Goal: Information Seeking & Learning: Find specific page/section

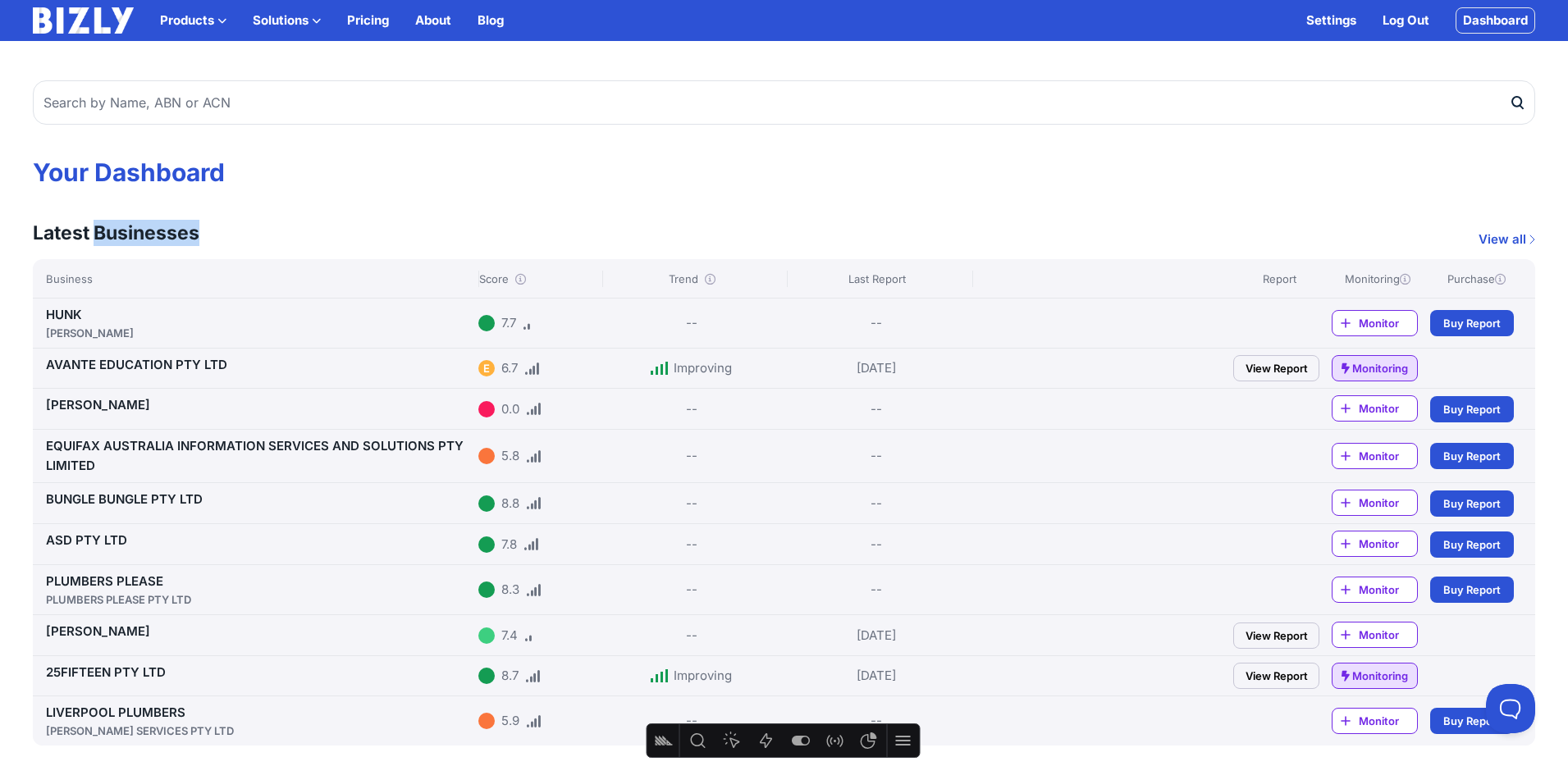
click at [297, 21] on button "Solutions" at bounding box center [287, 20] width 68 height 19
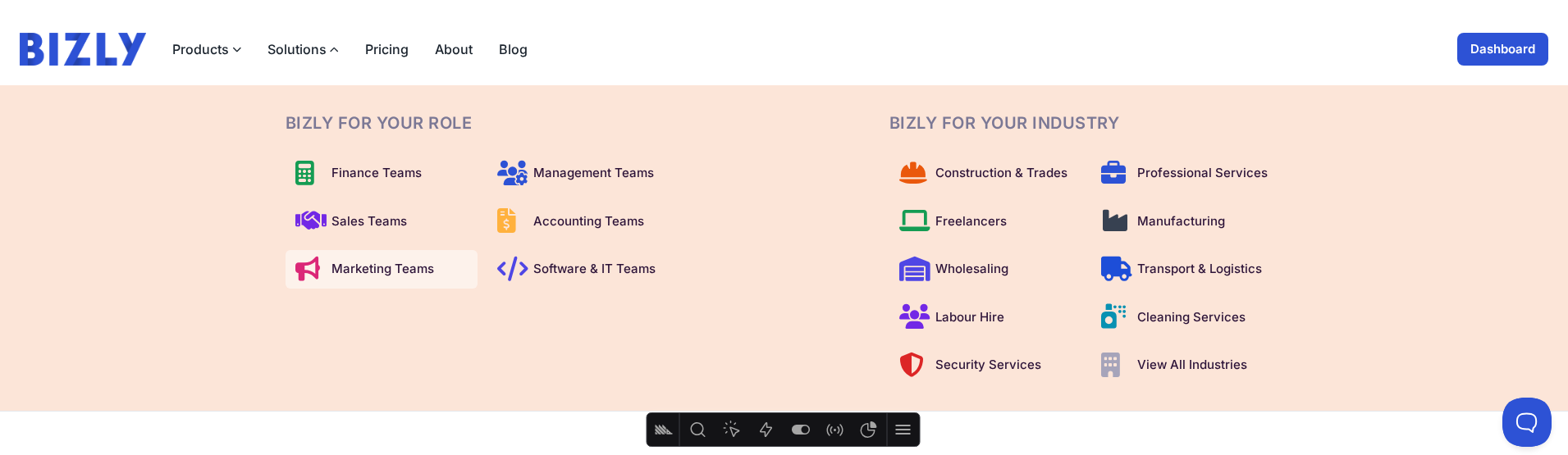
scroll to position [9, 0]
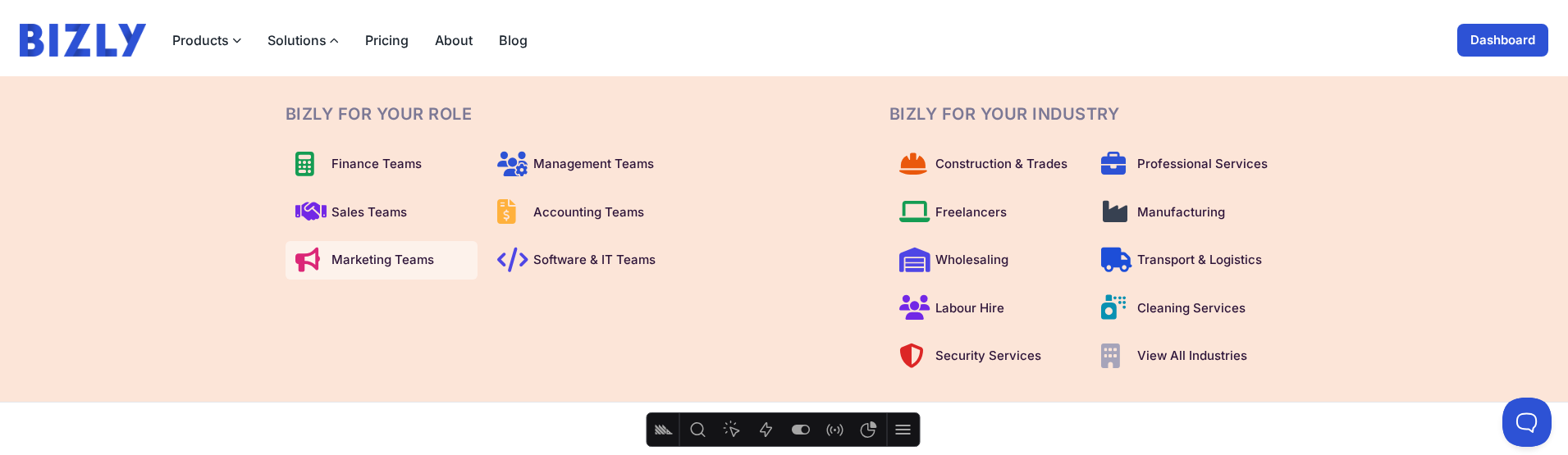
click at [311, 261] on icon at bounding box center [304, 260] width 19 height 1
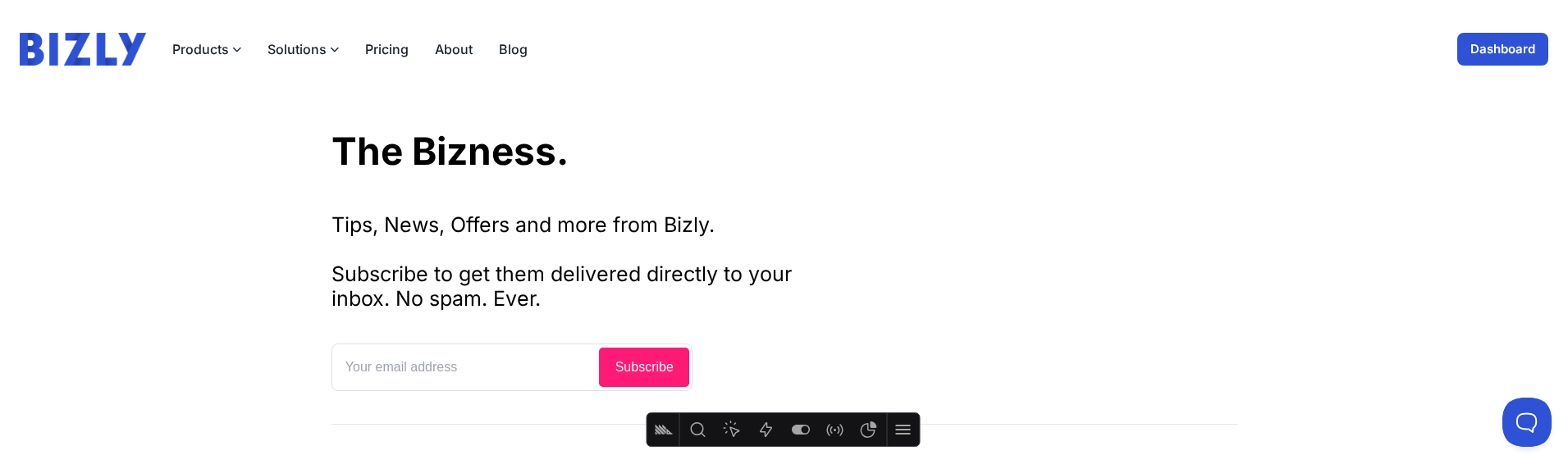
click at [336, 49] on icon "button" at bounding box center [335, 50] width 9 height 9
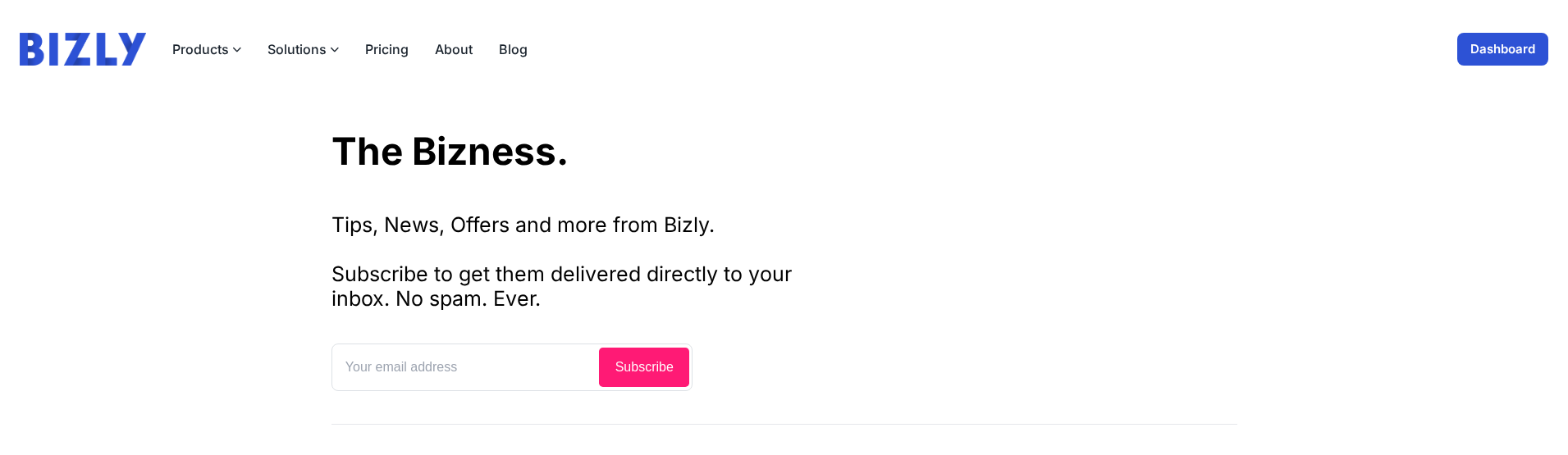
click at [314, 50] on button "Solutions" at bounding box center [302, 49] width 71 height 19
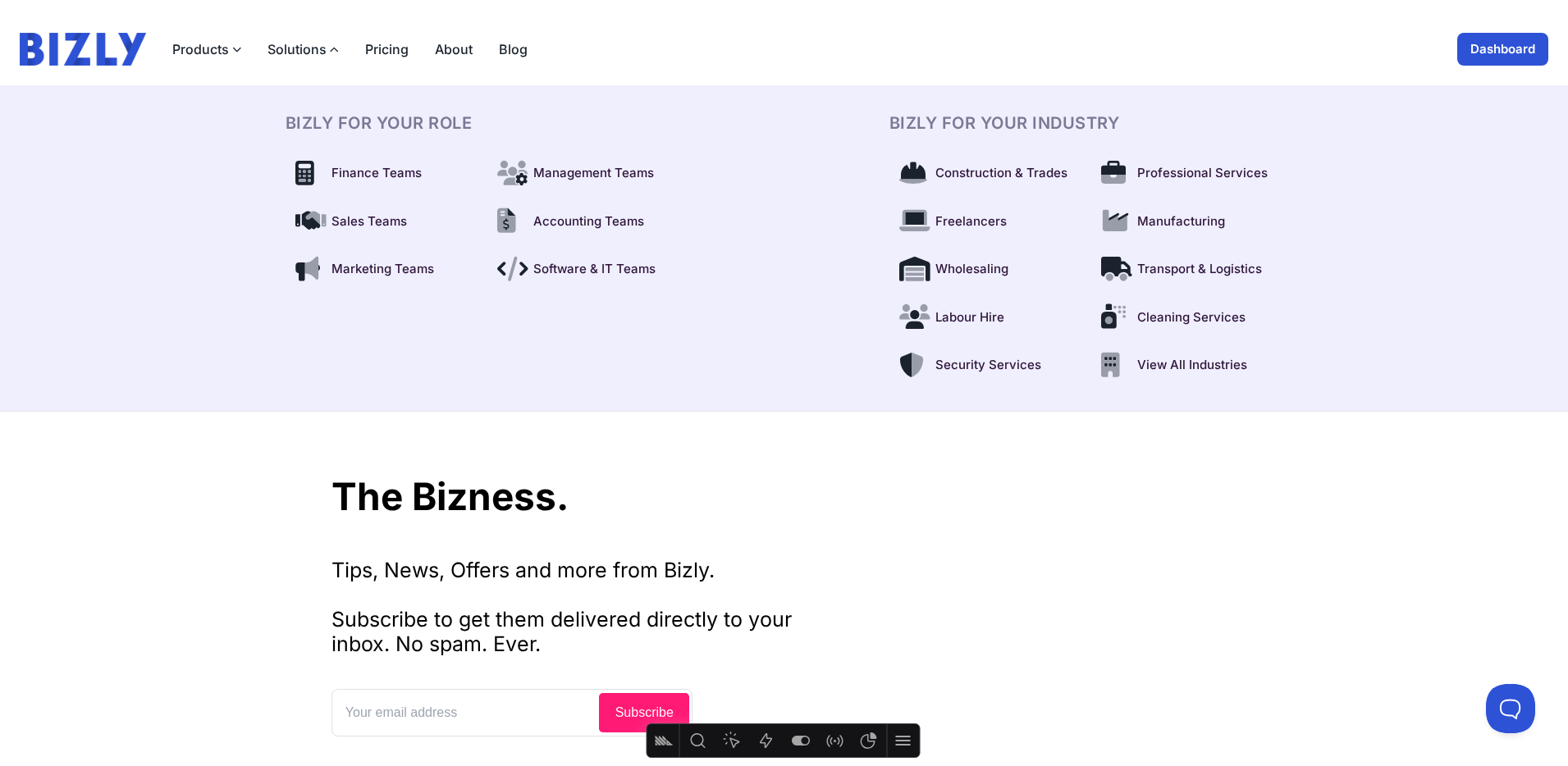
click at [1488, 41] on link "Dashboard" at bounding box center [1502, 50] width 91 height 33
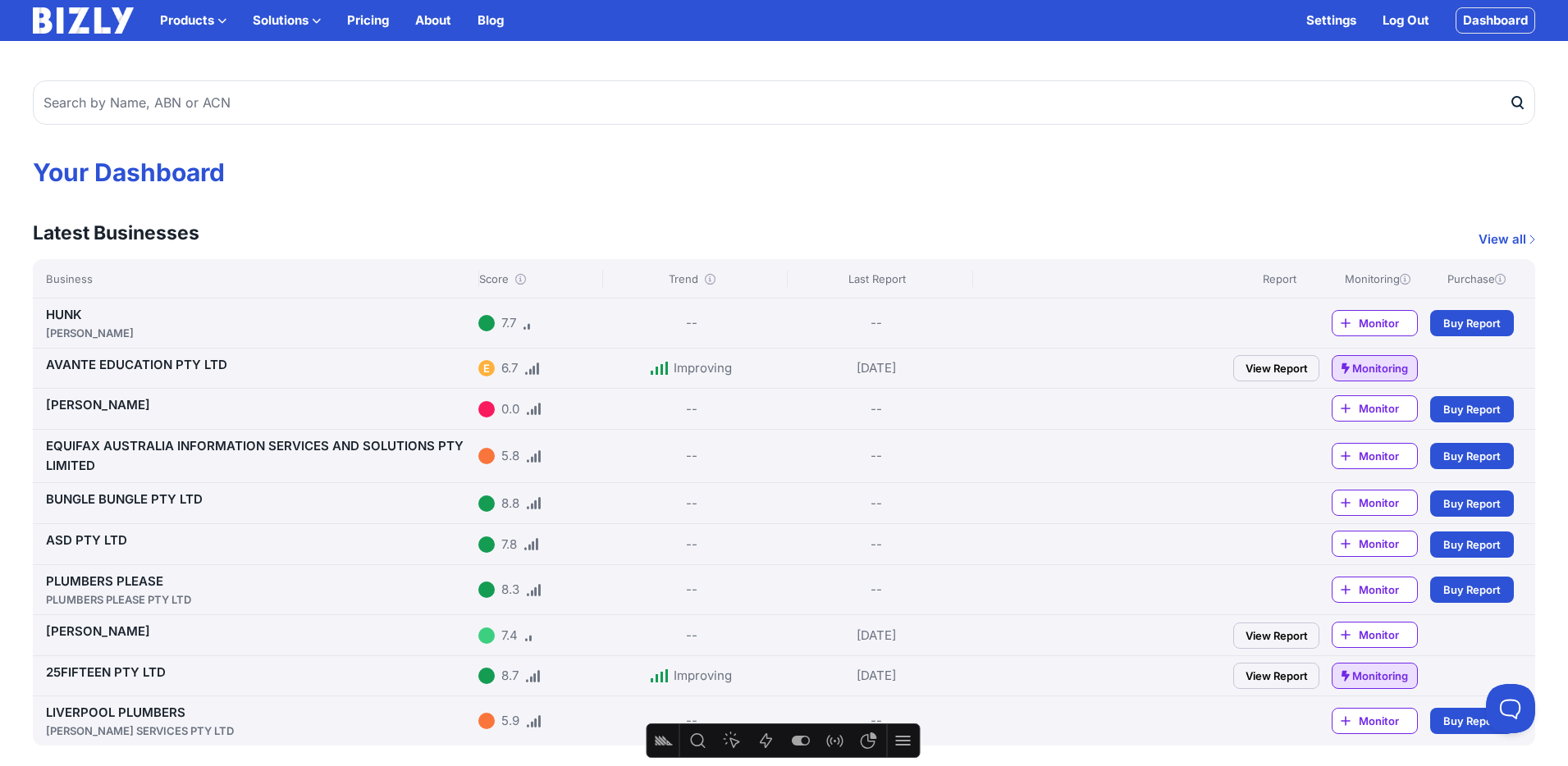
click at [286, 24] on button "Solutions" at bounding box center [287, 20] width 68 height 19
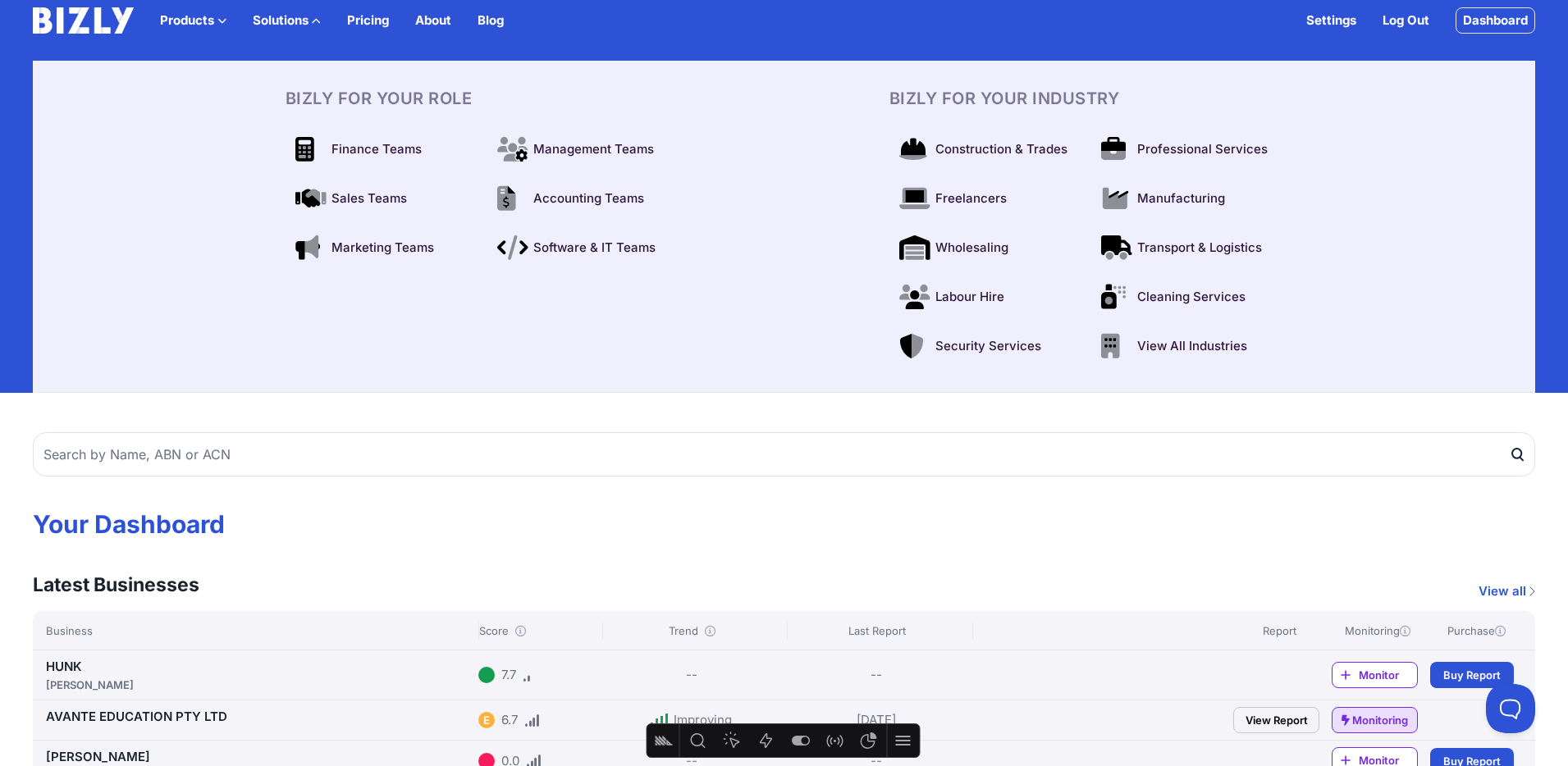
click at [287, 21] on button "Solutions" at bounding box center [287, 20] width 68 height 19
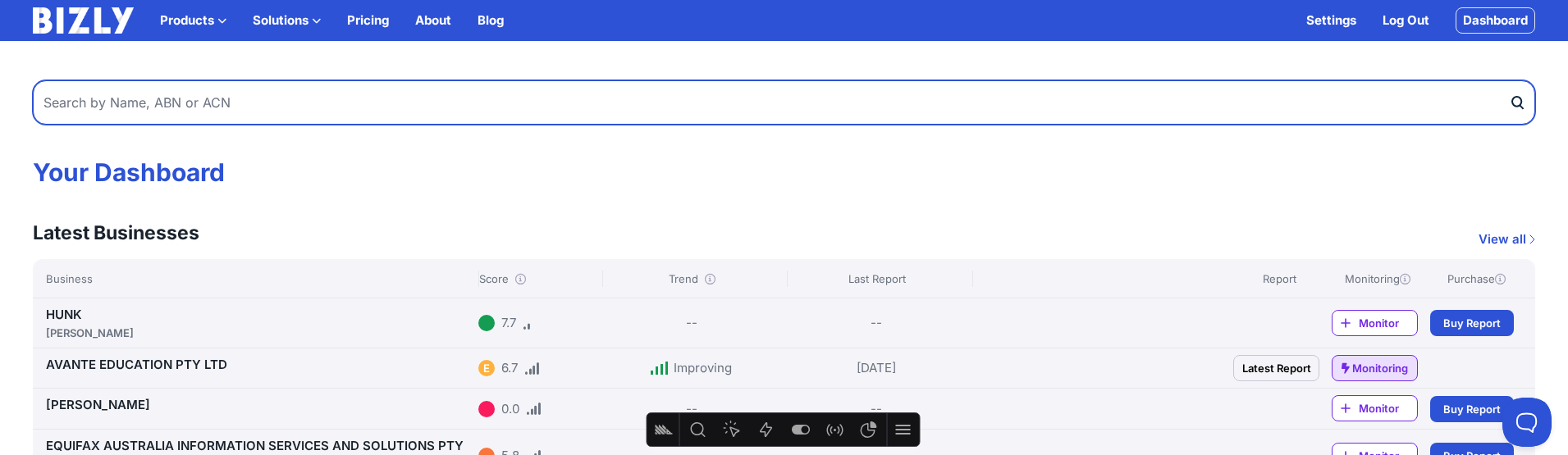
click at [1084, 115] on input "text" at bounding box center [784, 102] width 1502 height 44
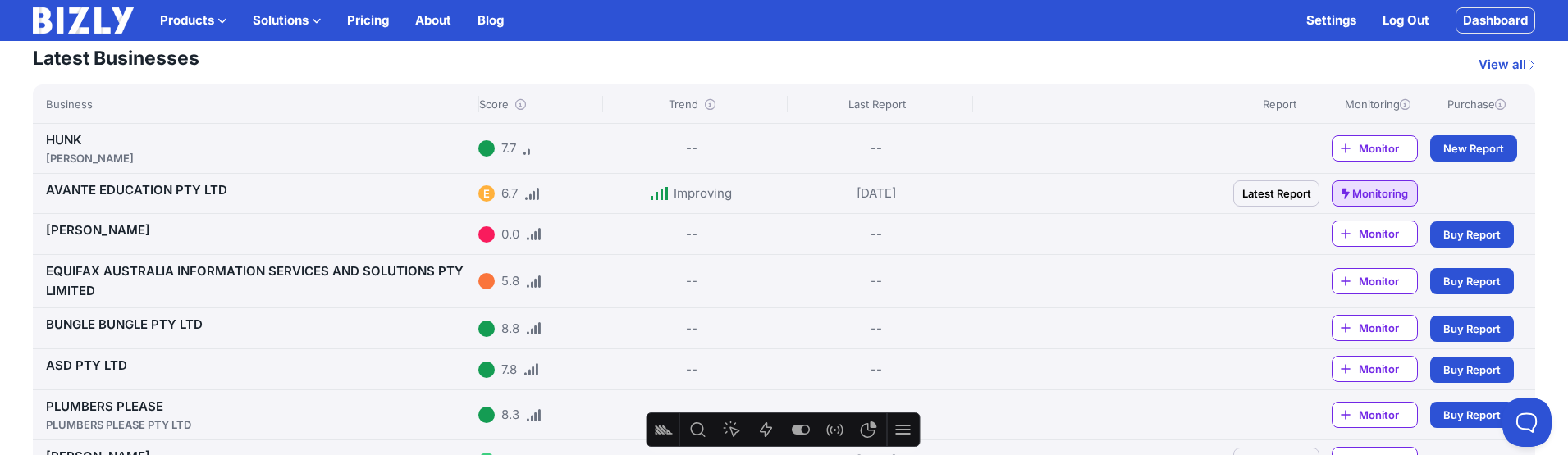
scroll to position [169, 0]
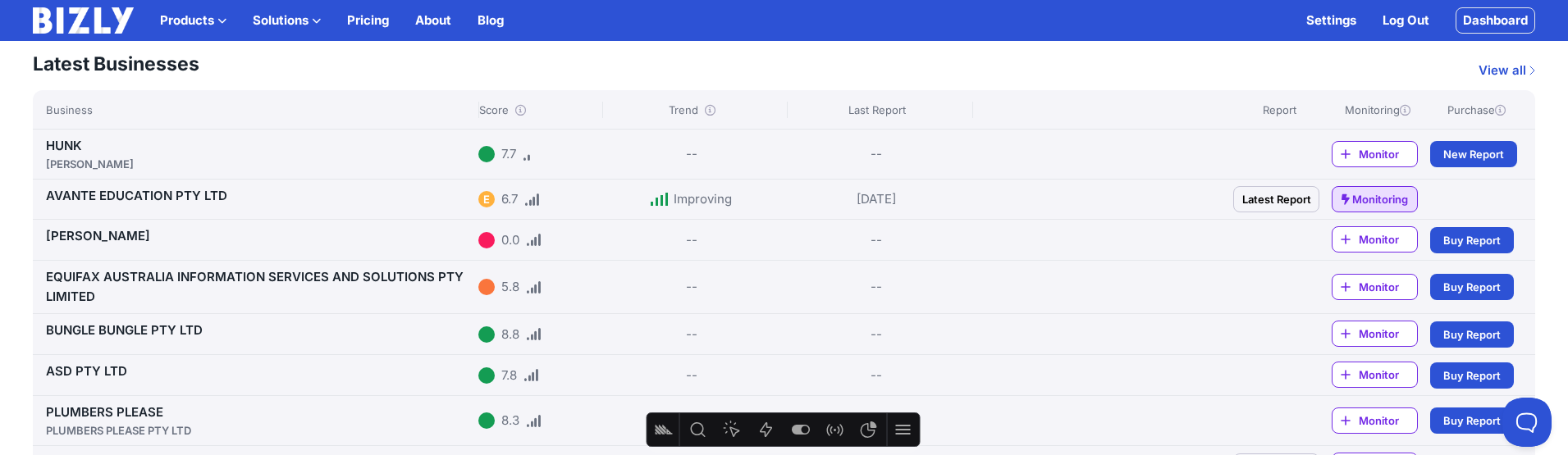
click at [1519, 72] on link "View all" at bounding box center [1506, 70] width 56 height 19
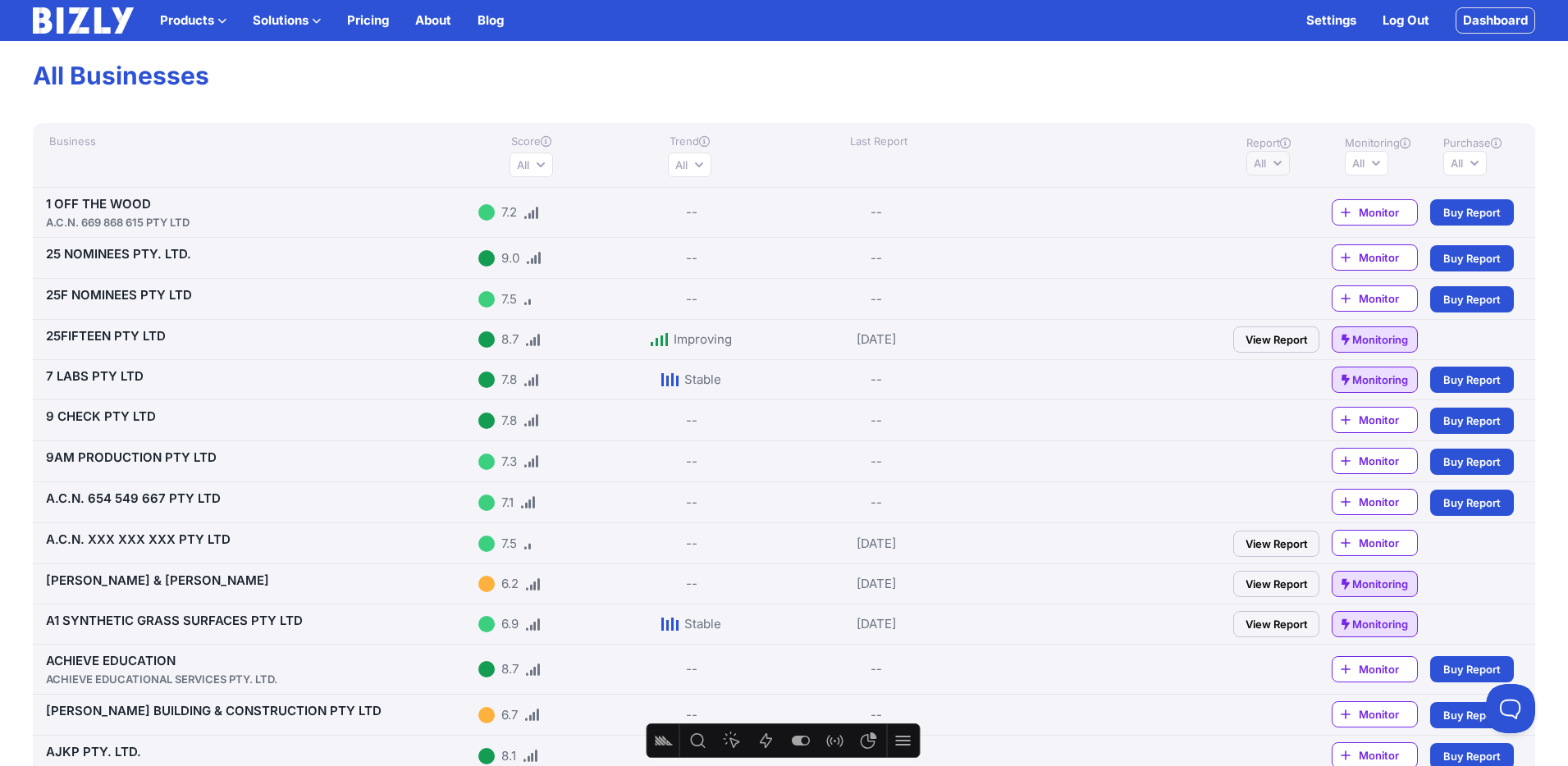
click at [1276, 162] on button "All" at bounding box center [1267, 163] width 43 height 25
click at [1276, 161] on button "All" at bounding box center [1267, 163] width 43 height 25
click at [1478, 168] on button "All" at bounding box center [1464, 163] width 43 height 25
click at [1340, 197] on input "Available" at bounding box center [1342, 196] width 13 height 13
radio input "true"
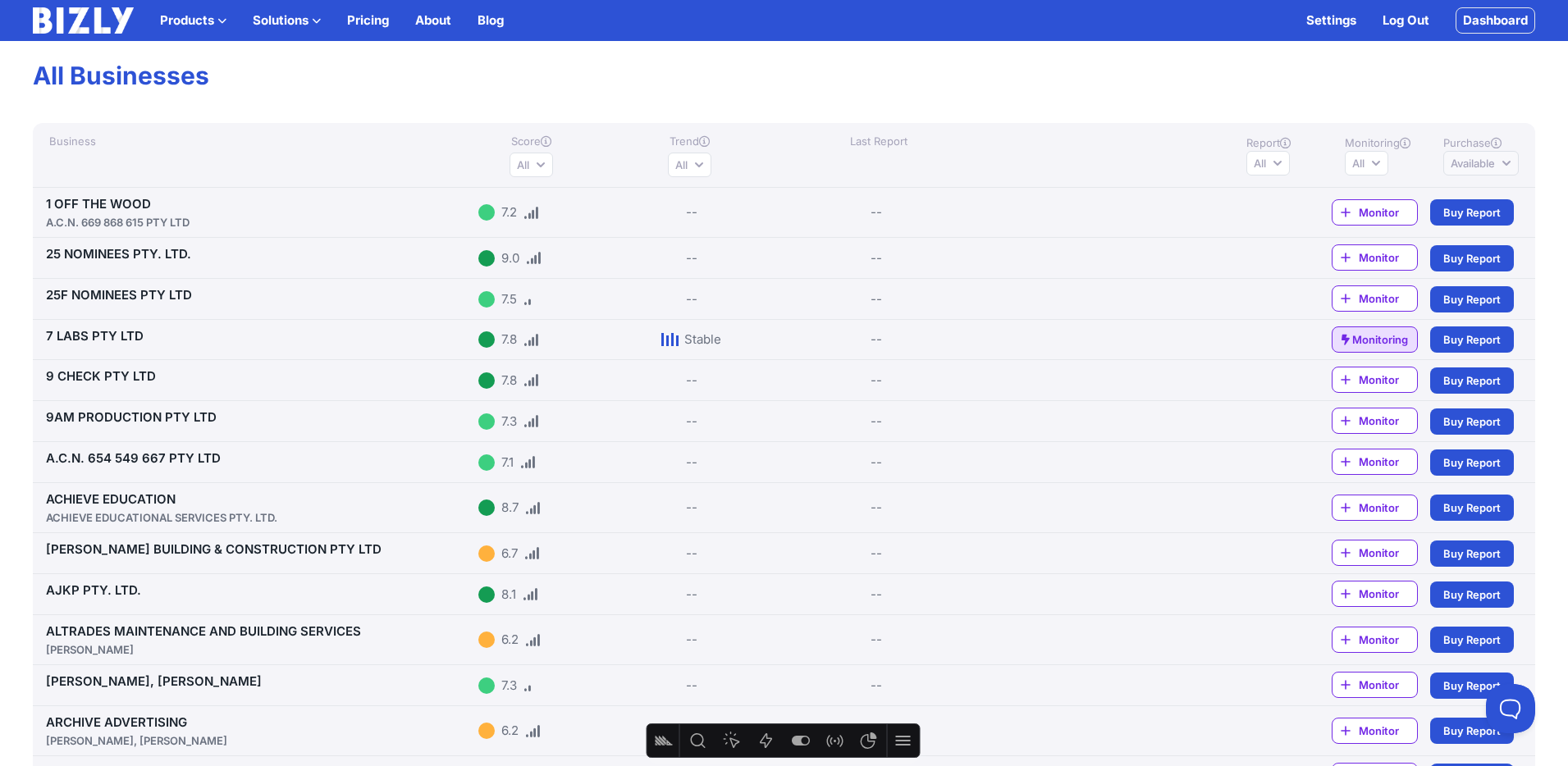
click at [1508, 167] on button "Available" at bounding box center [1480, 163] width 76 height 25
click at [1376, 227] on input "Not Available" at bounding box center [1373, 226] width 13 height 13
radio input "true"
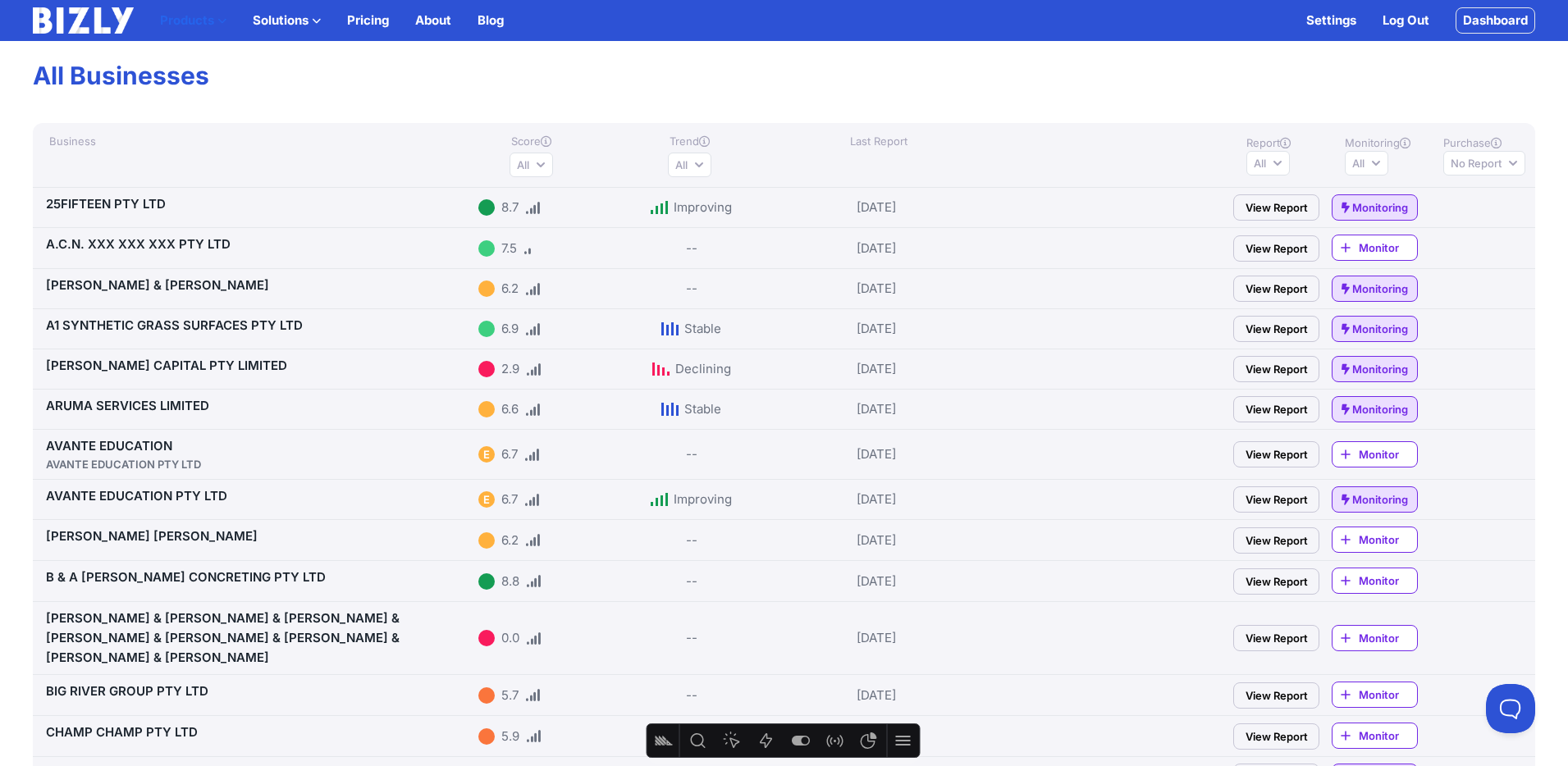
click at [219, 18] on icon "button" at bounding box center [222, 21] width 9 height 9
click at [311, 14] on button "Solutions" at bounding box center [287, 20] width 68 height 19
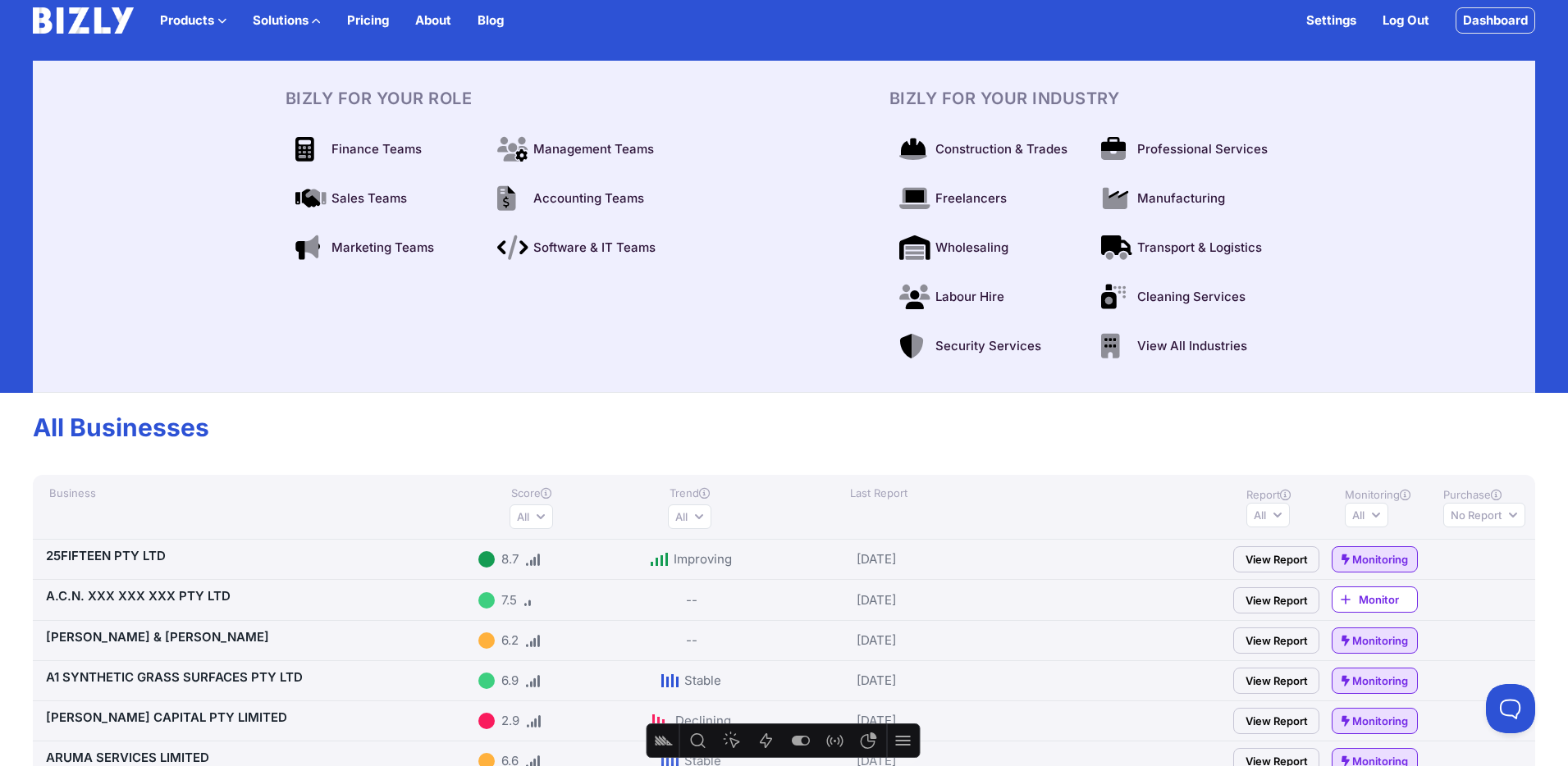
click at [309, 14] on button "Solutions" at bounding box center [287, 20] width 68 height 19
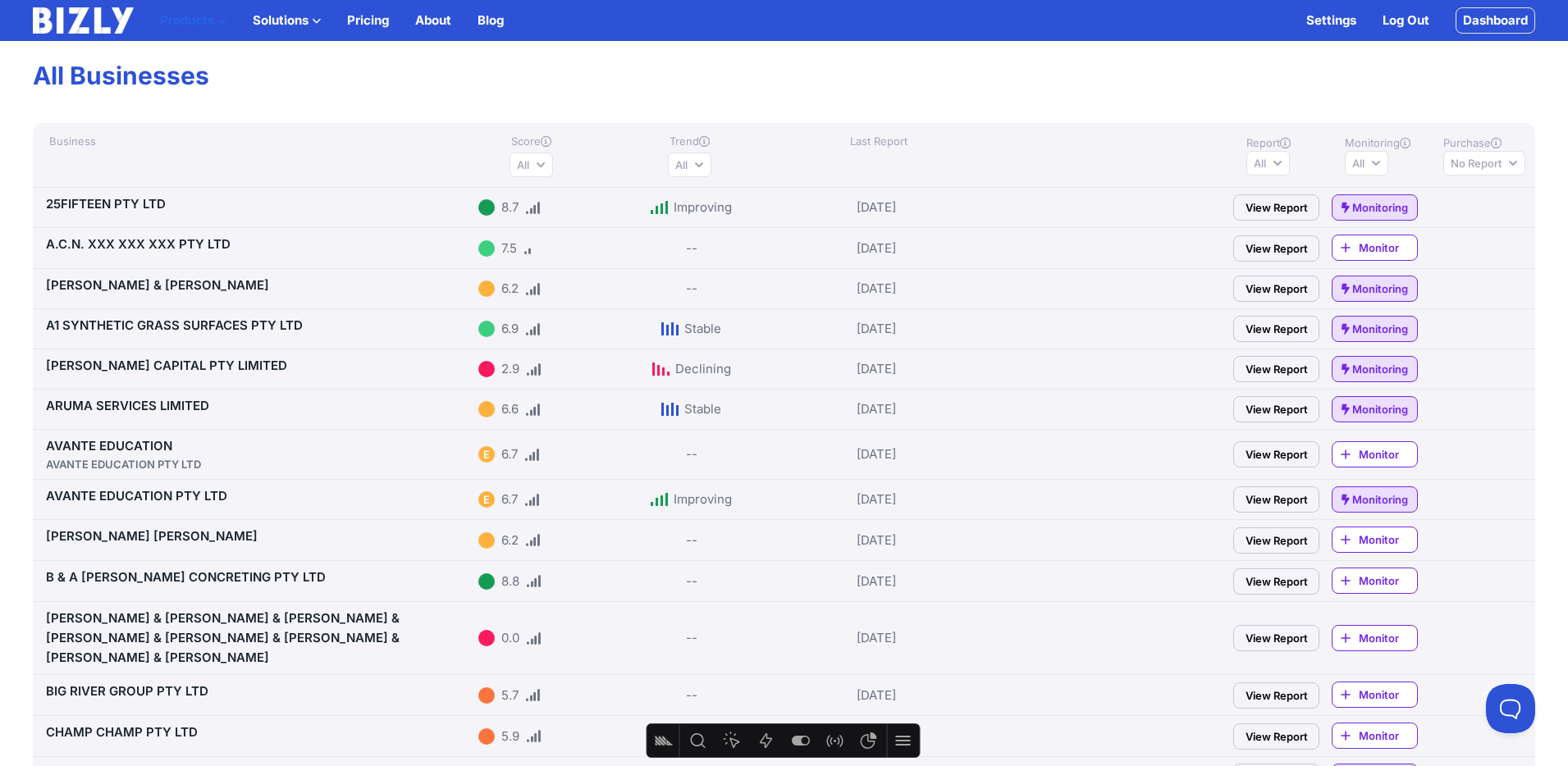
click at [189, 17] on button "Products" at bounding box center [194, 20] width 66 height 19
click at [210, 22] on button "Products" at bounding box center [194, 20] width 66 height 19
click at [107, 21] on img at bounding box center [83, 20] width 100 height 26
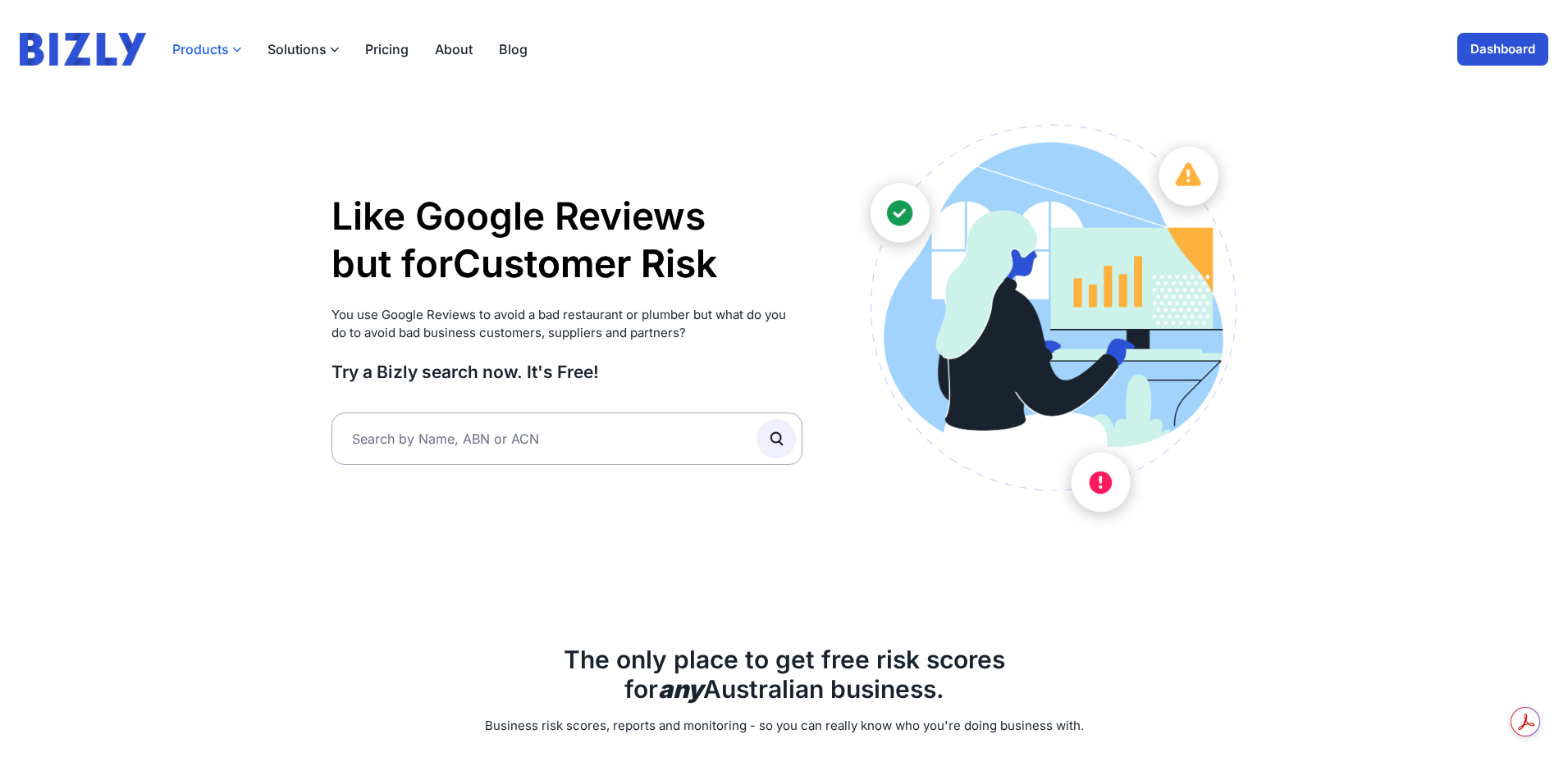
click at [230, 52] on button "Products" at bounding box center [206, 49] width 69 height 19
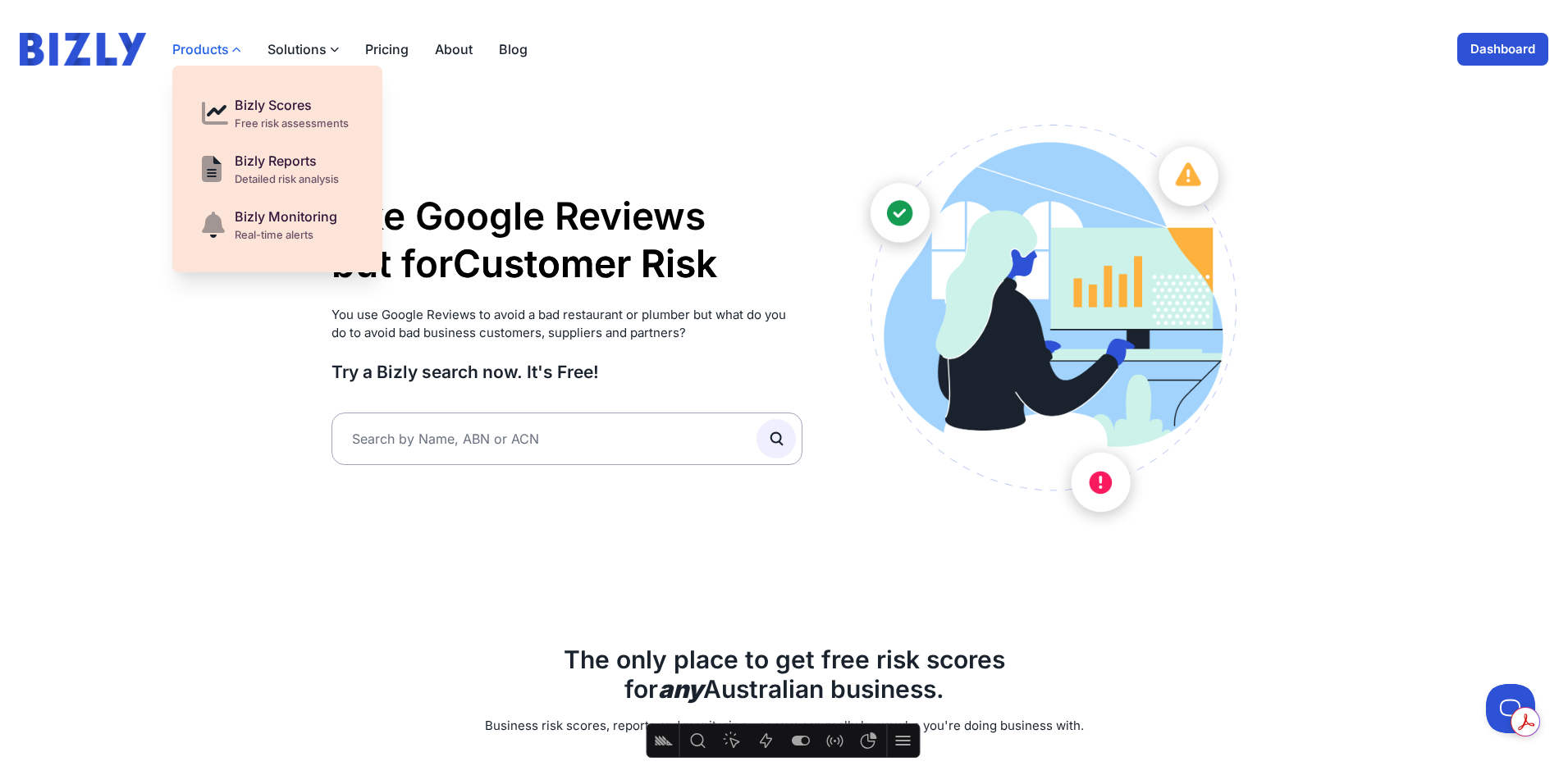
click at [229, 52] on button "Products" at bounding box center [206, 49] width 69 height 19
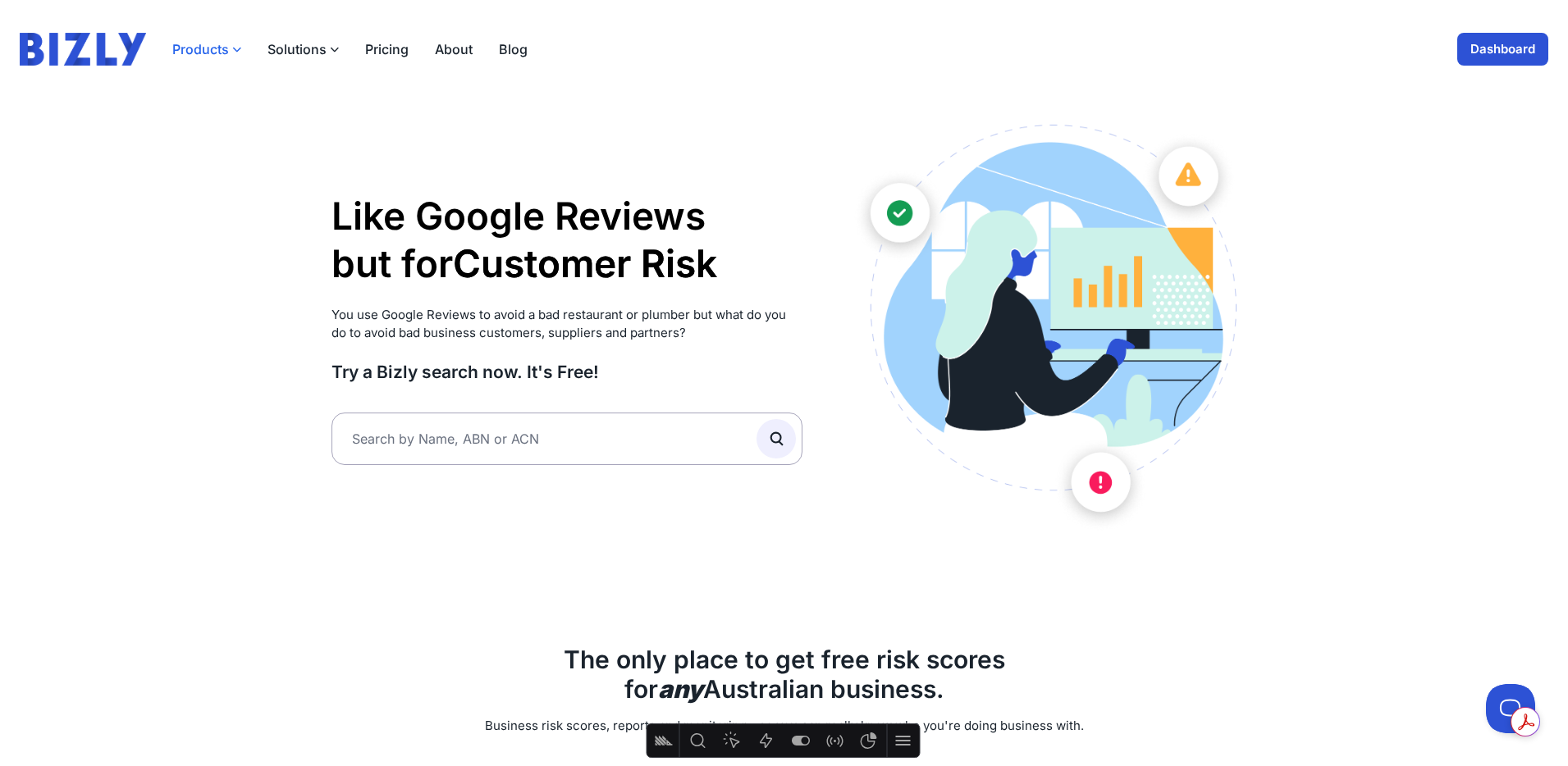
click at [210, 47] on button "Products" at bounding box center [206, 49] width 69 height 19
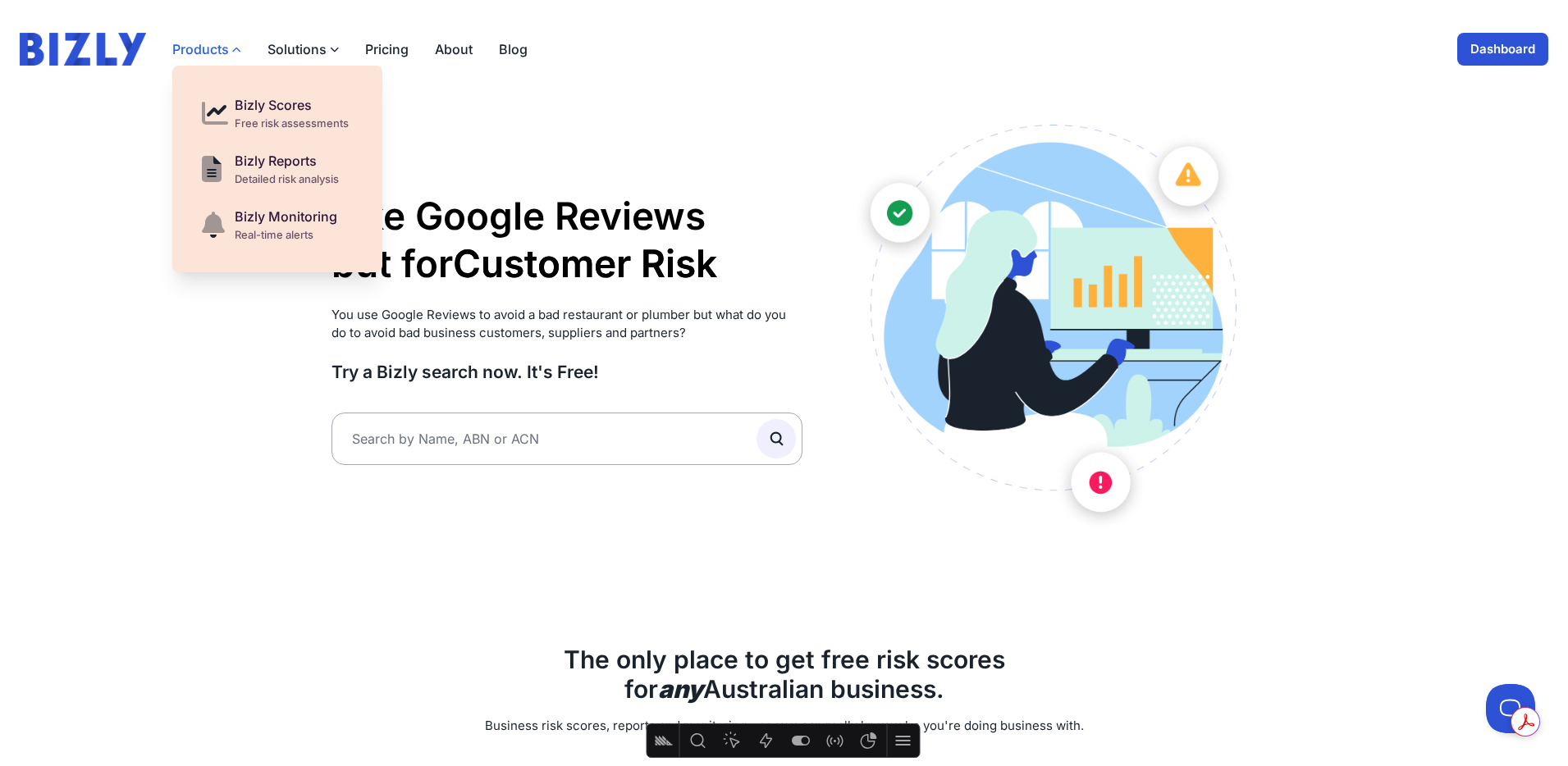
click at [211, 45] on button "Products" at bounding box center [206, 49] width 69 height 19
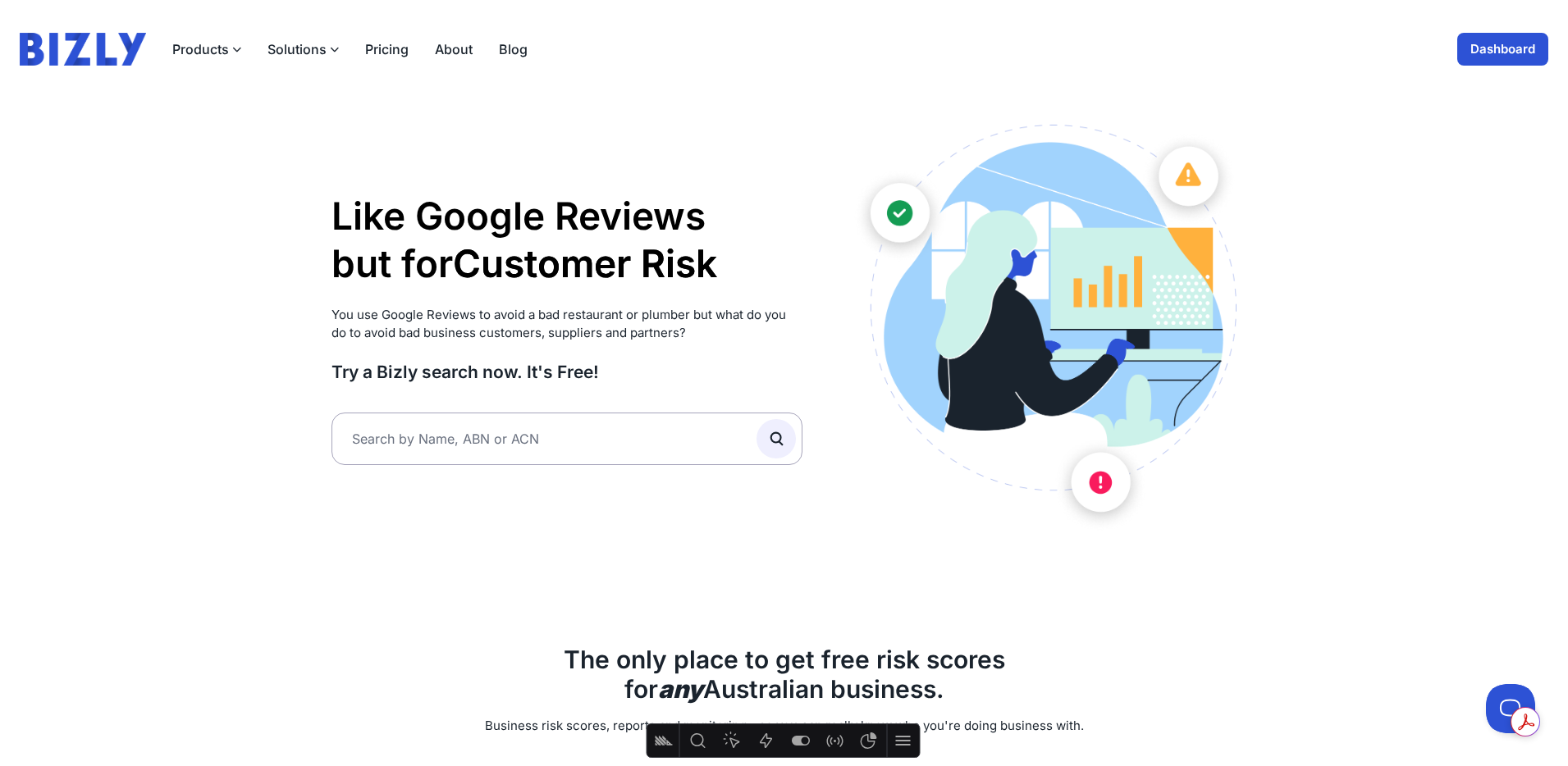
scroll to position [1, 0]
click at [1503, 58] on link "Dashboard" at bounding box center [1502, 49] width 91 height 33
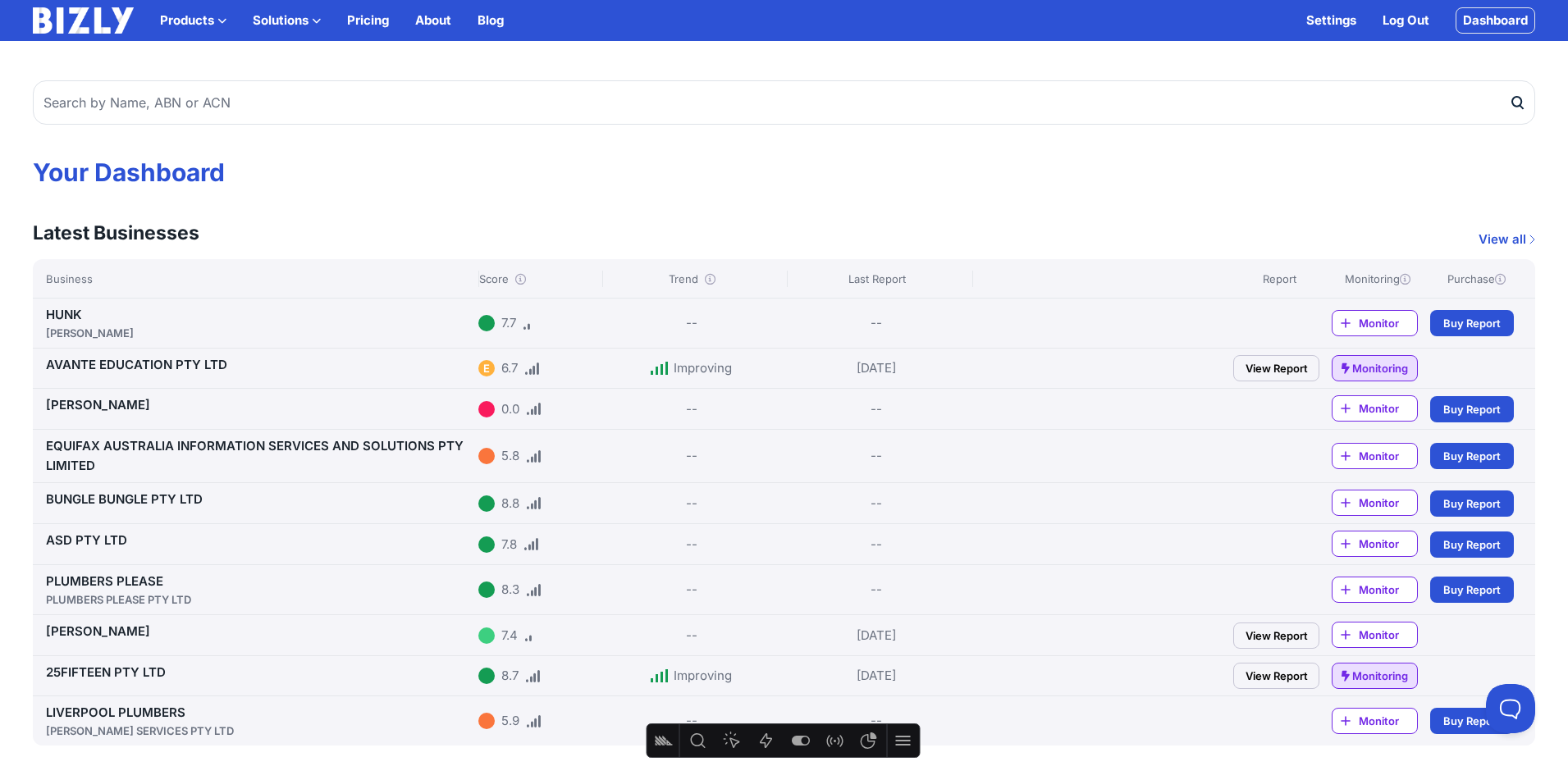
click at [323, 19] on div "Products Bizly Scores Free risk assessments Bizly Reports Detailed risk analysi…" at bounding box center [332, 20] width 344 height 19
click at [317, 19] on icon "button" at bounding box center [316, 21] width 9 height 9
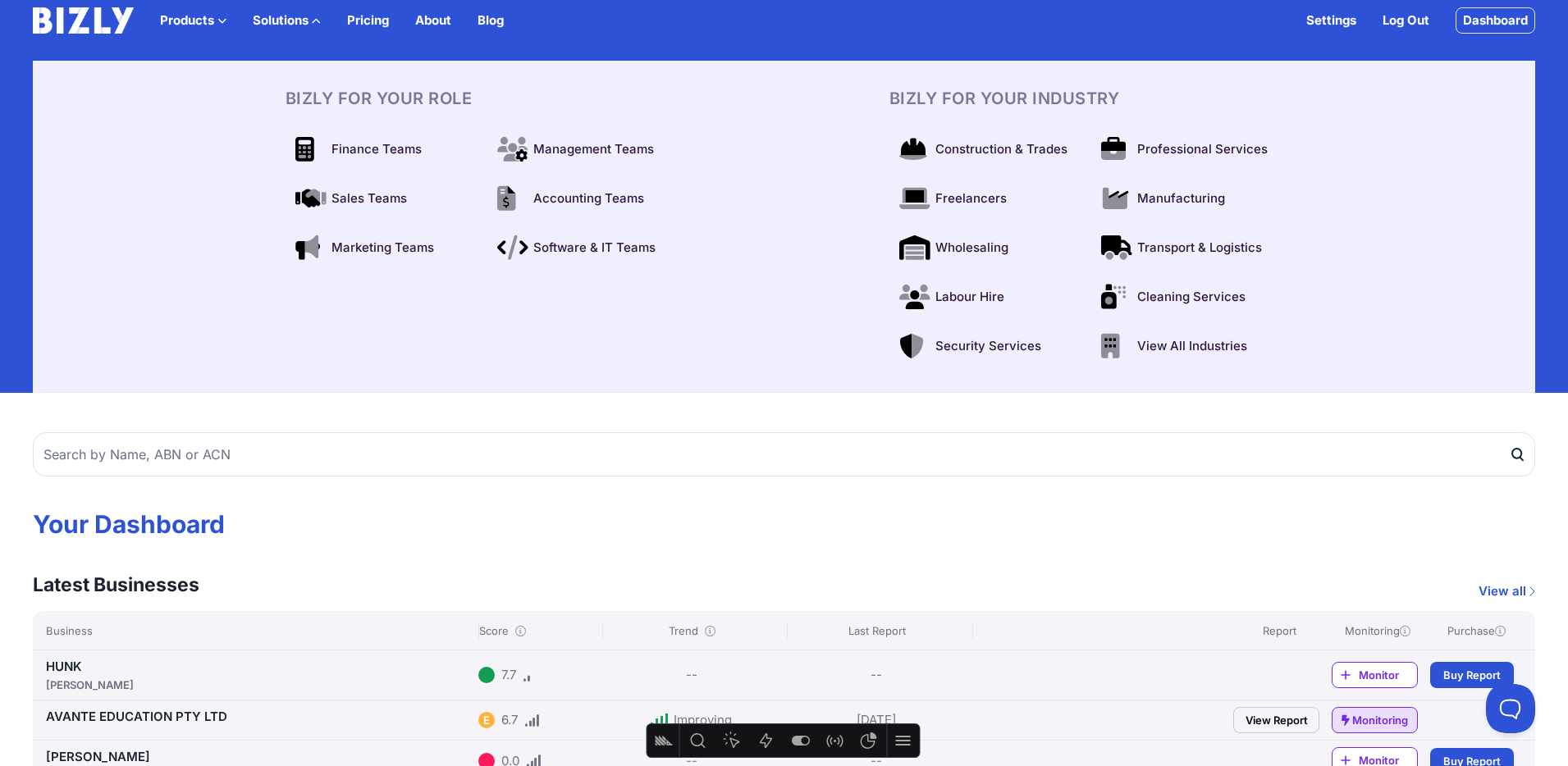
click at [316, 19] on icon "button" at bounding box center [316, 21] width 9 height 9
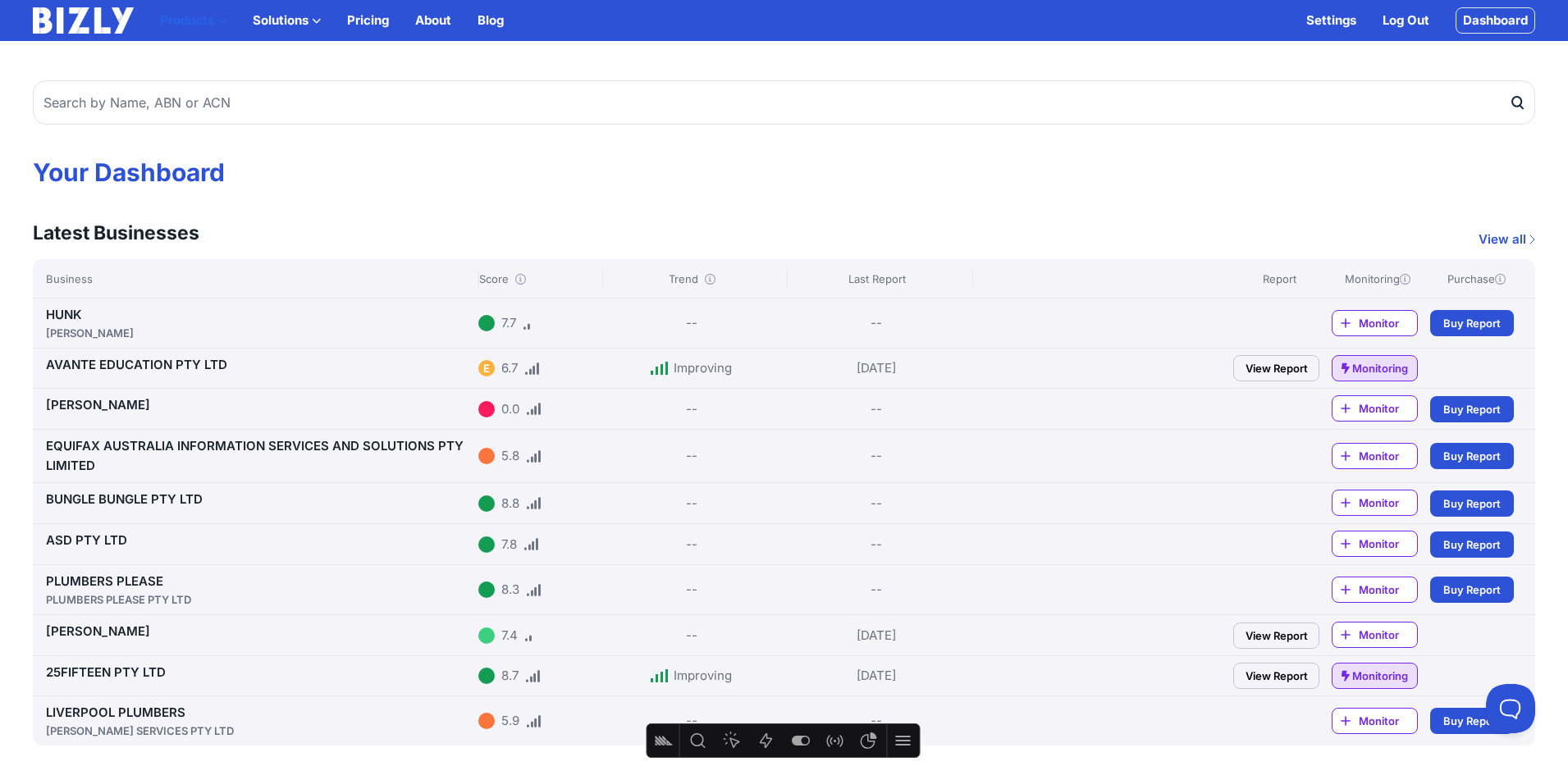
click at [213, 21] on button "Products" at bounding box center [194, 20] width 66 height 19
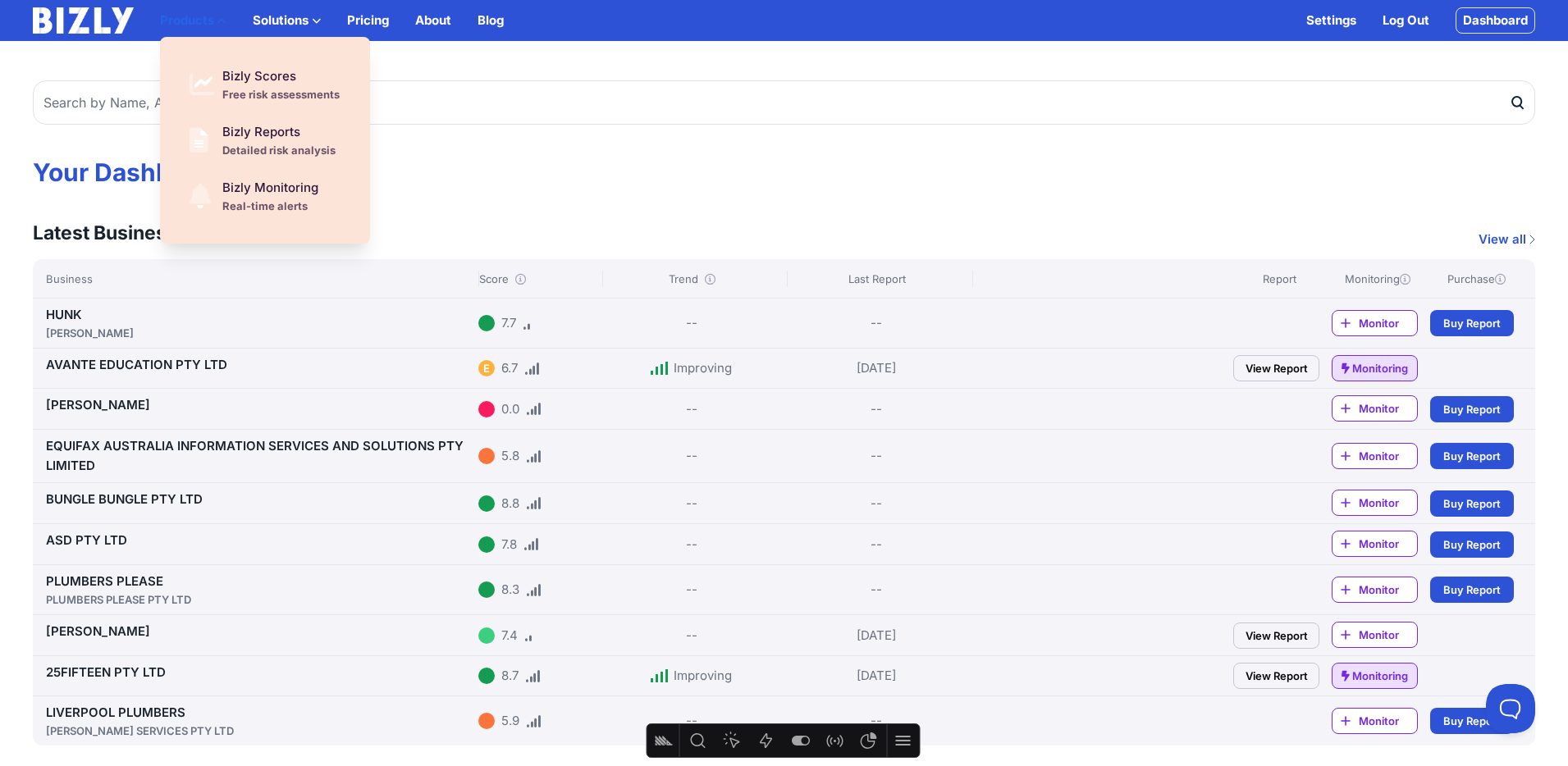
click at [215, 20] on button "Products" at bounding box center [194, 20] width 66 height 19
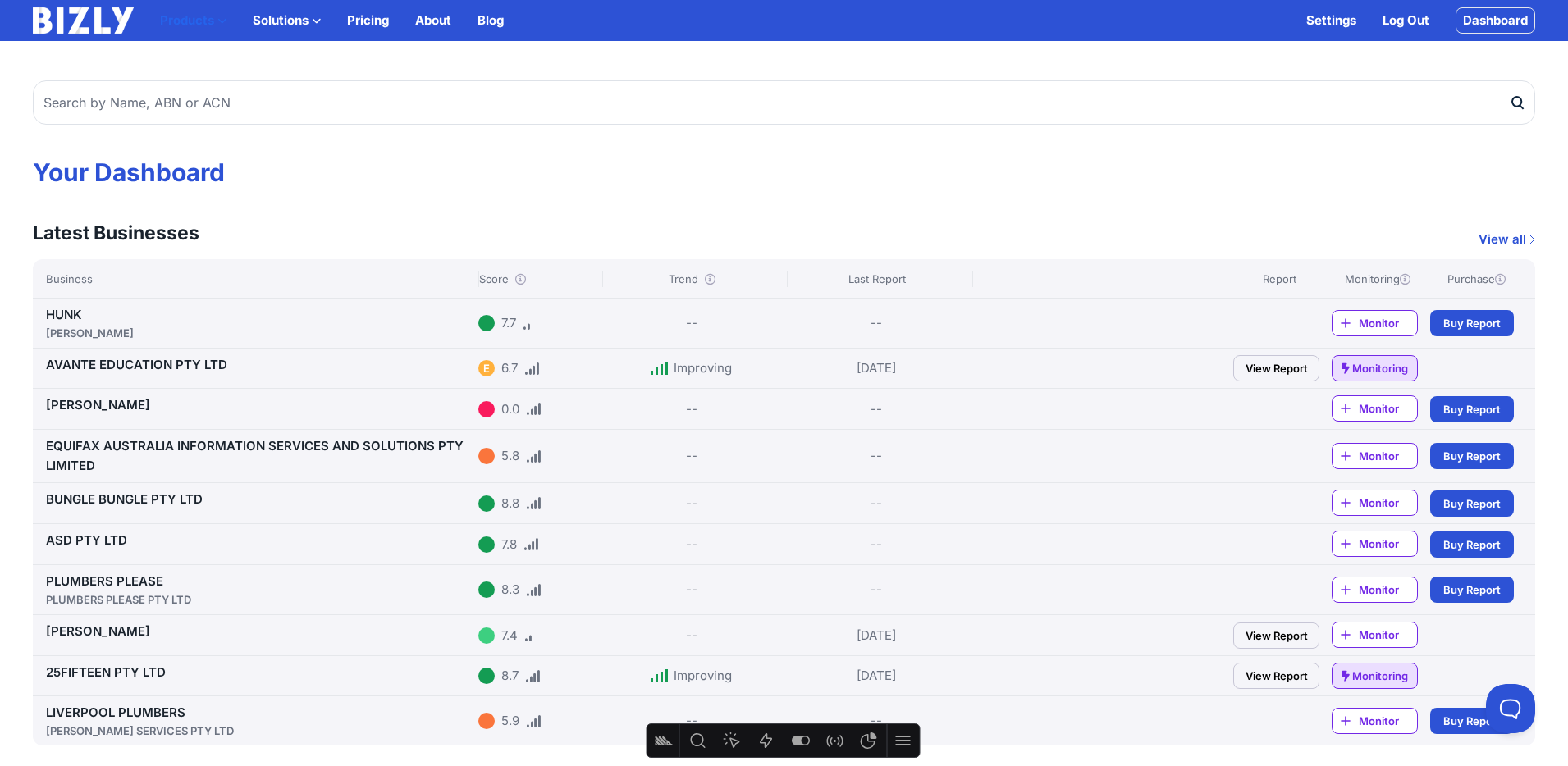
click at [183, 18] on button "Products" at bounding box center [194, 20] width 66 height 19
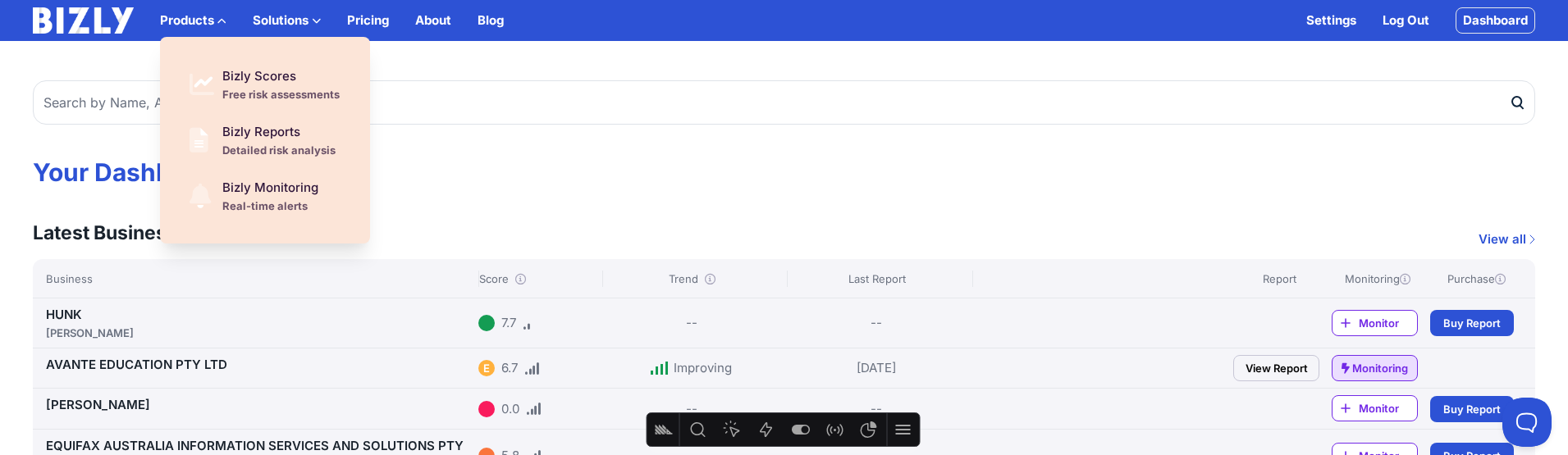
click at [856, 183] on h1 "Your Dashboard" at bounding box center [784, 172] width 1502 height 29
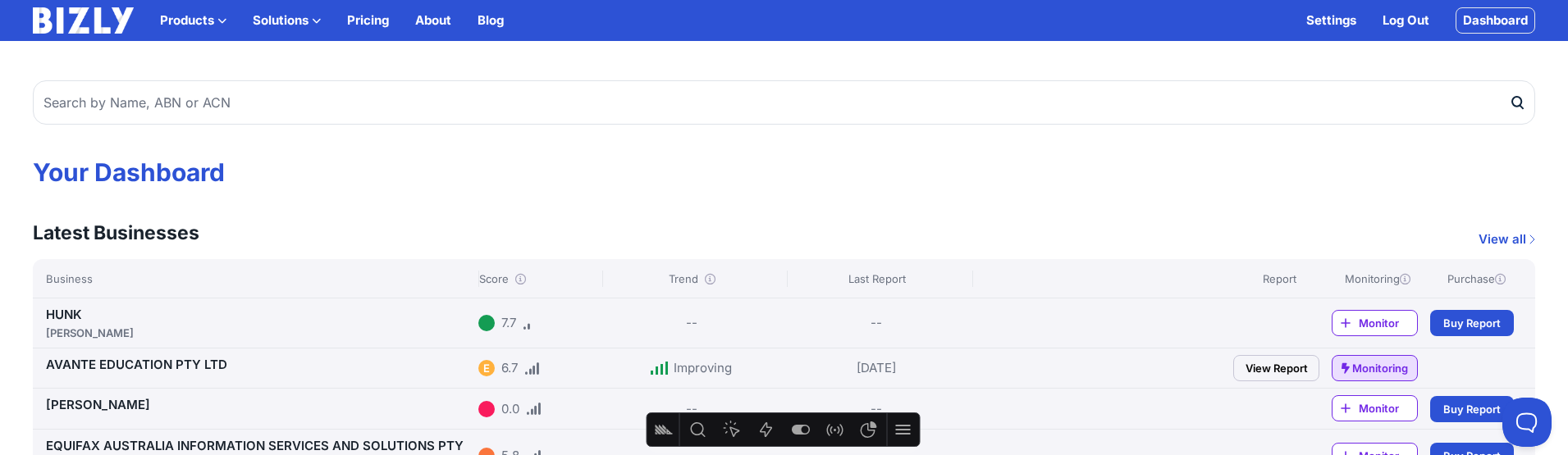
click at [92, 21] on img at bounding box center [83, 20] width 100 height 26
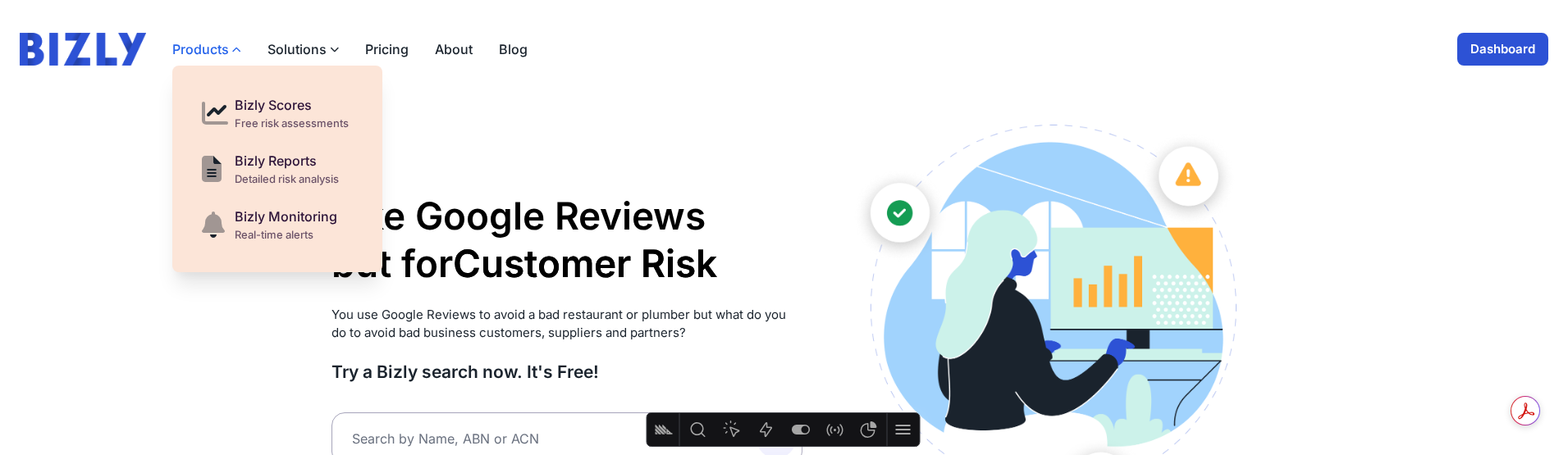
click at [230, 42] on button "Products" at bounding box center [206, 49] width 69 height 19
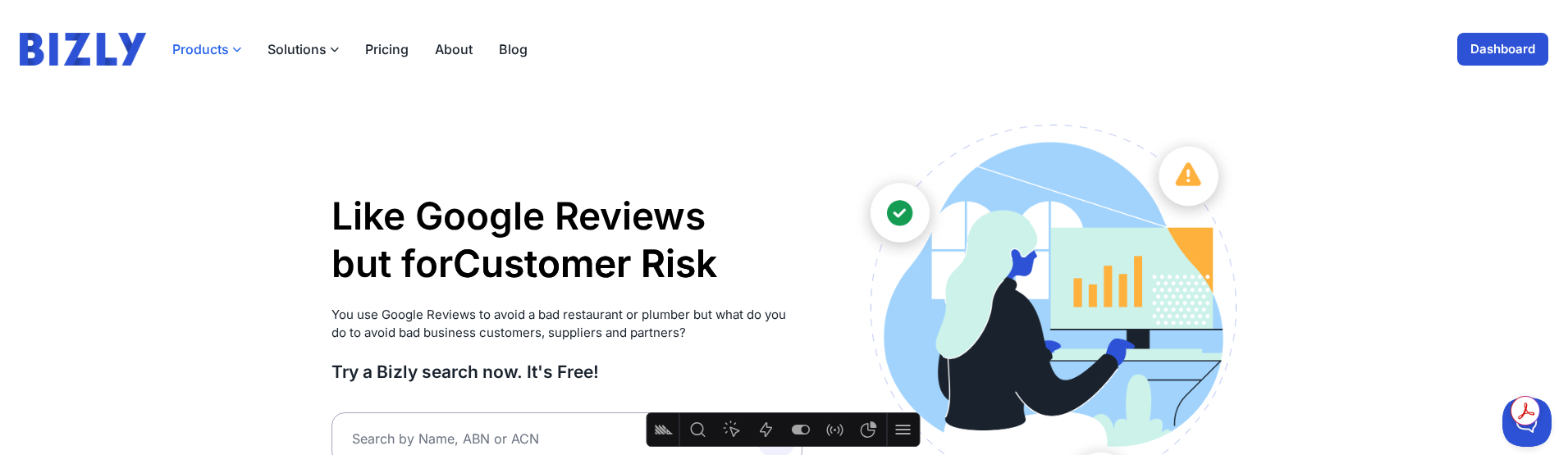
click at [211, 41] on button "Products" at bounding box center [206, 49] width 69 height 19
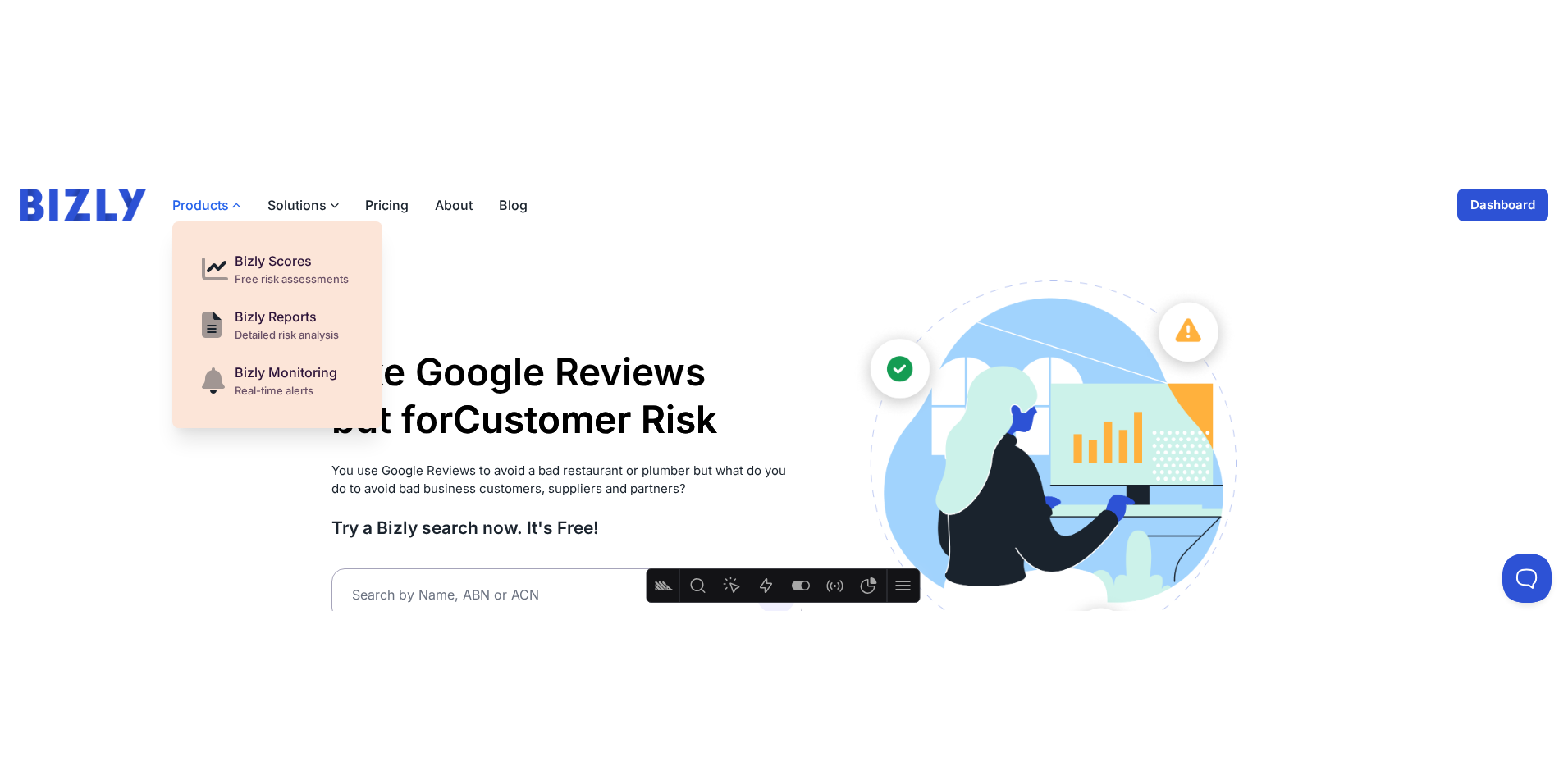
scroll to position [4, 0]
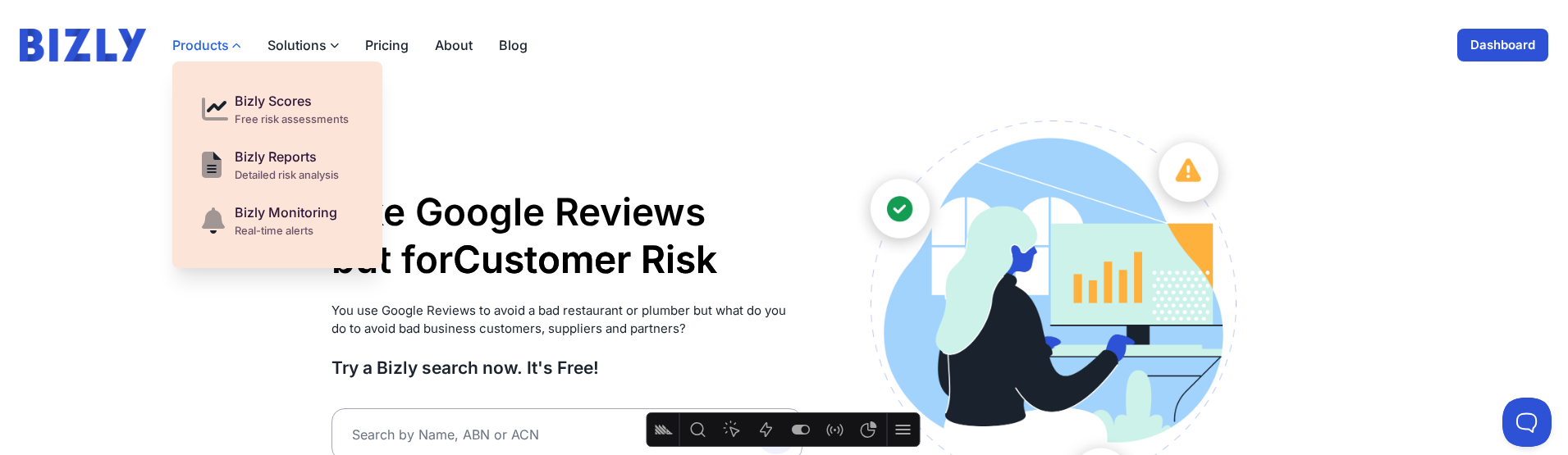
click at [205, 41] on button "Products" at bounding box center [206, 44] width 69 height 19
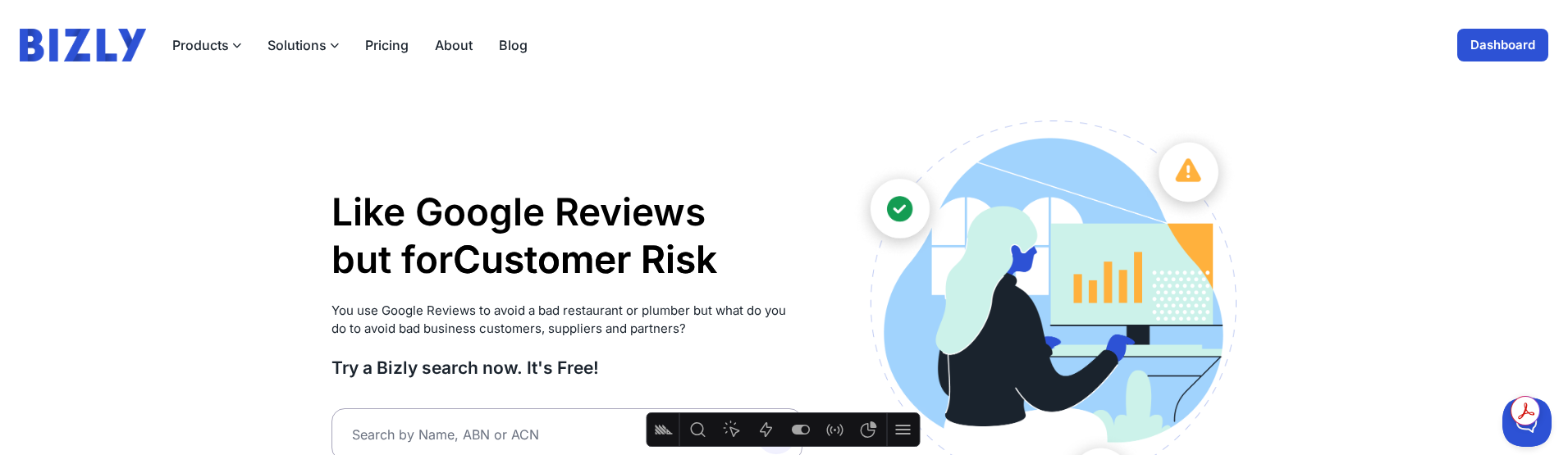
click at [325, 49] on button "Solutions" at bounding box center [302, 44] width 71 height 19
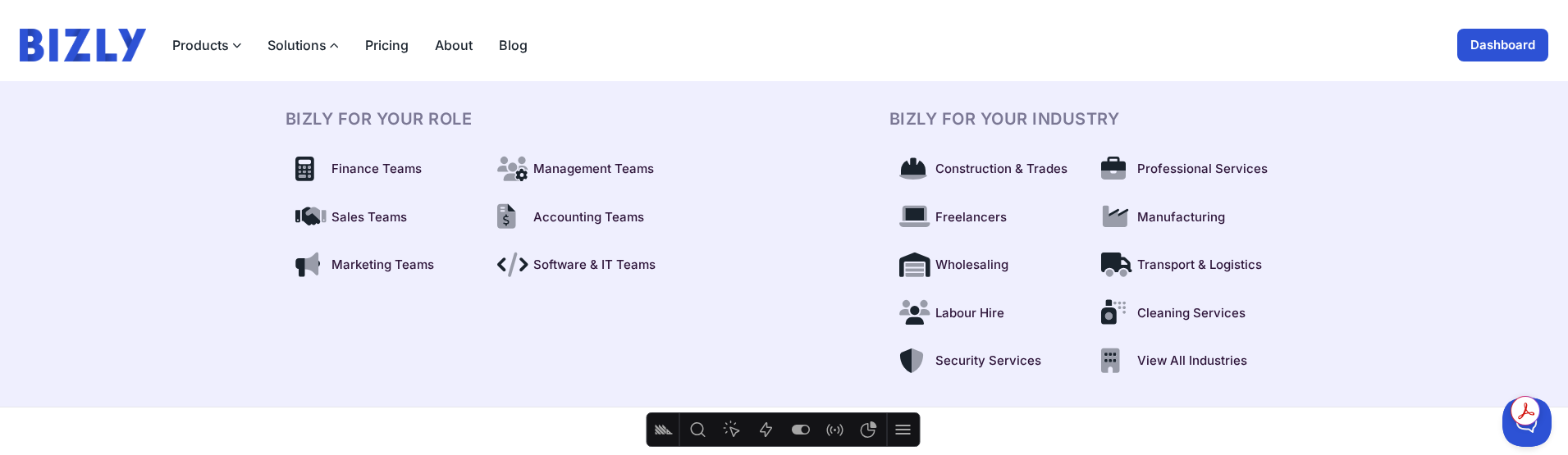
click at [921, 39] on div "Products Bizly Scores Free risk assessments Bizly Reports Detailed risk analysi…" at bounding box center [784, 45] width 1528 height 33
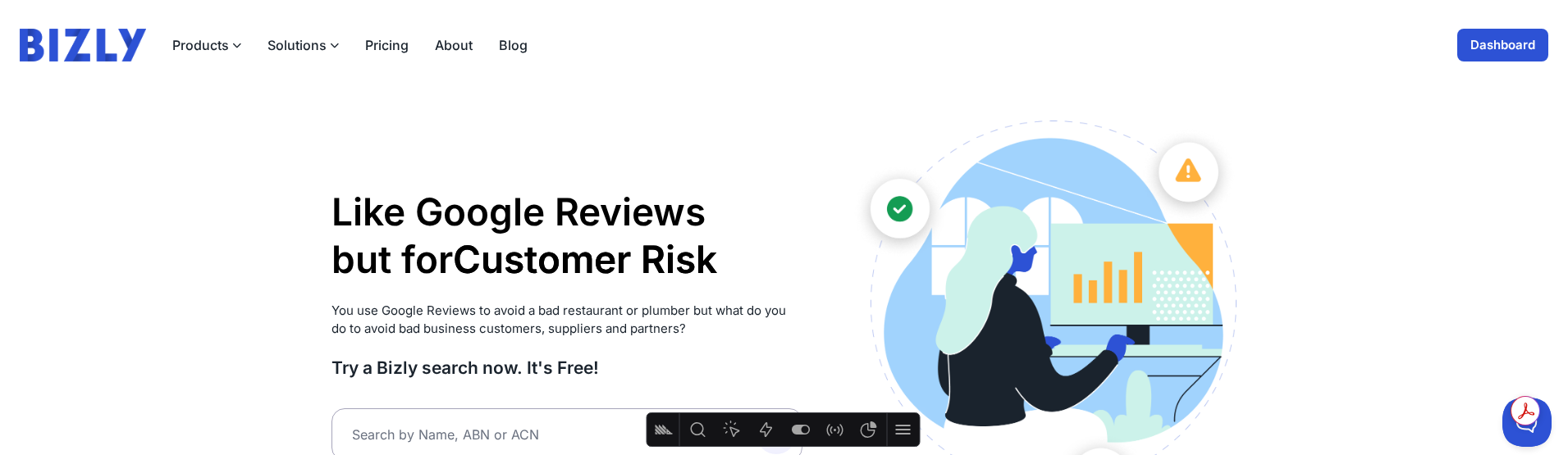
click at [299, 38] on button "Solutions" at bounding box center [302, 44] width 71 height 19
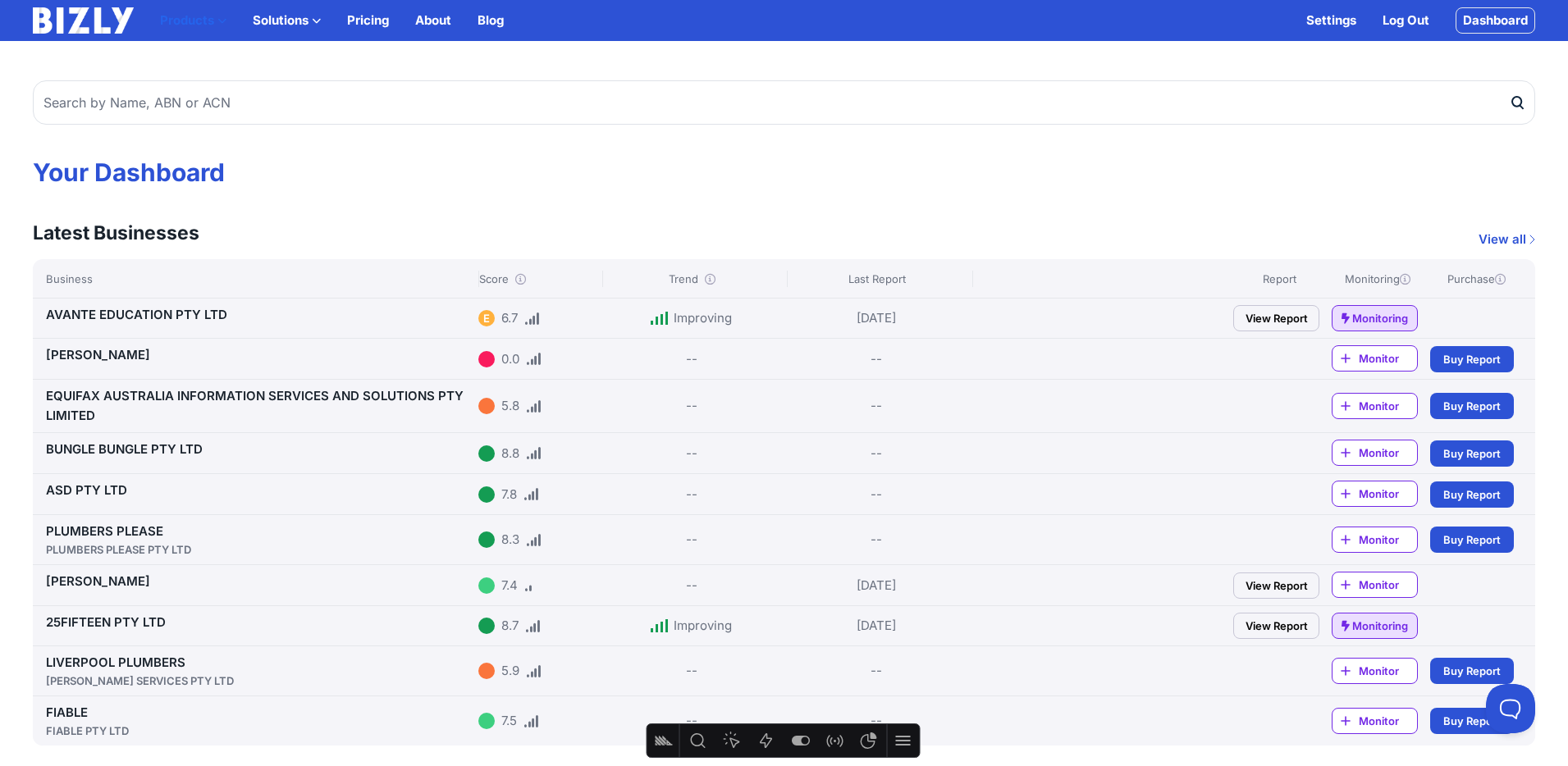
click at [209, 18] on button "Products" at bounding box center [194, 20] width 66 height 19
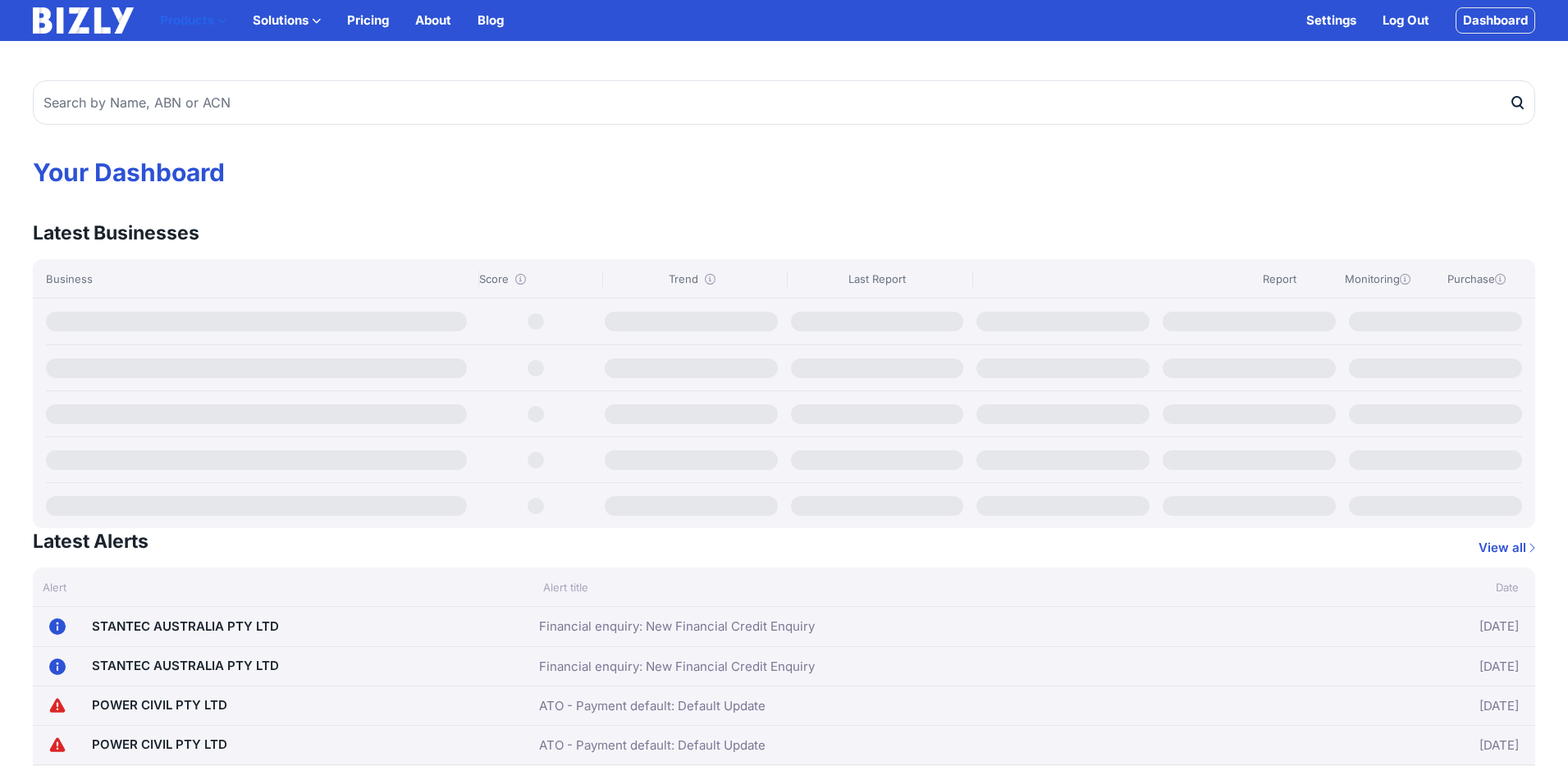
click at [215, 24] on button "Products" at bounding box center [194, 20] width 66 height 19
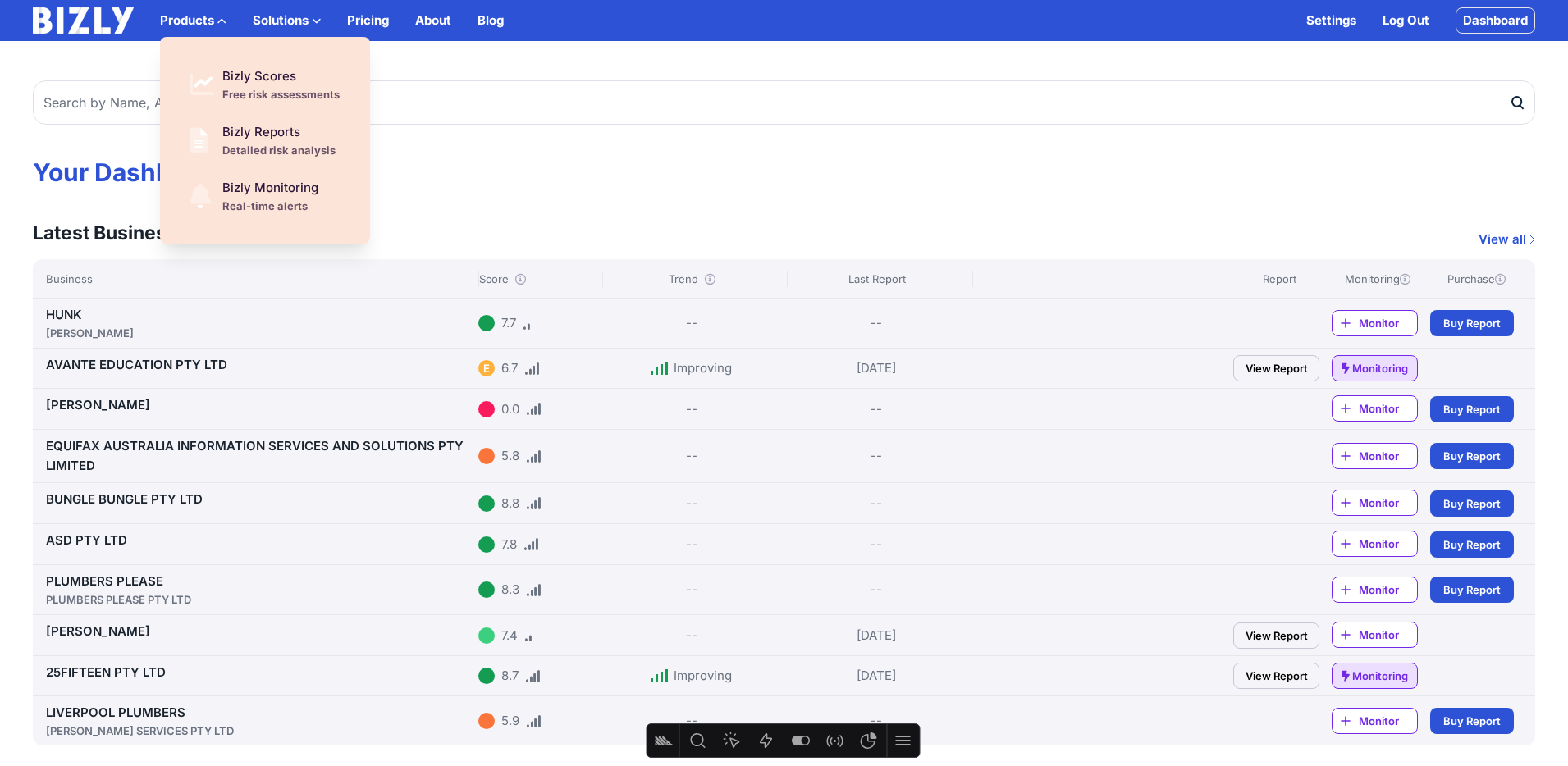
click at [299, 22] on button "Solutions" at bounding box center [287, 20] width 68 height 19
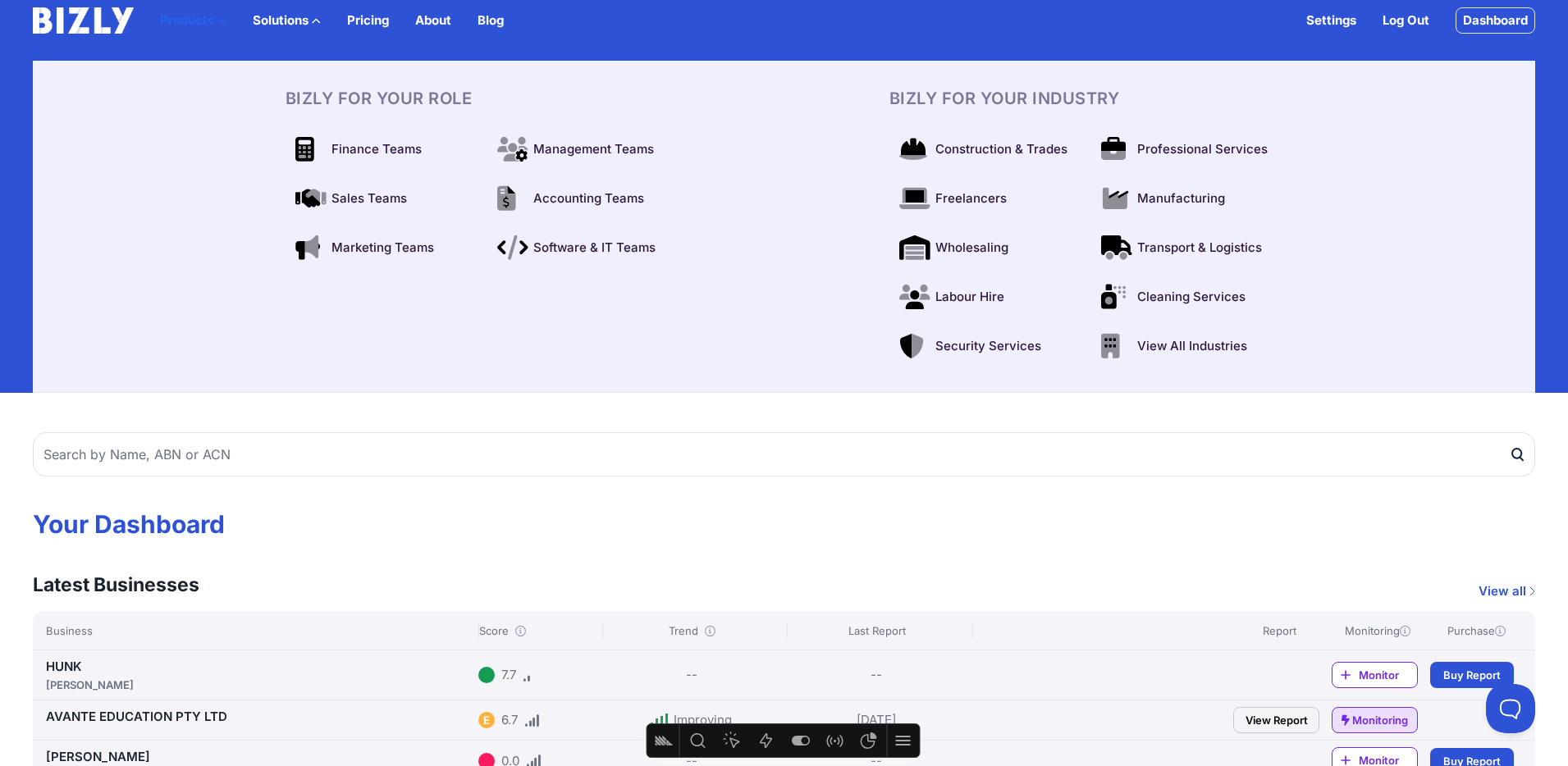
click at [196, 21] on button "Products" at bounding box center [194, 20] width 66 height 19
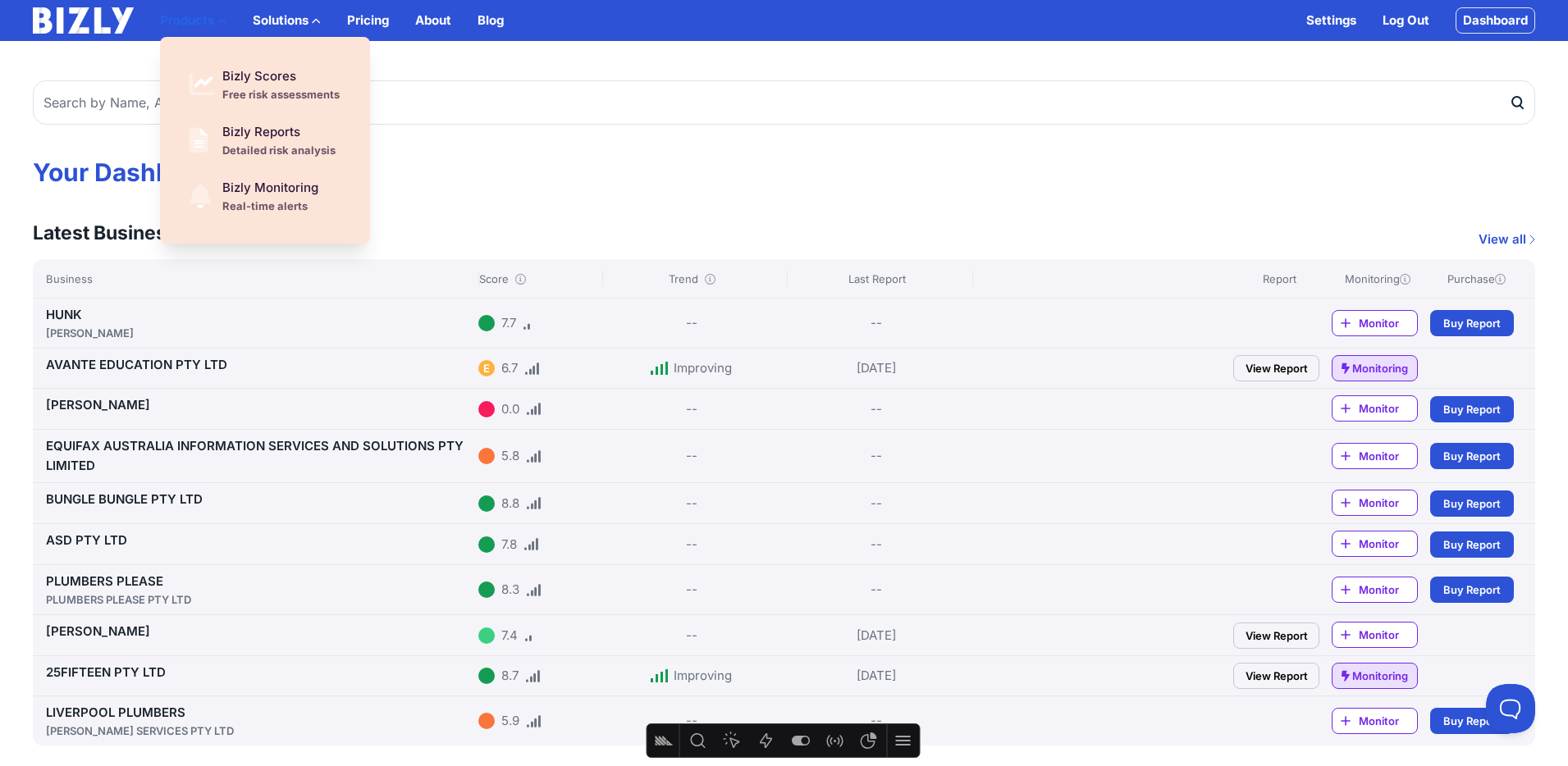
click at [186, 26] on button "Products" at bounding box center [194, 20] width 66 height 19
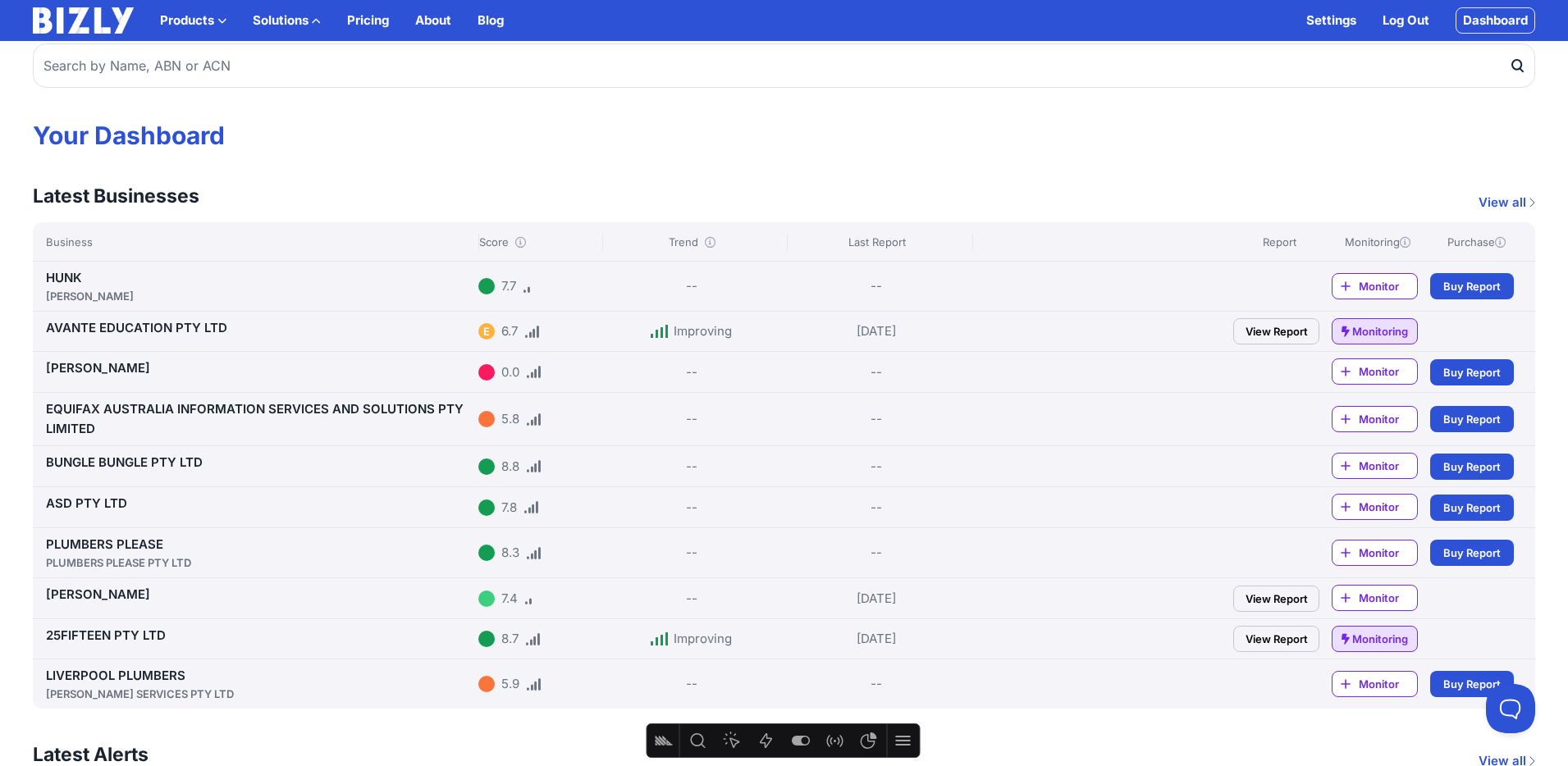
scroll to position [40, 0]
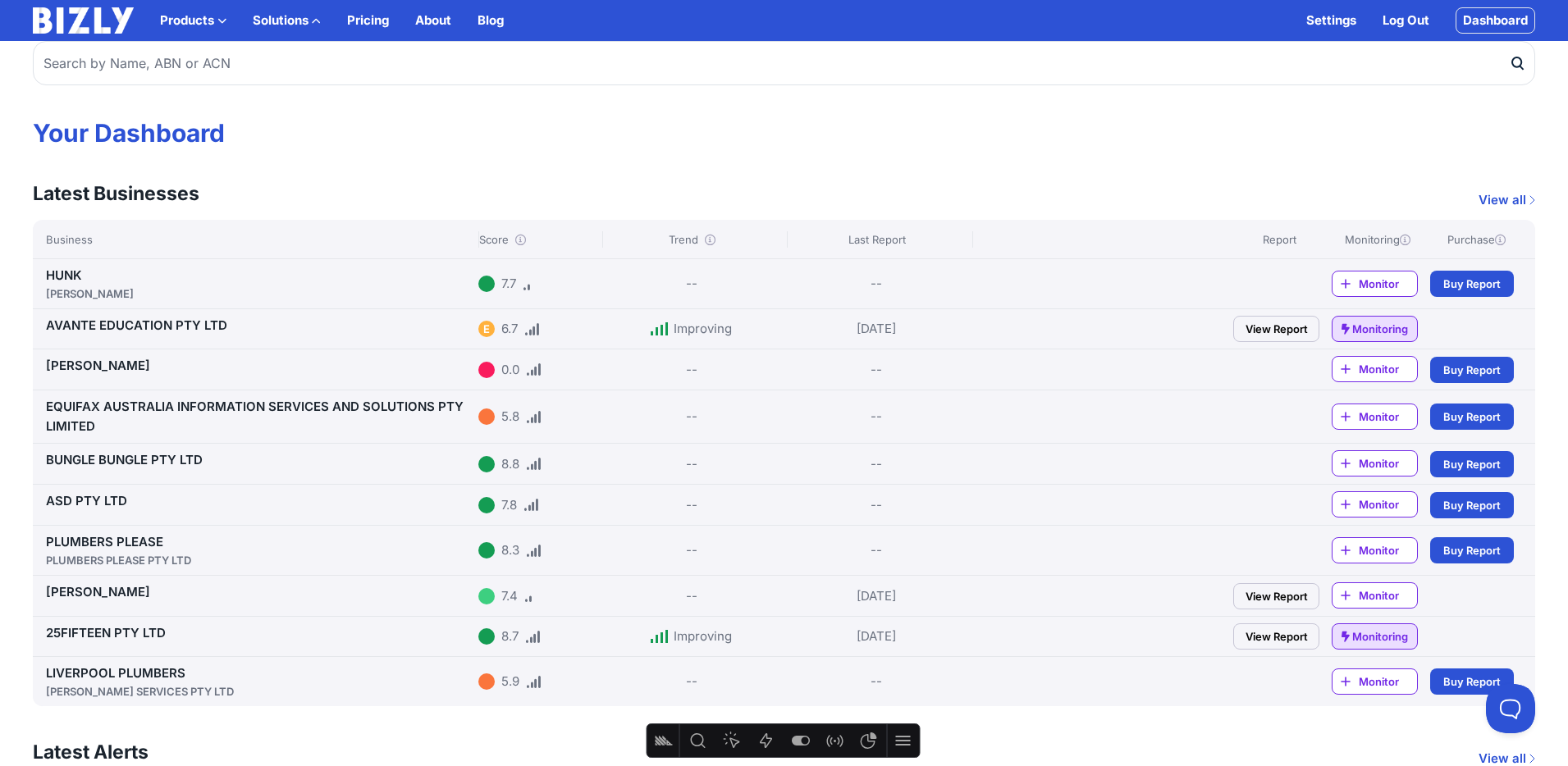
click at [1508, 201] on link "View all" at bounding box center [1506, 199] width 56 height 19
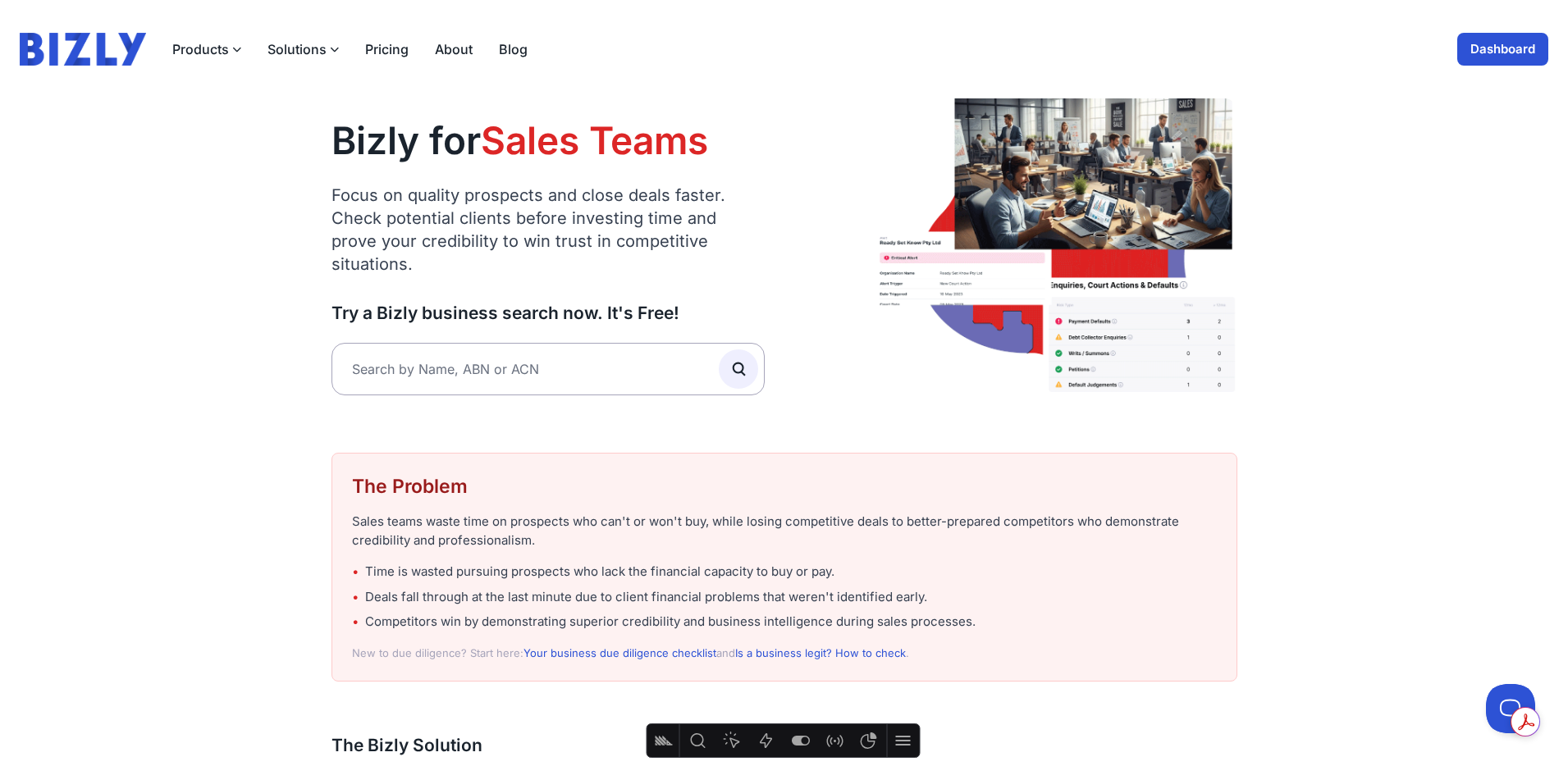
click at [324, 52] on button "Solutions" at bounding box center [302, 49] width 71 height 19
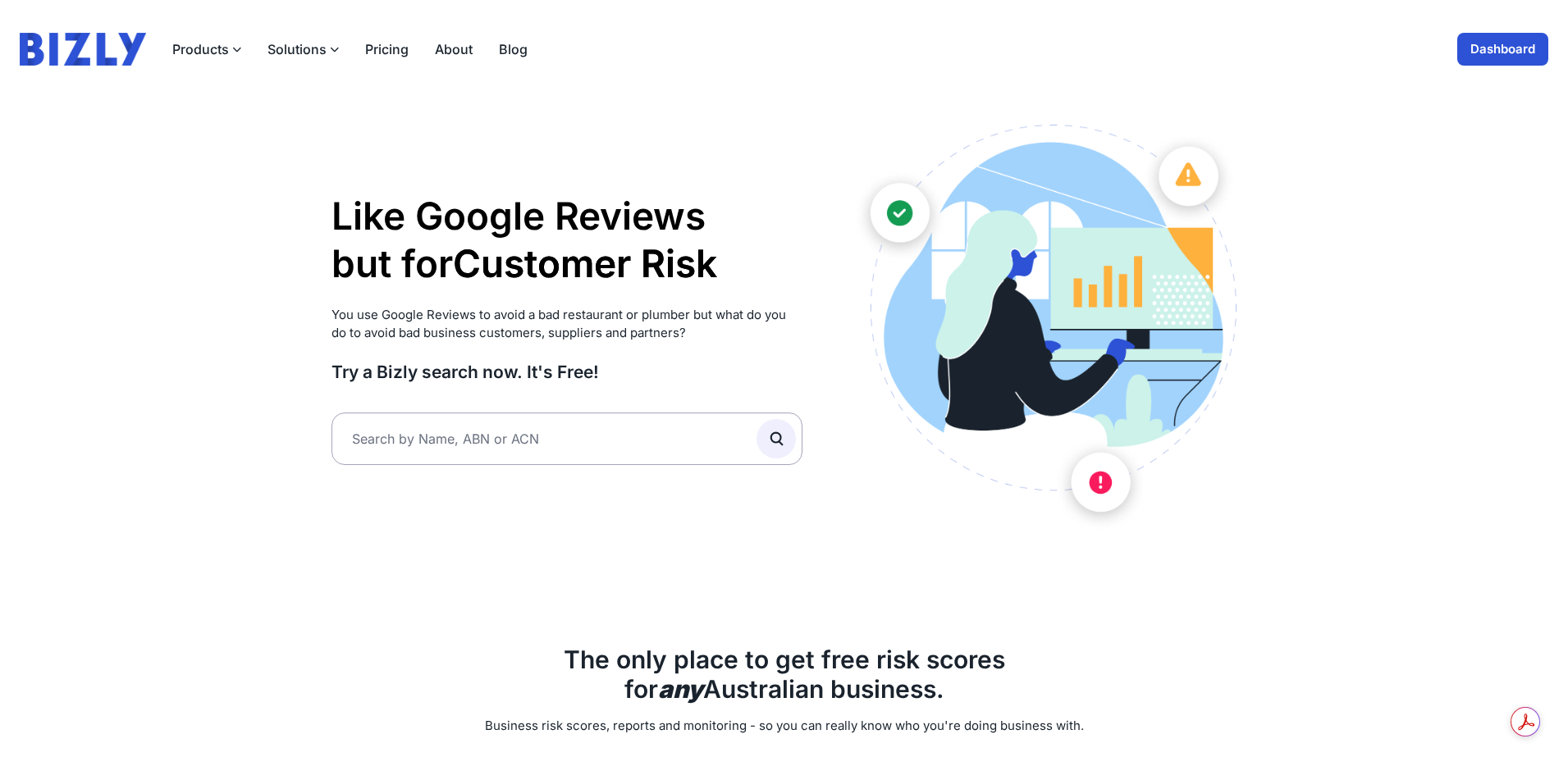
scroll to position [4, 0]
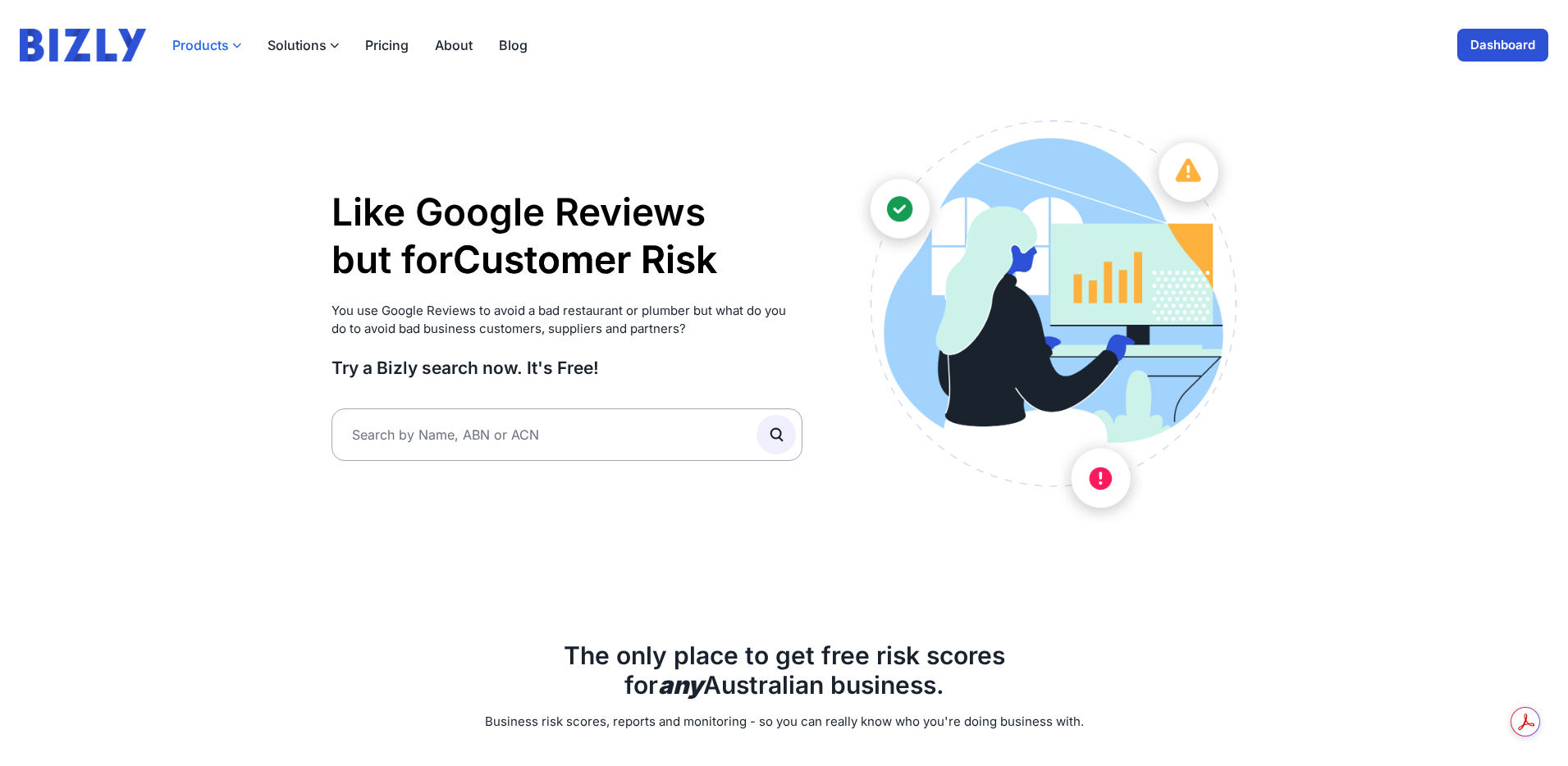
click at [212, 45] on button "Products" at bounding box center [206, 44] width 69 height 19
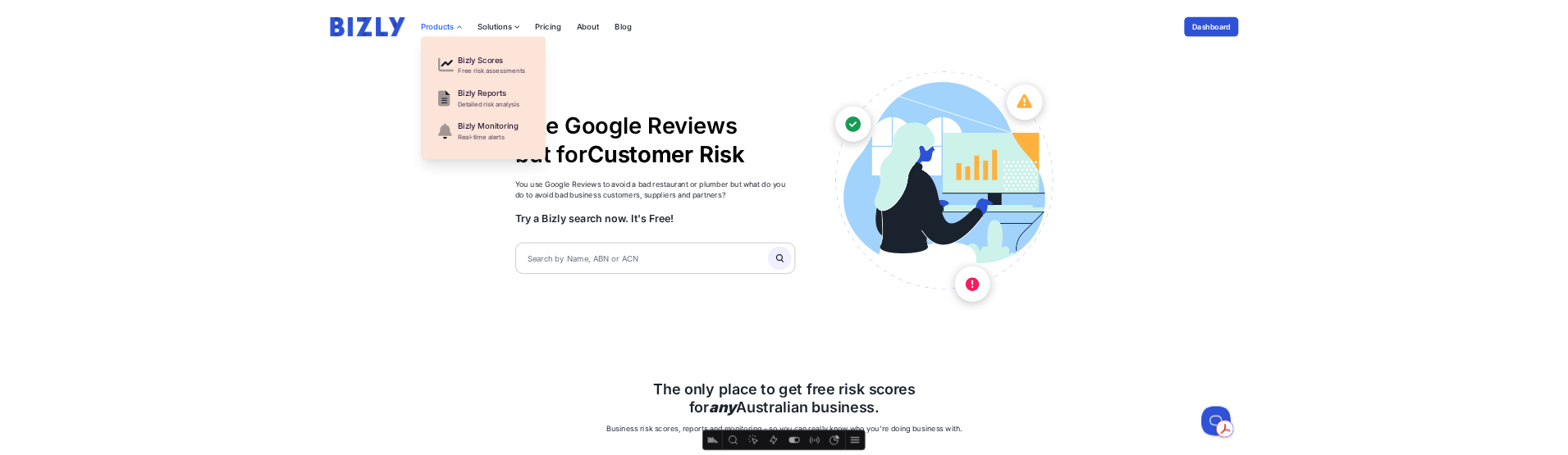
scroll to position [0, 0]
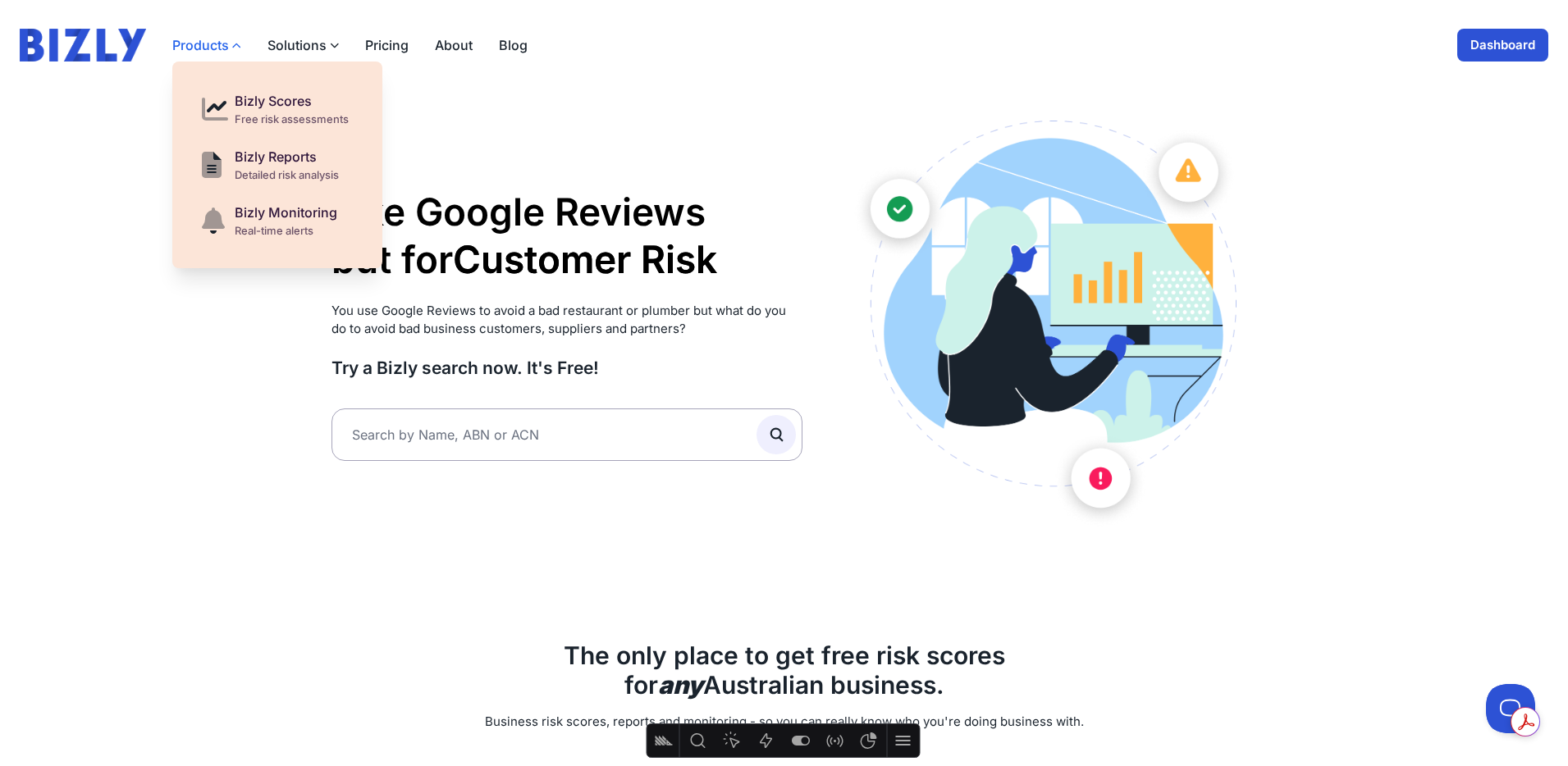
click at [210, 41] on button "Products" at bounding box center [206, 44] width 69 height 19
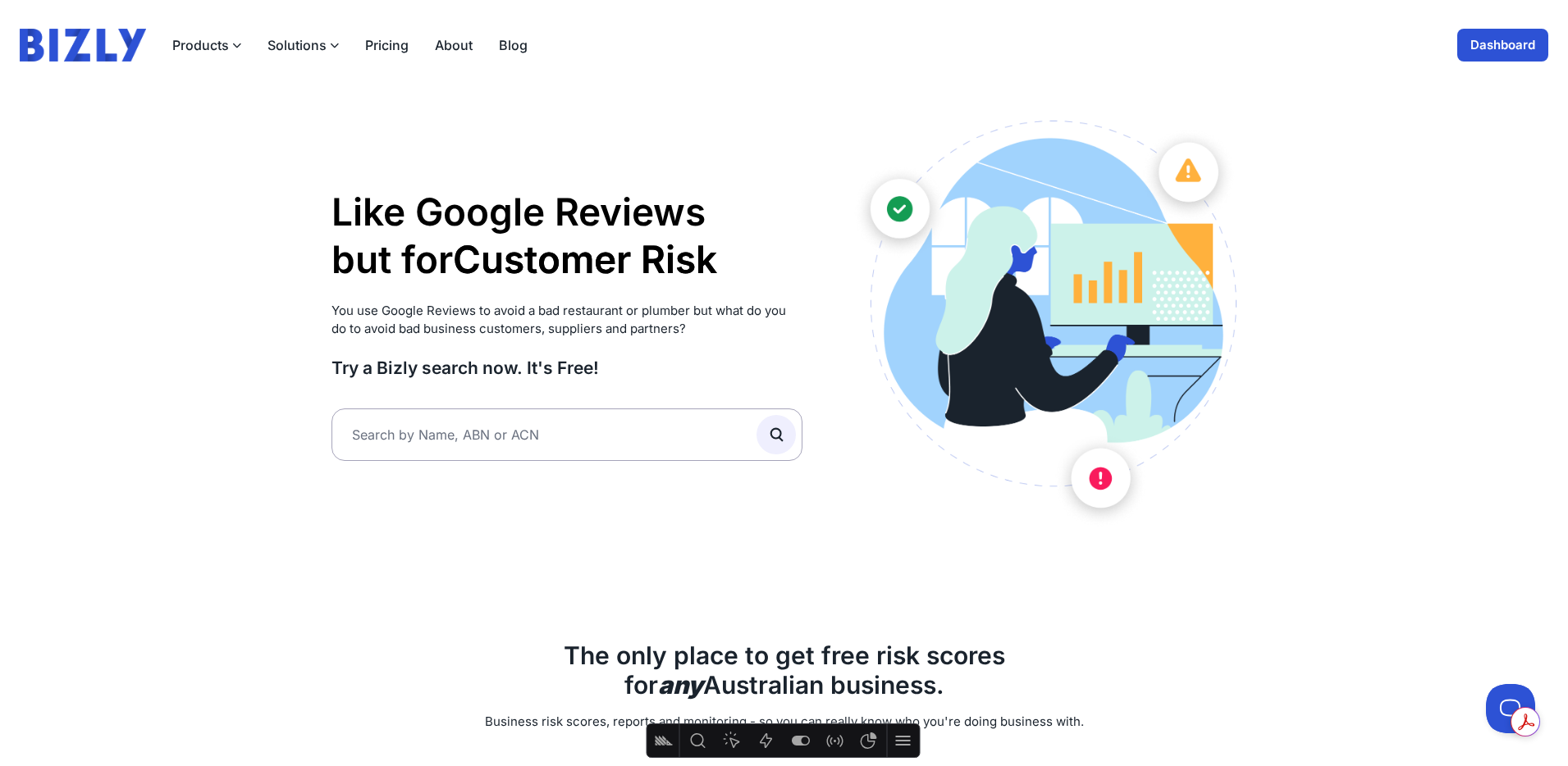
click at [241, 47] on div "Products Bizly Scores Free risk assessments Bizly Reports Detailed risk analysi…" at bounding box center [349, 44] width 355 height 19
click at [236, 47] on icon "button" at bounding box center [237, 45] width 9 height 9
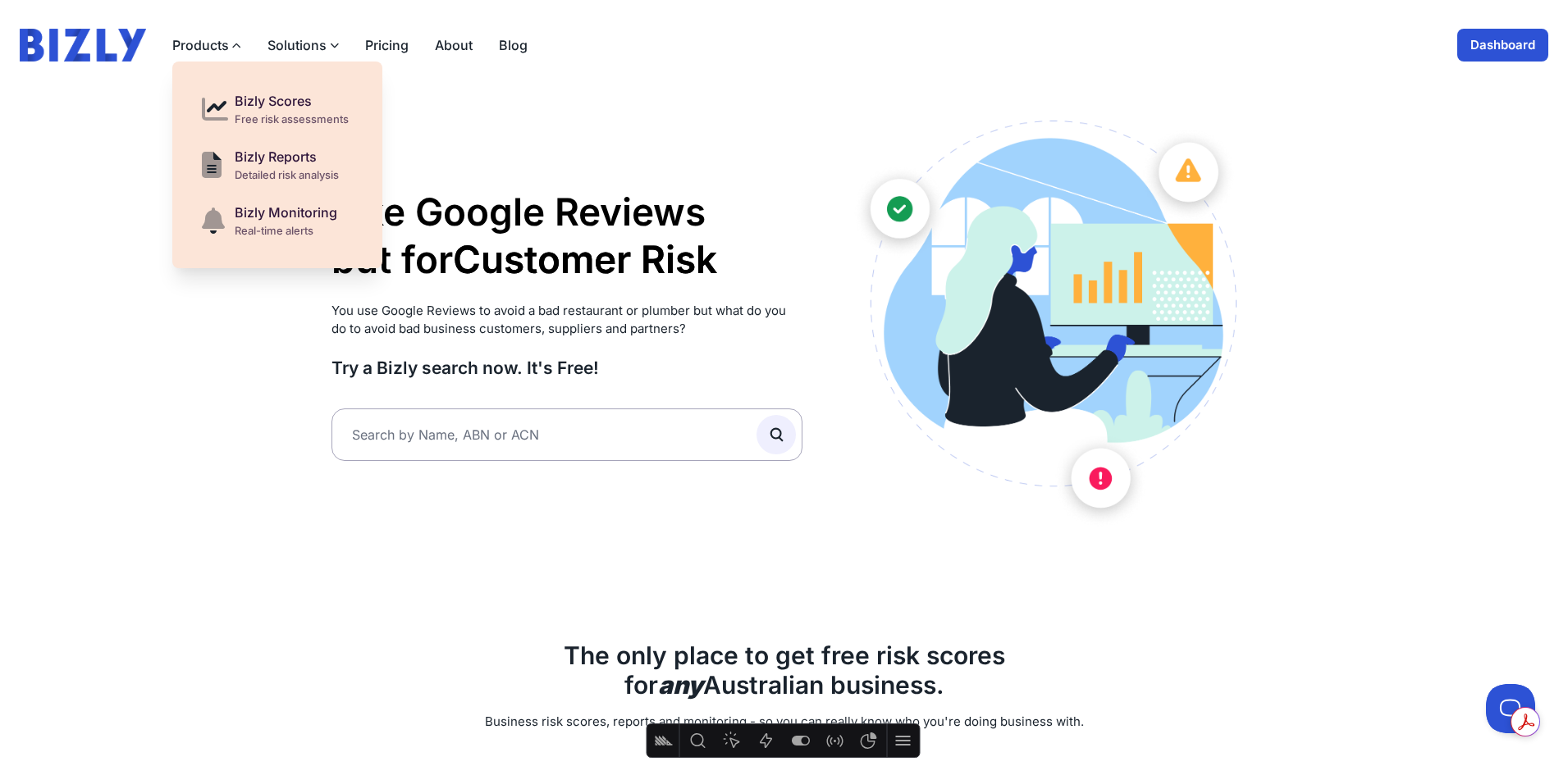
click at [308, 46] on button "Solutions" at bounding box center [302, 44] width 71 height 19
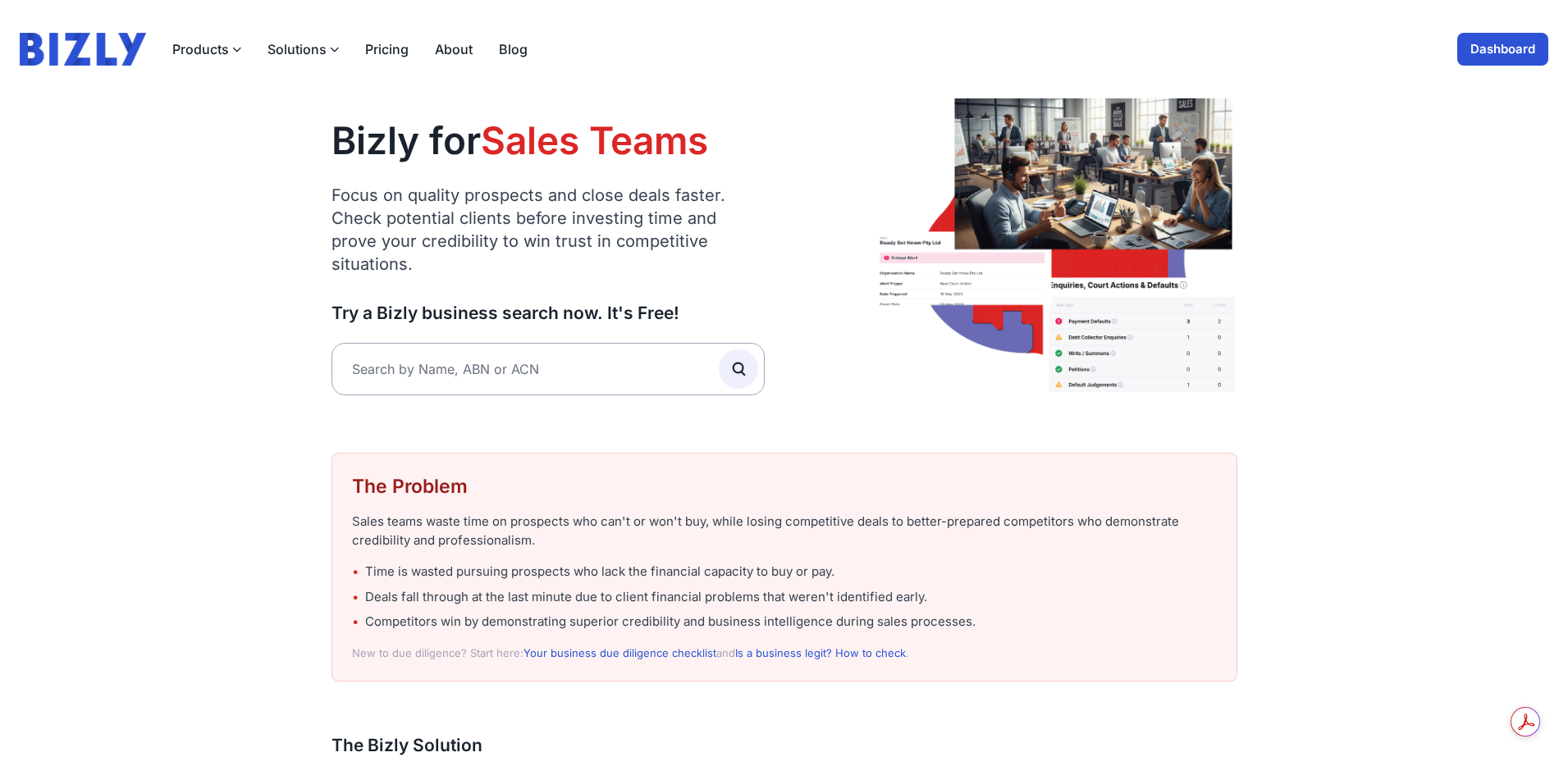
click at [330, 41] on button "Solutions" at bounding box center [302, 49] width 71 height 19
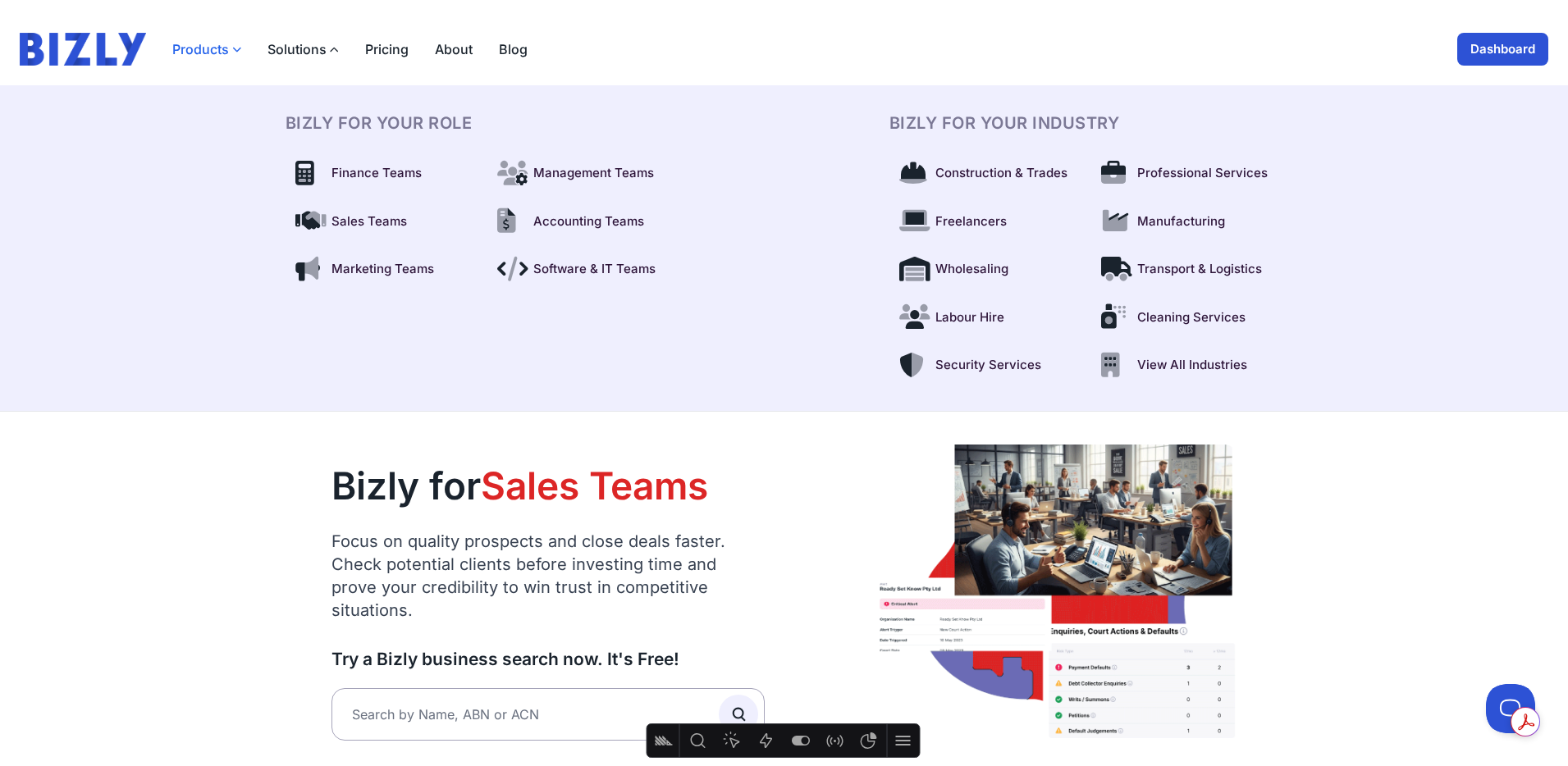
click at [219, 53] on button "Products" at bounding box center [206, 49] width 69 height 19
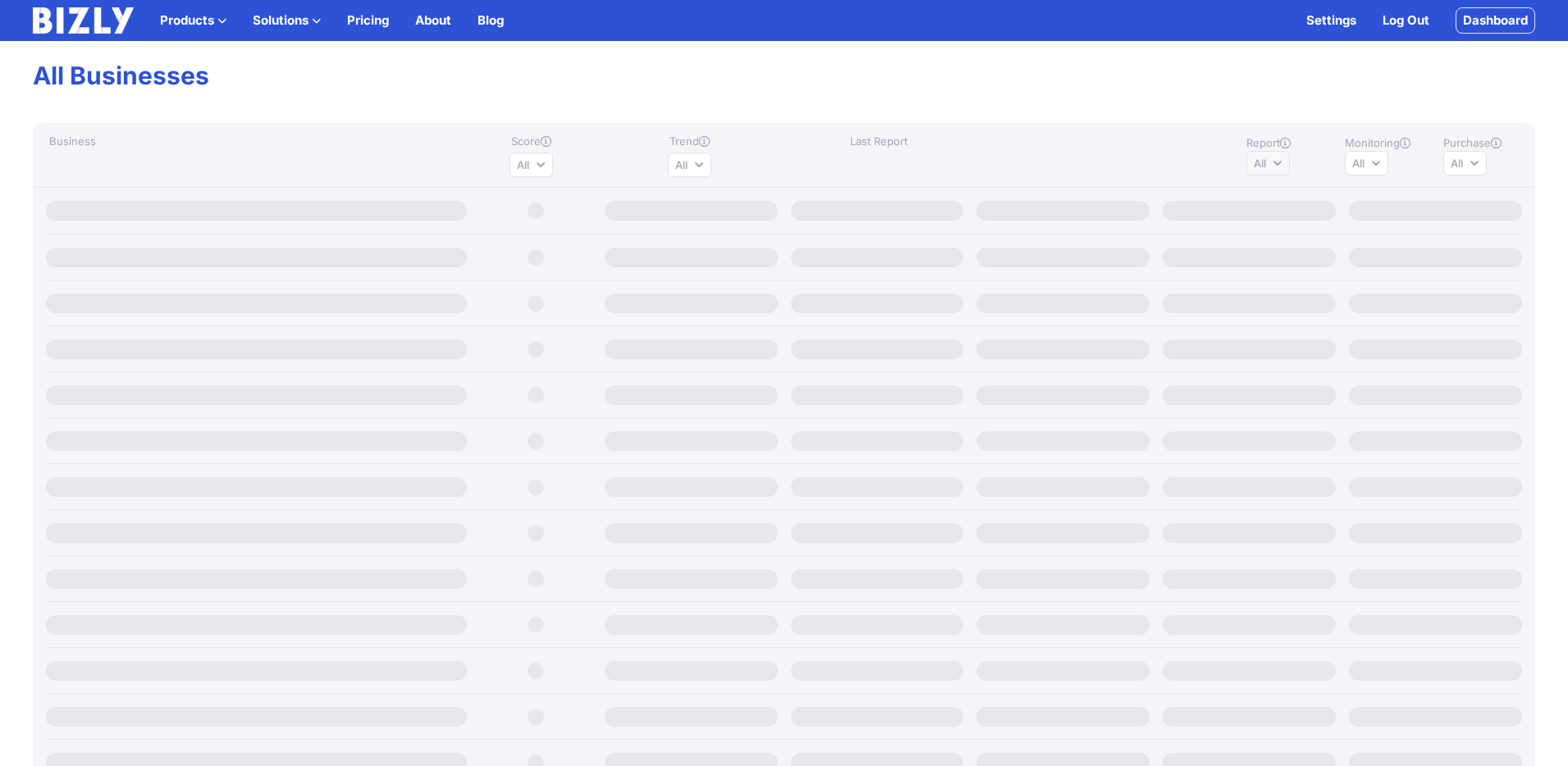
click at [1277, 167] on button "All" at bounding box center [1267, 163] width 43 height 25
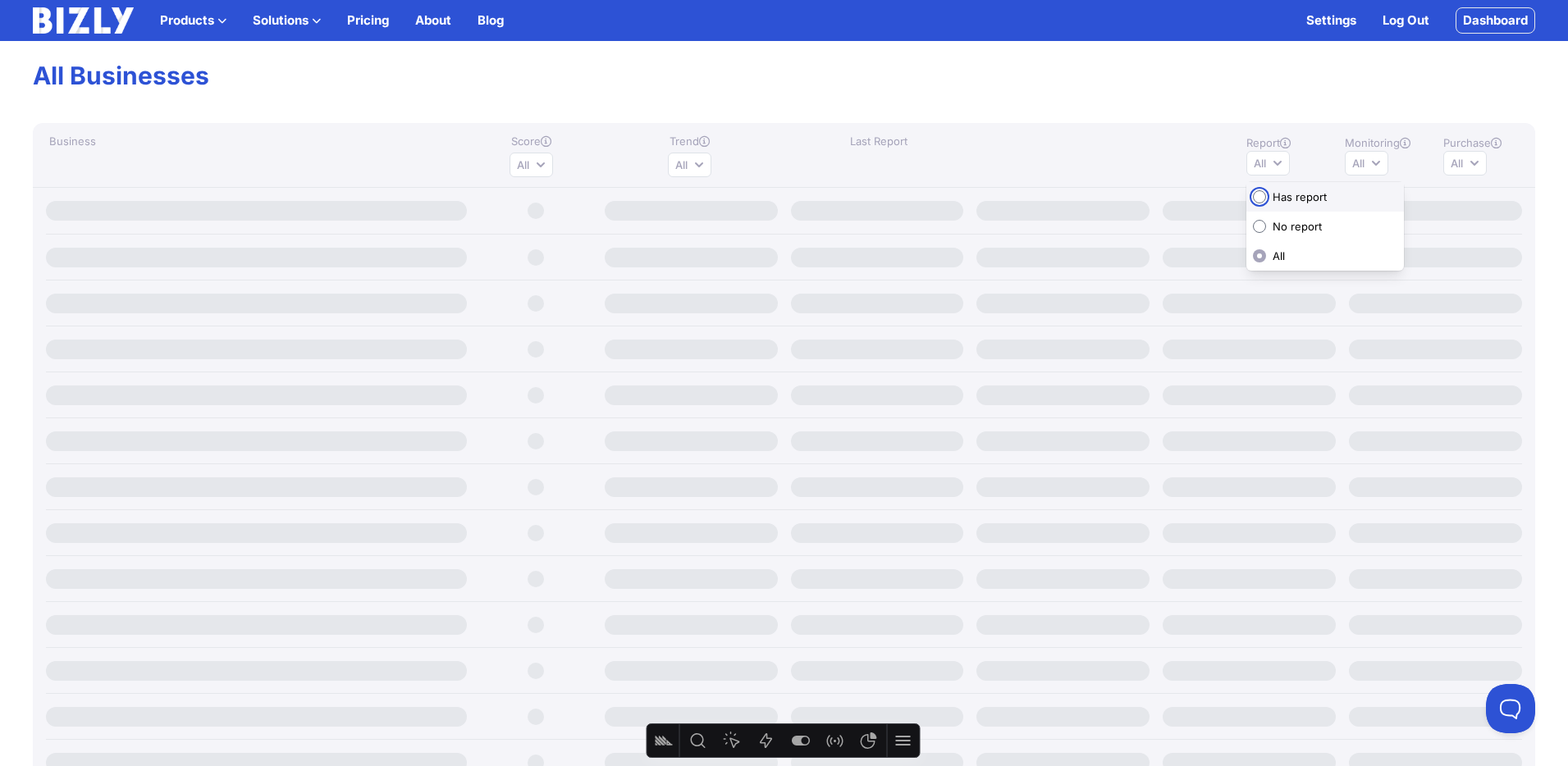
click at [1258, 197] on input "Has report" at bounding box center [1259, 196] width 13 height 13
radio input "true"
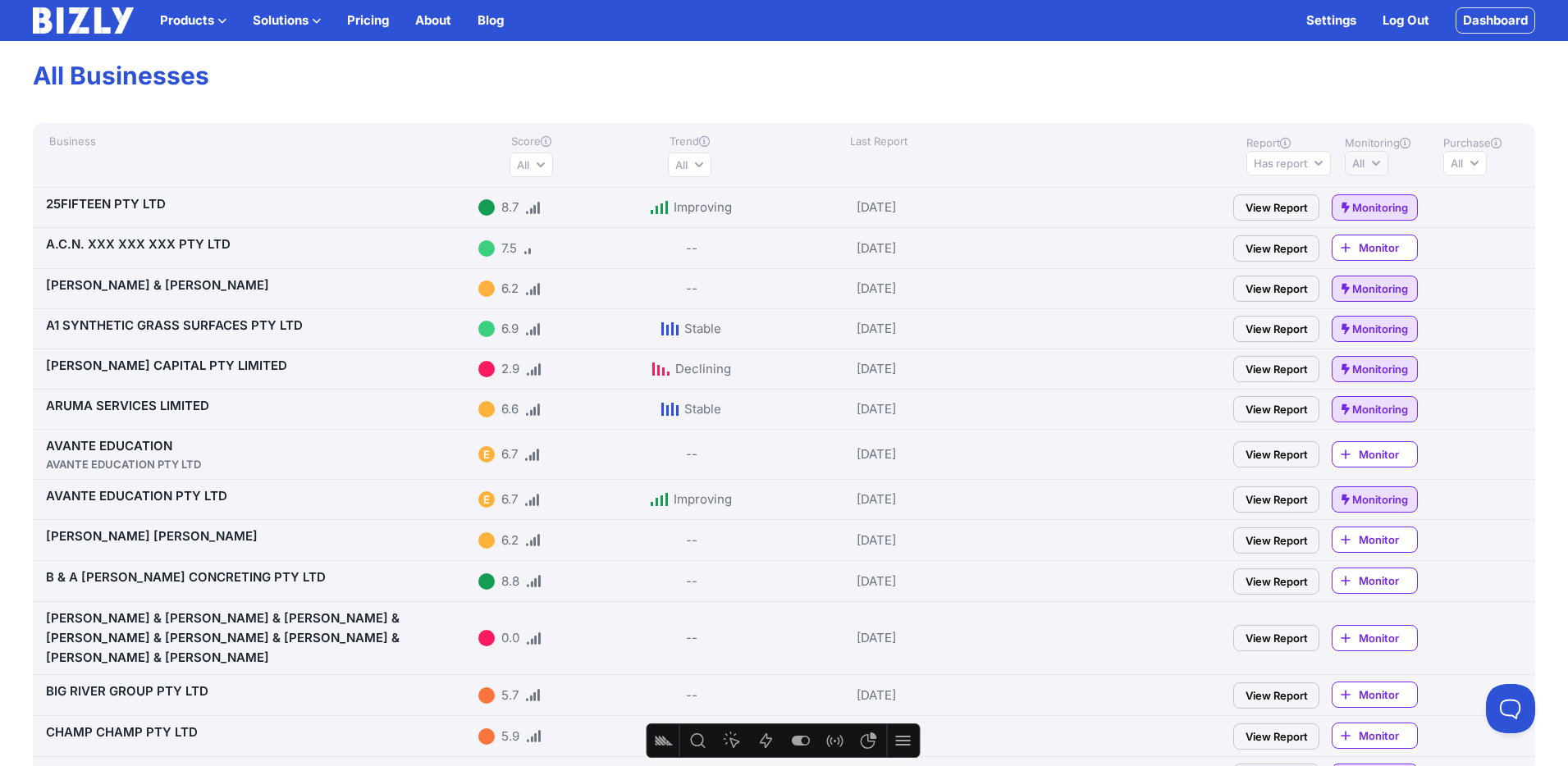
click at [1382, 162] on button "All" at bounding box center [1365, 163] width 43 height 25
click at [1383, 200] on span "Monitoring active" at bounding box center [1414, 197] width 88 height 17
click at [1364, 200] on input "Monitoring active" at bounding box center [1358, 196] width 13 height 13
radio input "true"
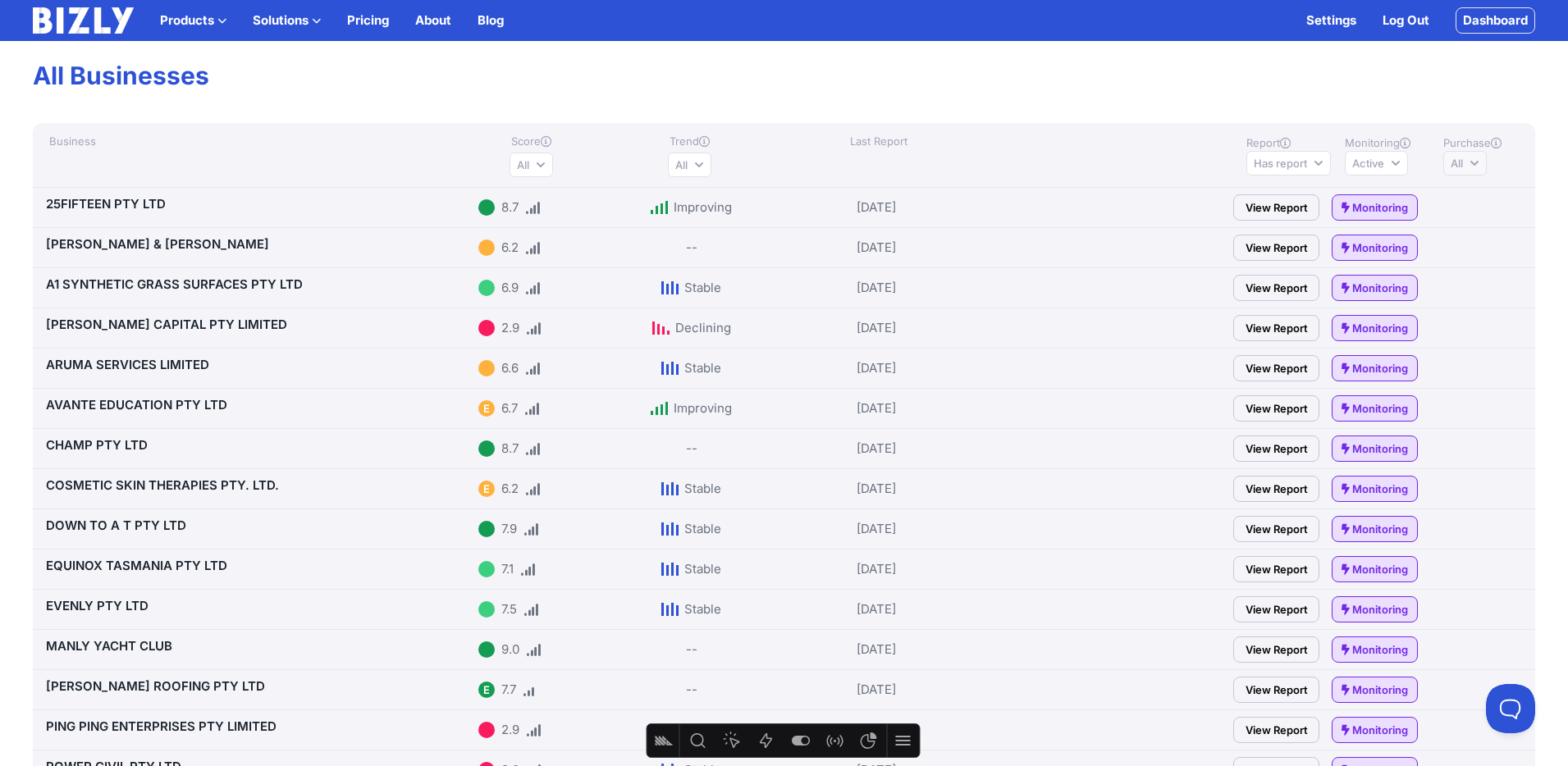
click at [1482, 167] on button "All" at bounding box center [1464, 163] width 43 height 25
click at [1481, 165] on button "All" at bounding box center [1464, 163] width 43 height 25
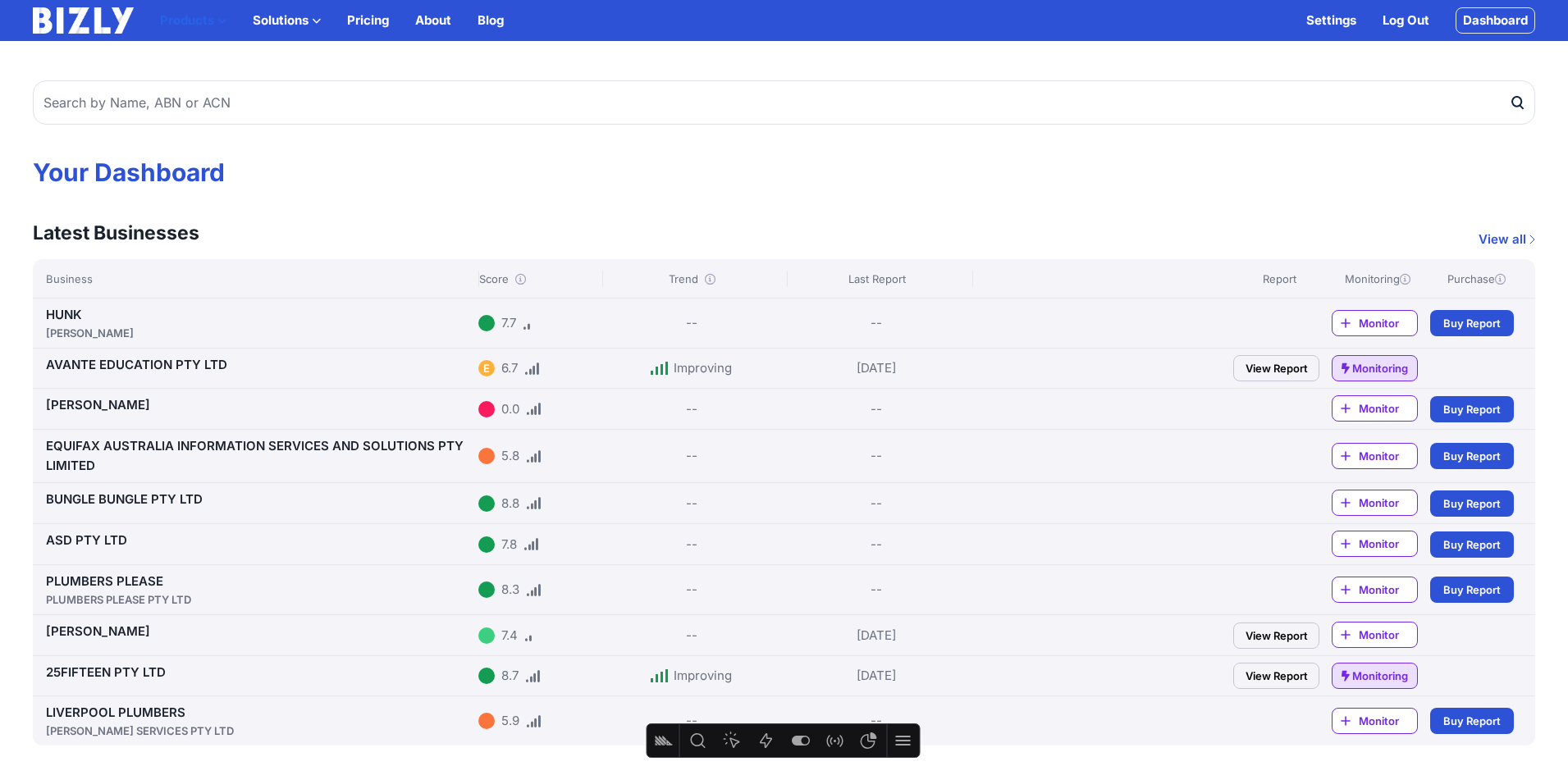
click at [219, 21] on icon "button" at bounding box center [222, 21] width 9 height 9
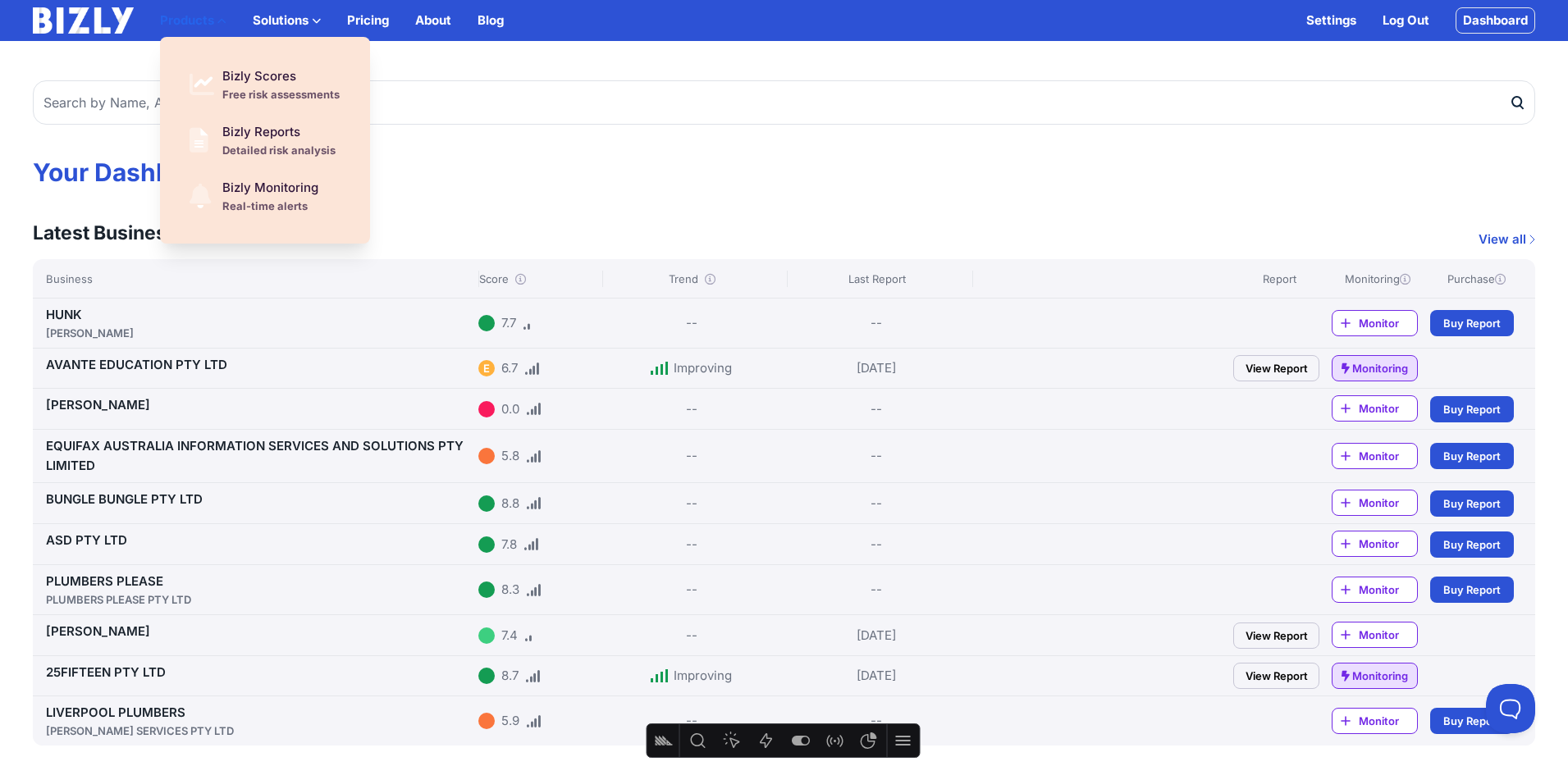
click at [218, 21] on icon "button" at bounding box center [222, 21] width 9 height 9
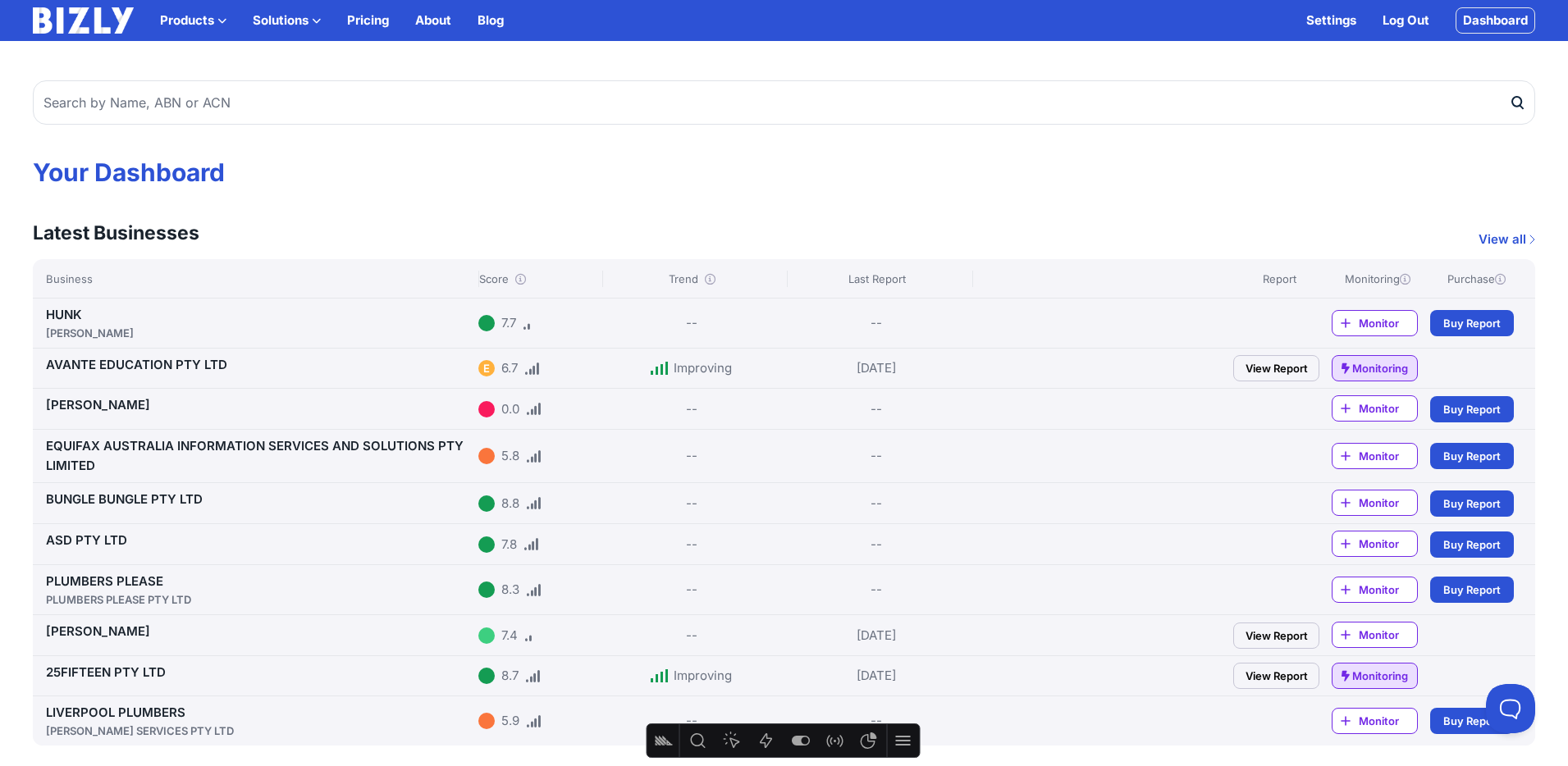
click at [315, 17] on icon "button" at bounding box center [316, 21] width 9 height 9
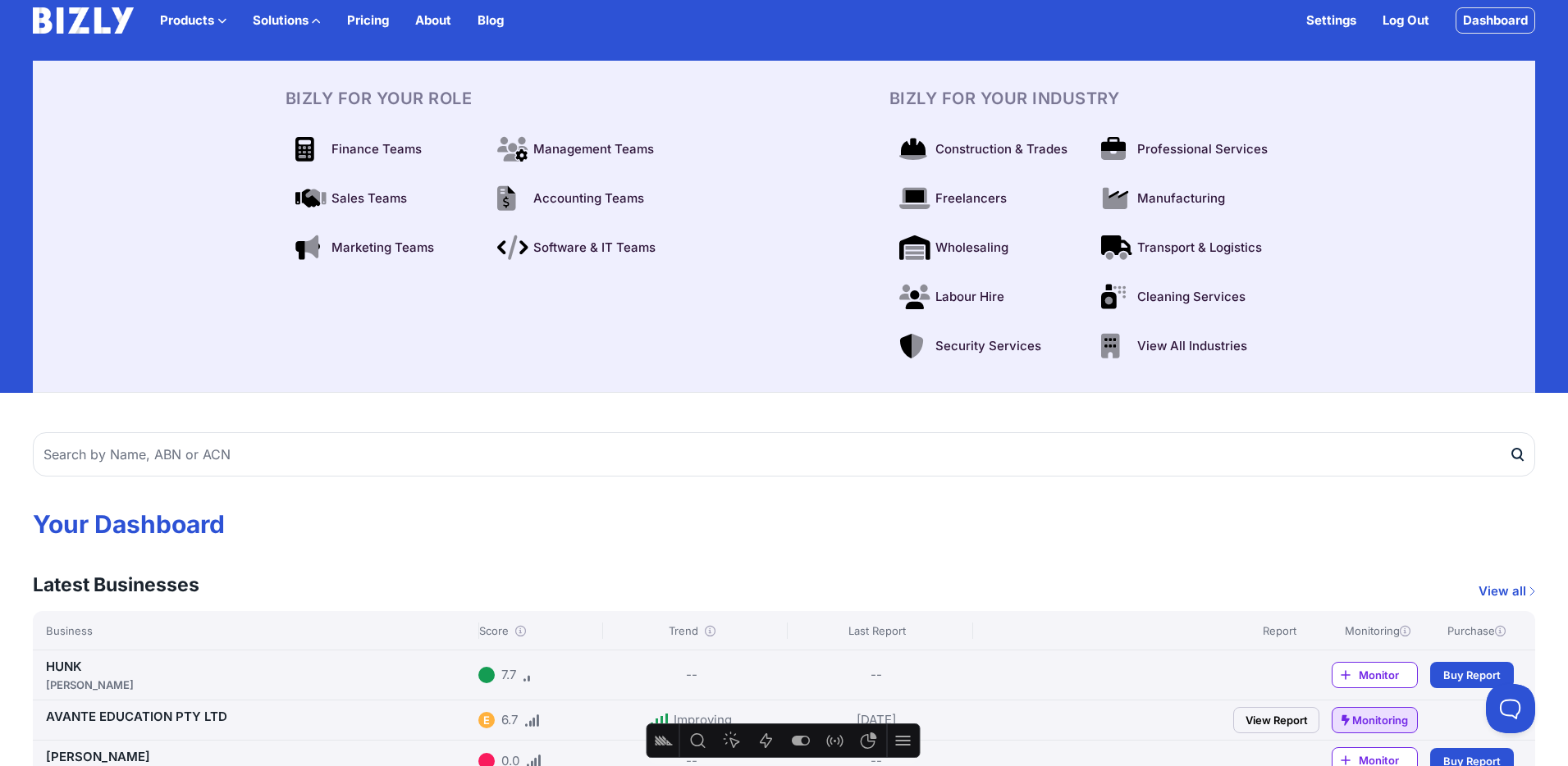
click at [315, 17] on icon "button" at bounding box center [316, 21] width 9 height 9
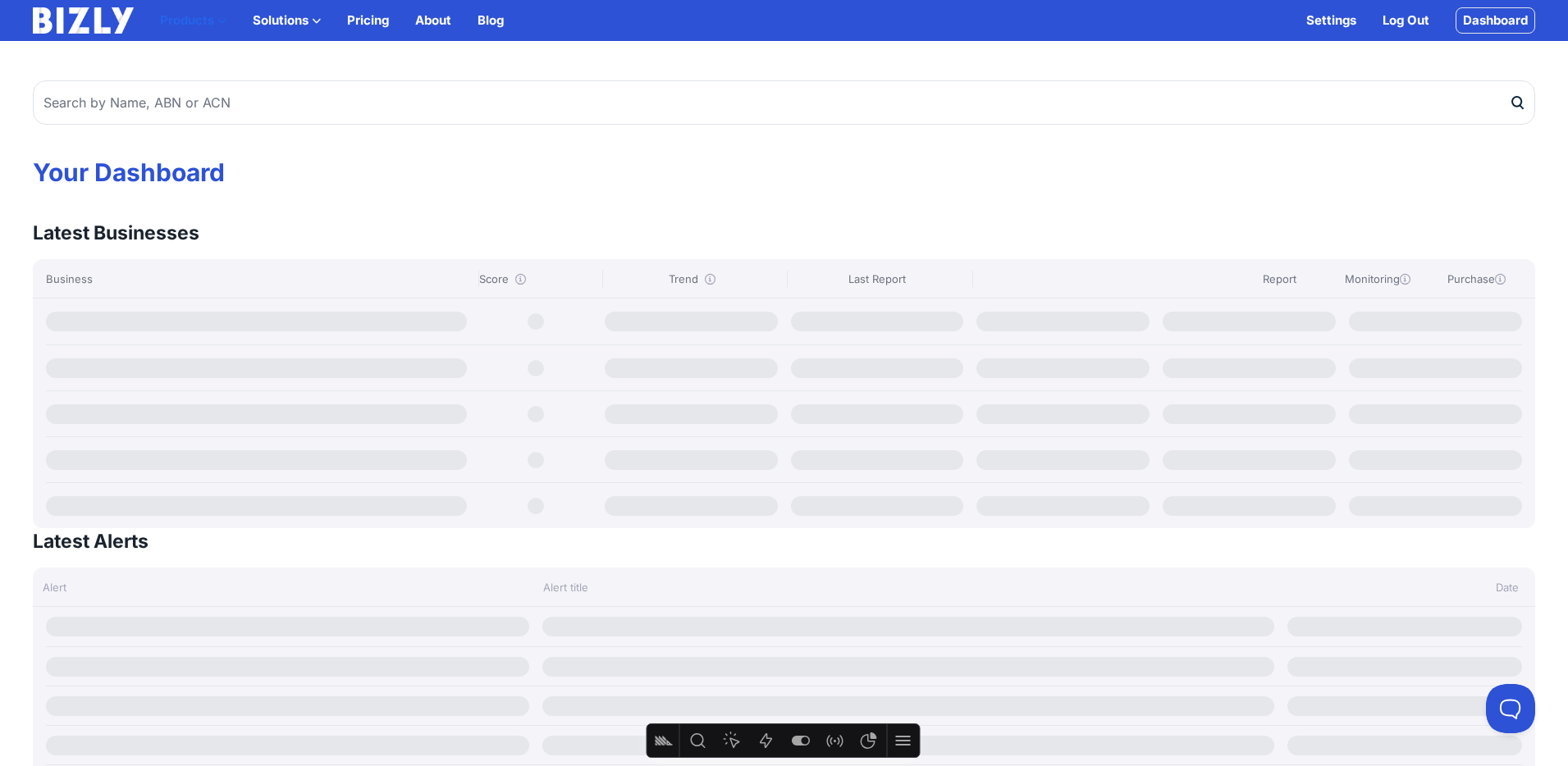
click at [221, 18] on icon "button" at bounding box center [222, 21] width 9 height 9
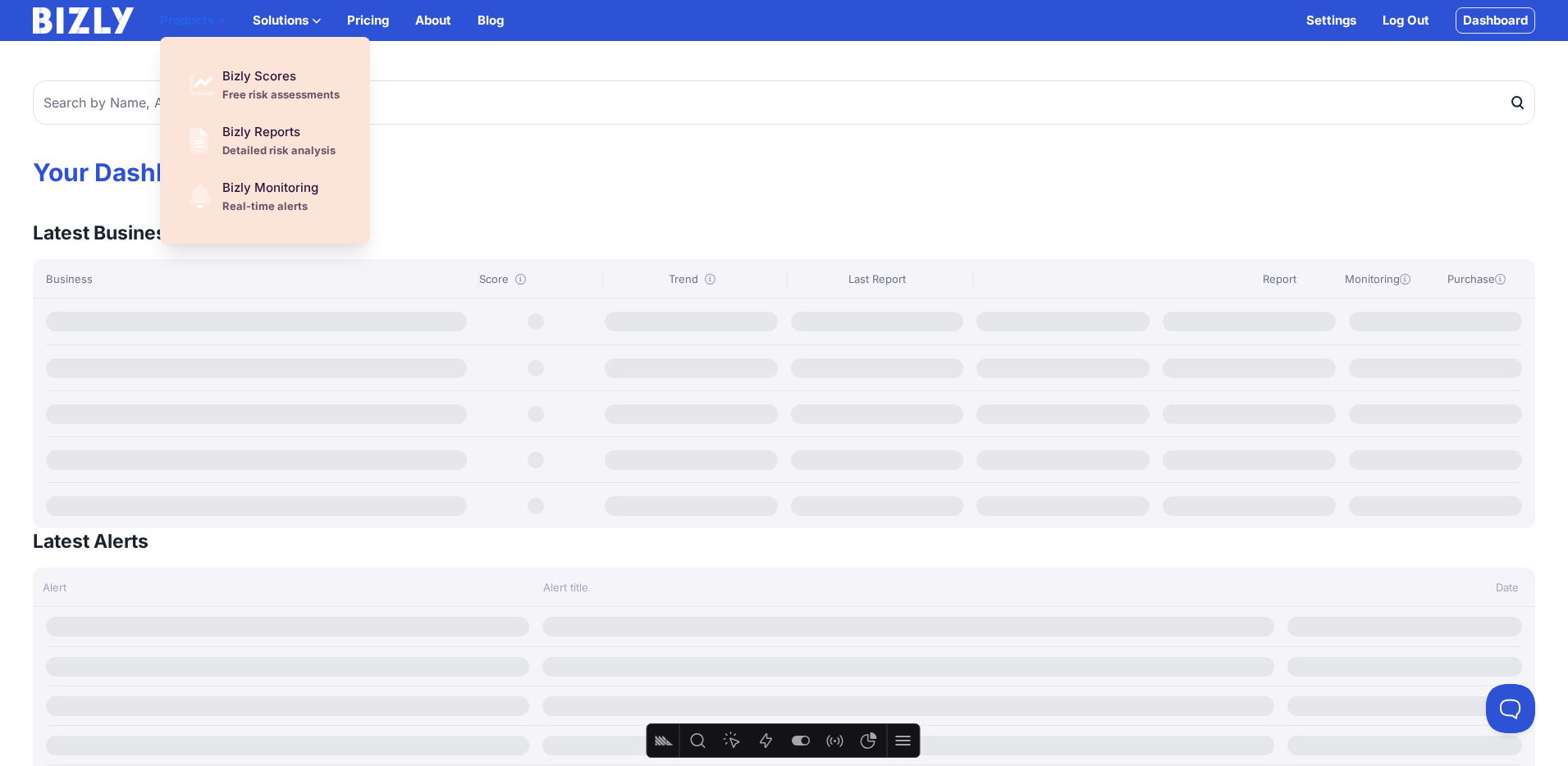
click at [219, 18] on icon "button" at bounding box center [222, 21] width 9 height 9
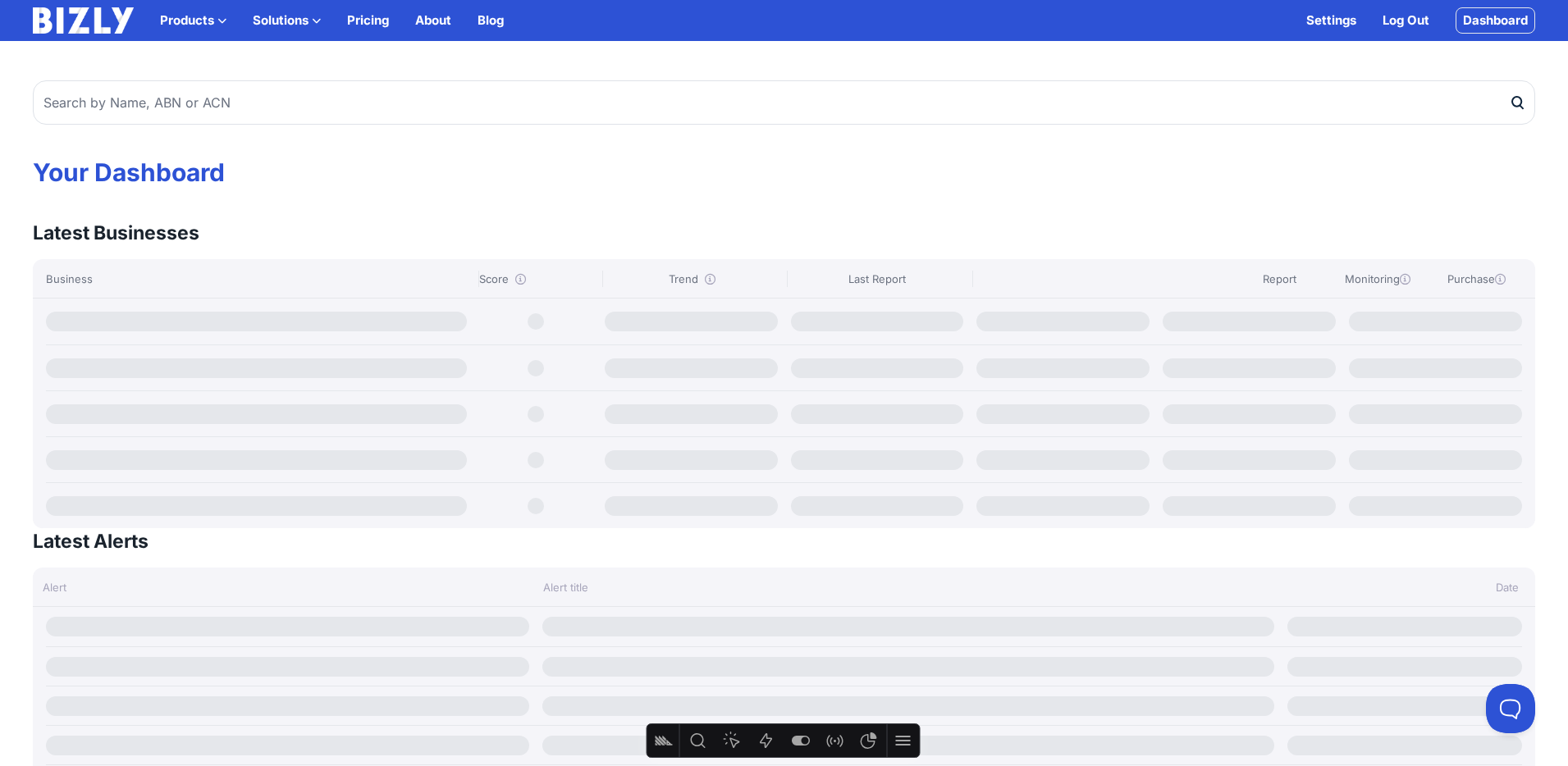
click at [94, 16] on img at bounding box center [83, 20] width 100 height 26
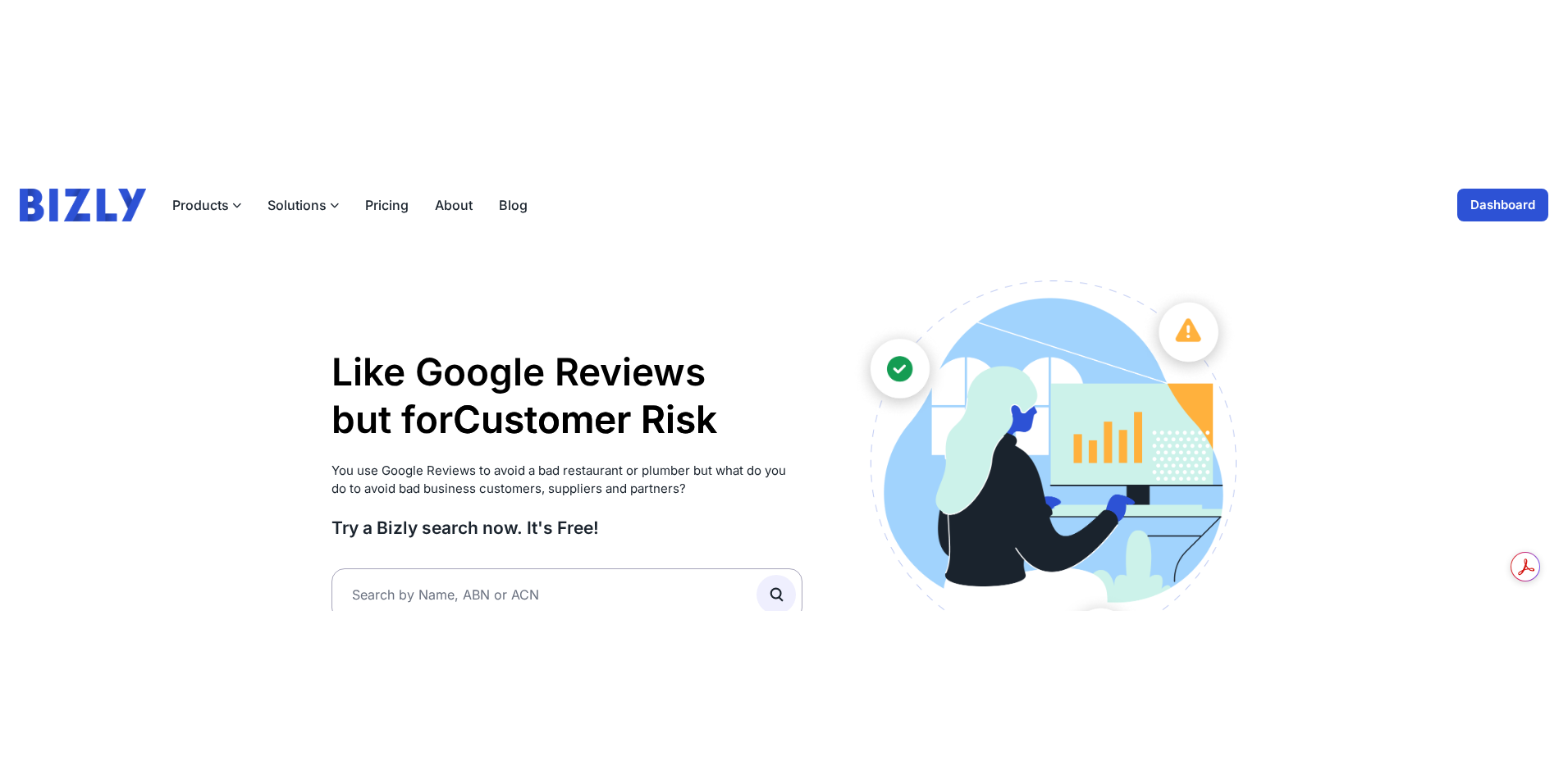
scroll to position [4, 0]
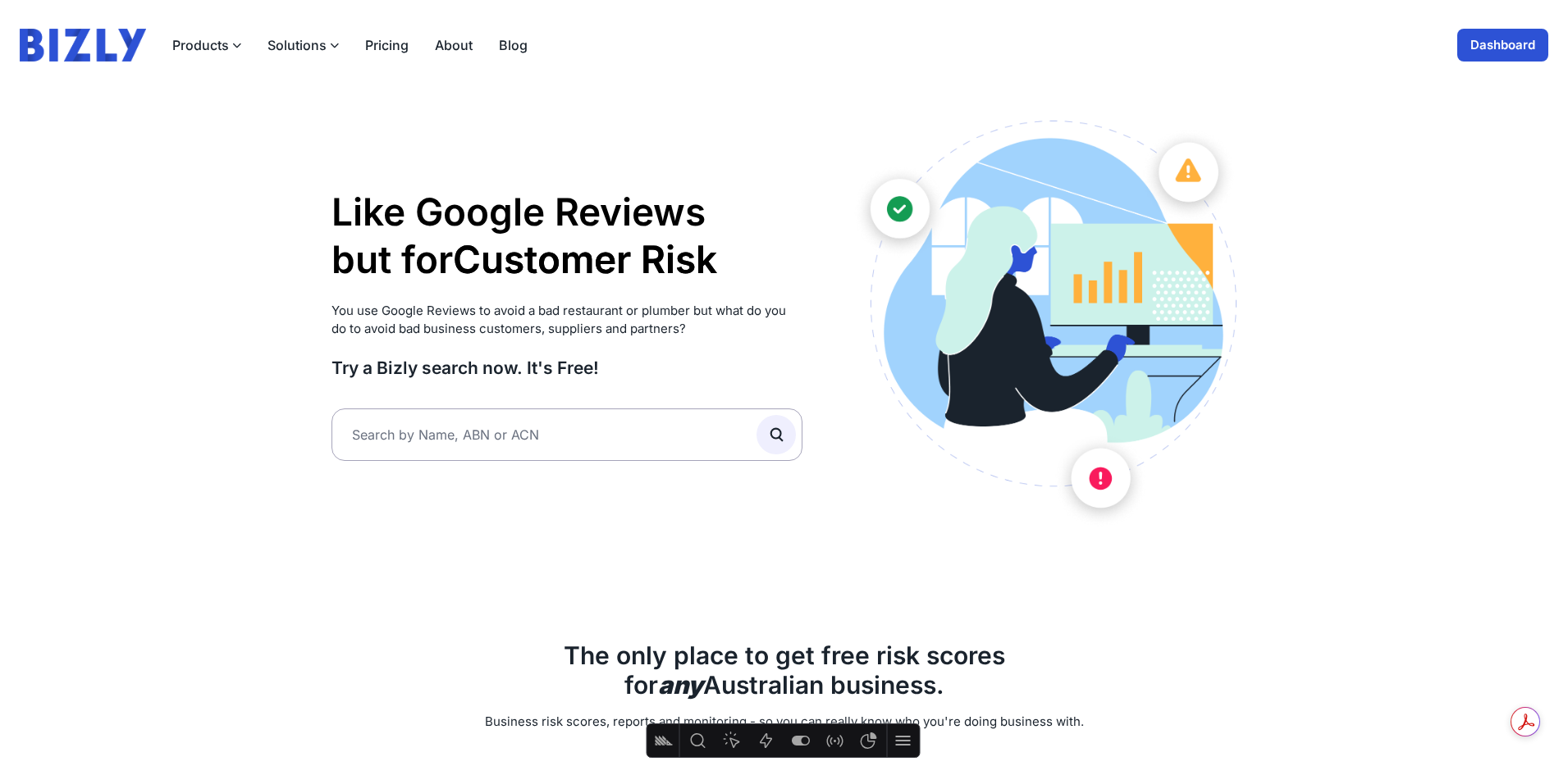
click at [310, 36] on button "Solutions" at bounding box center [302, 44] width 71 height 19
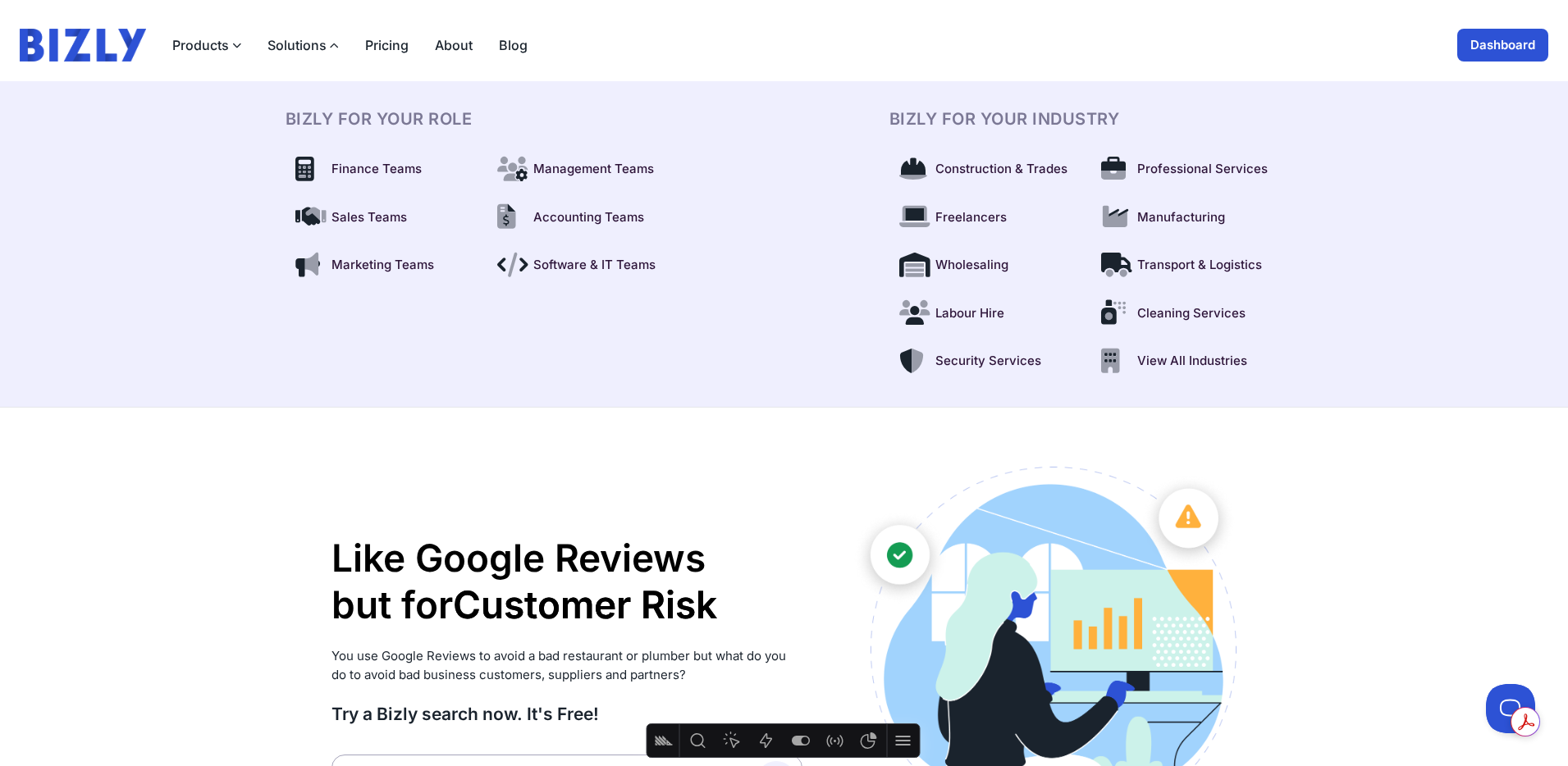
scroll to position [0, 0]
click at [311, 35] on button "Solutions" at bounding box center [302, 44] width 71 height 19
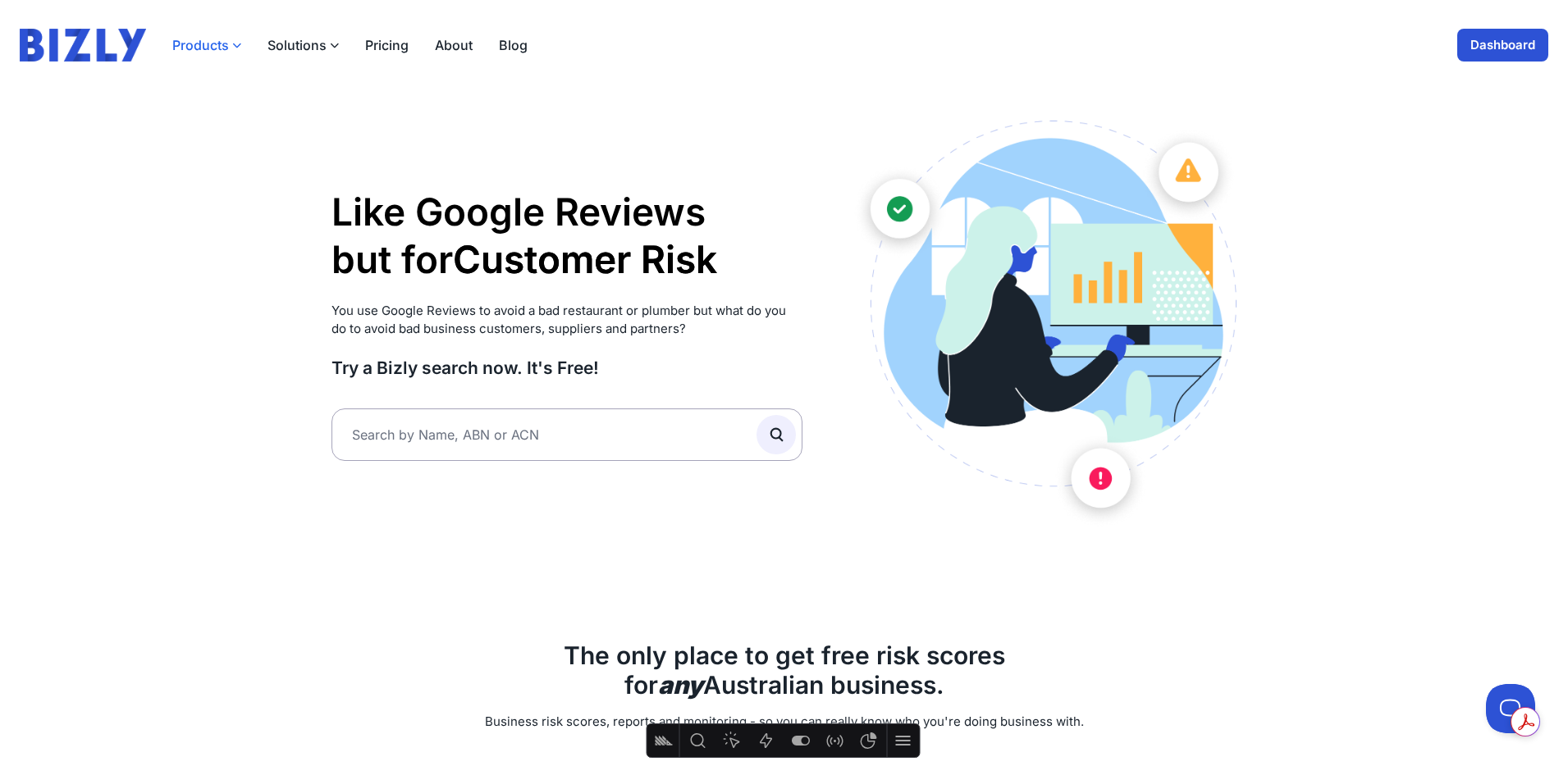
click at [220, 42] on button "Products" at bounding box center [206, 44] width 69 height 19
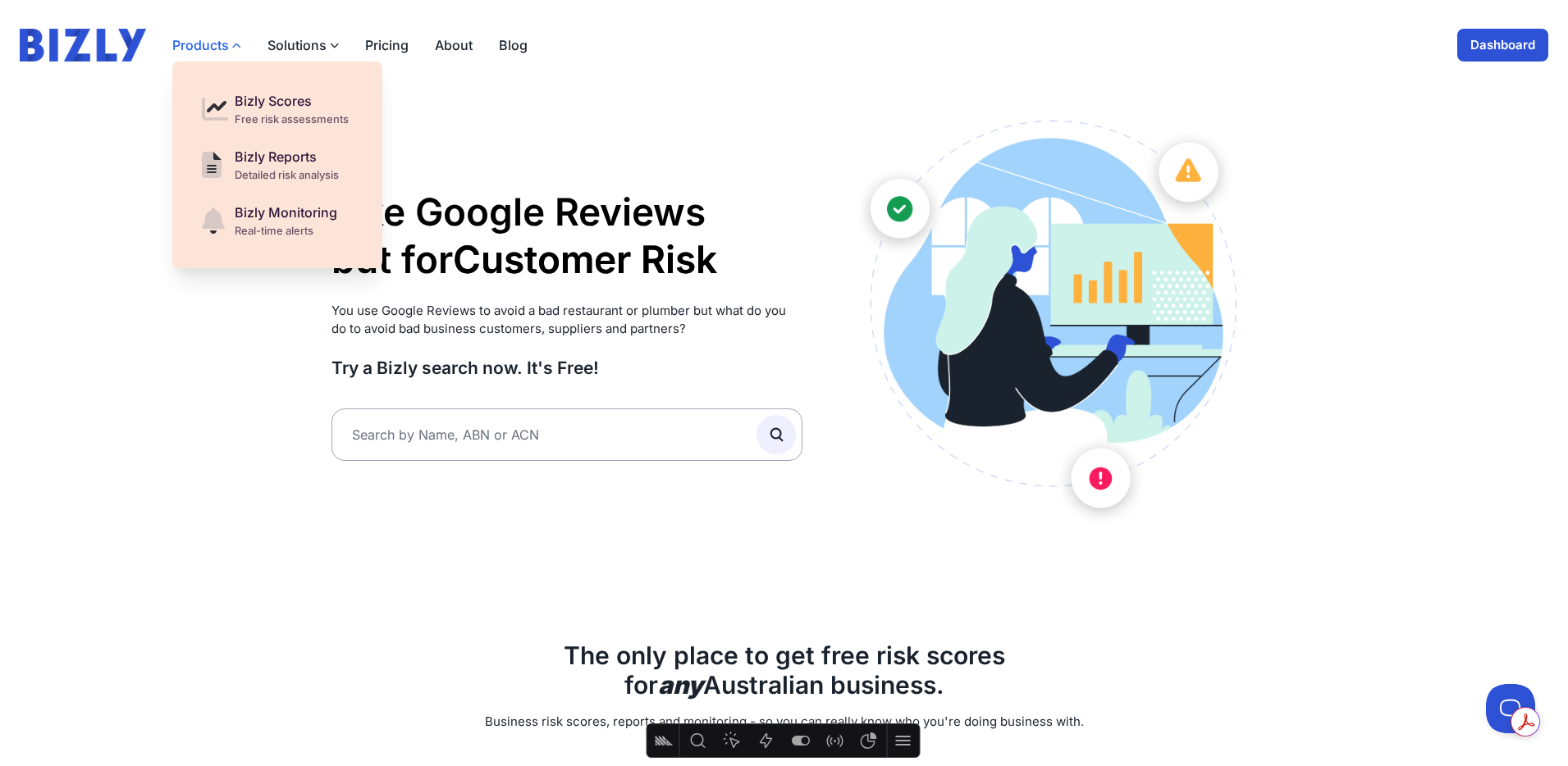
click at [220, 41] on button "Products" at bounding box center [206, 44] width 69 height 19
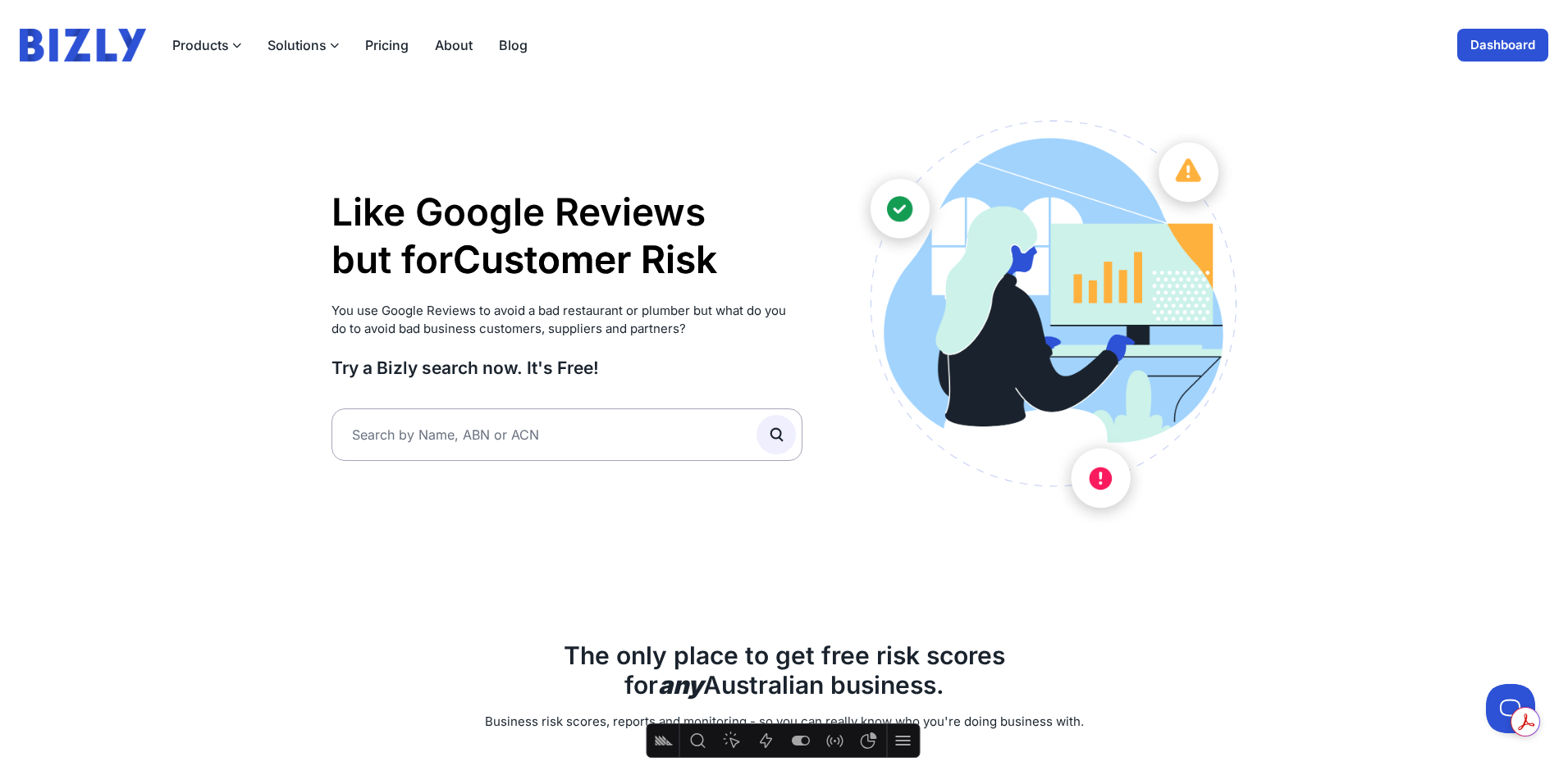
click at [90, 41] on img at bounding box center [82, 45] width 126 height 33
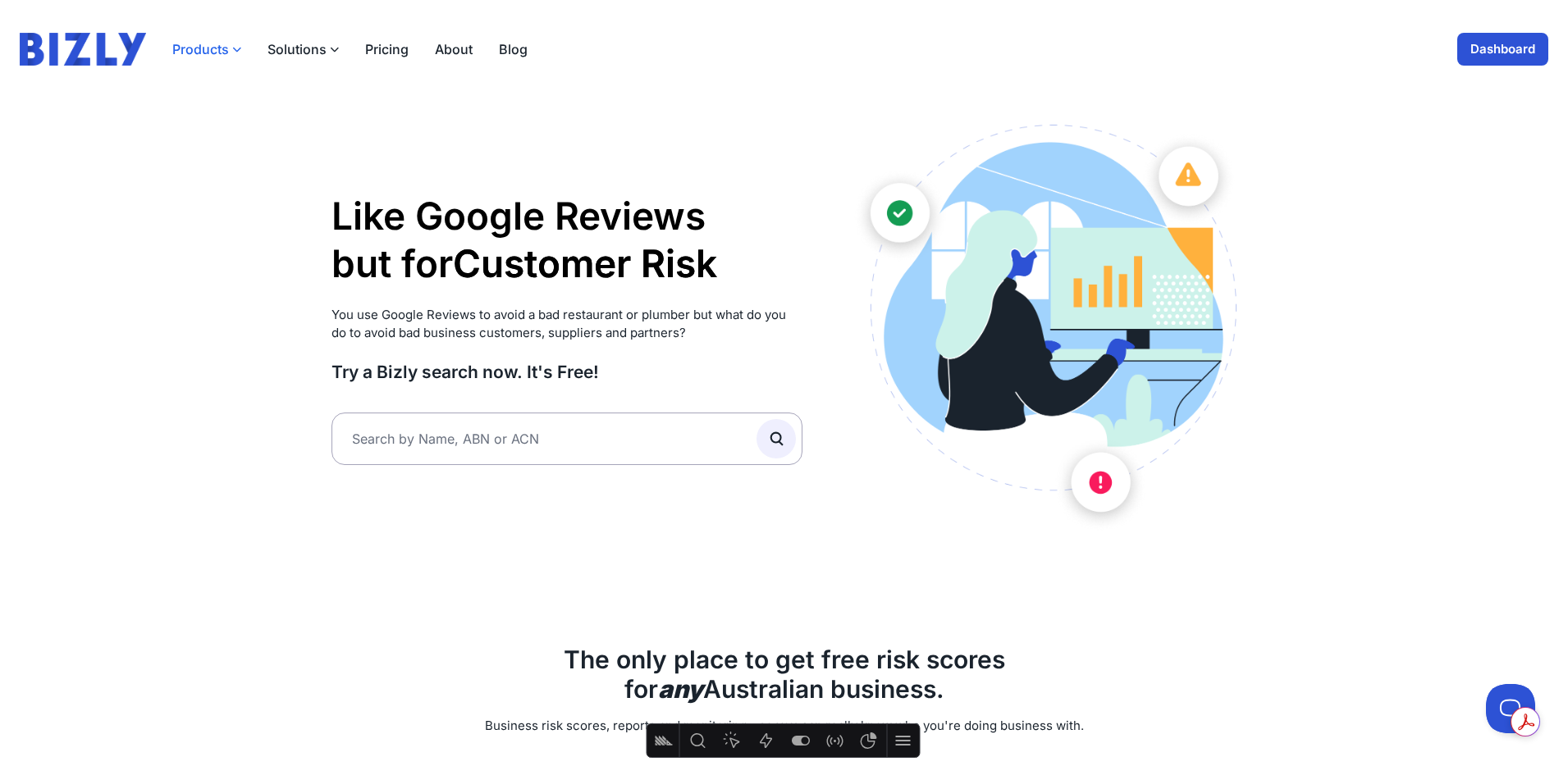
click at [208, 46] on button "Products" at bounding box center [206, 49] width 69 height 19
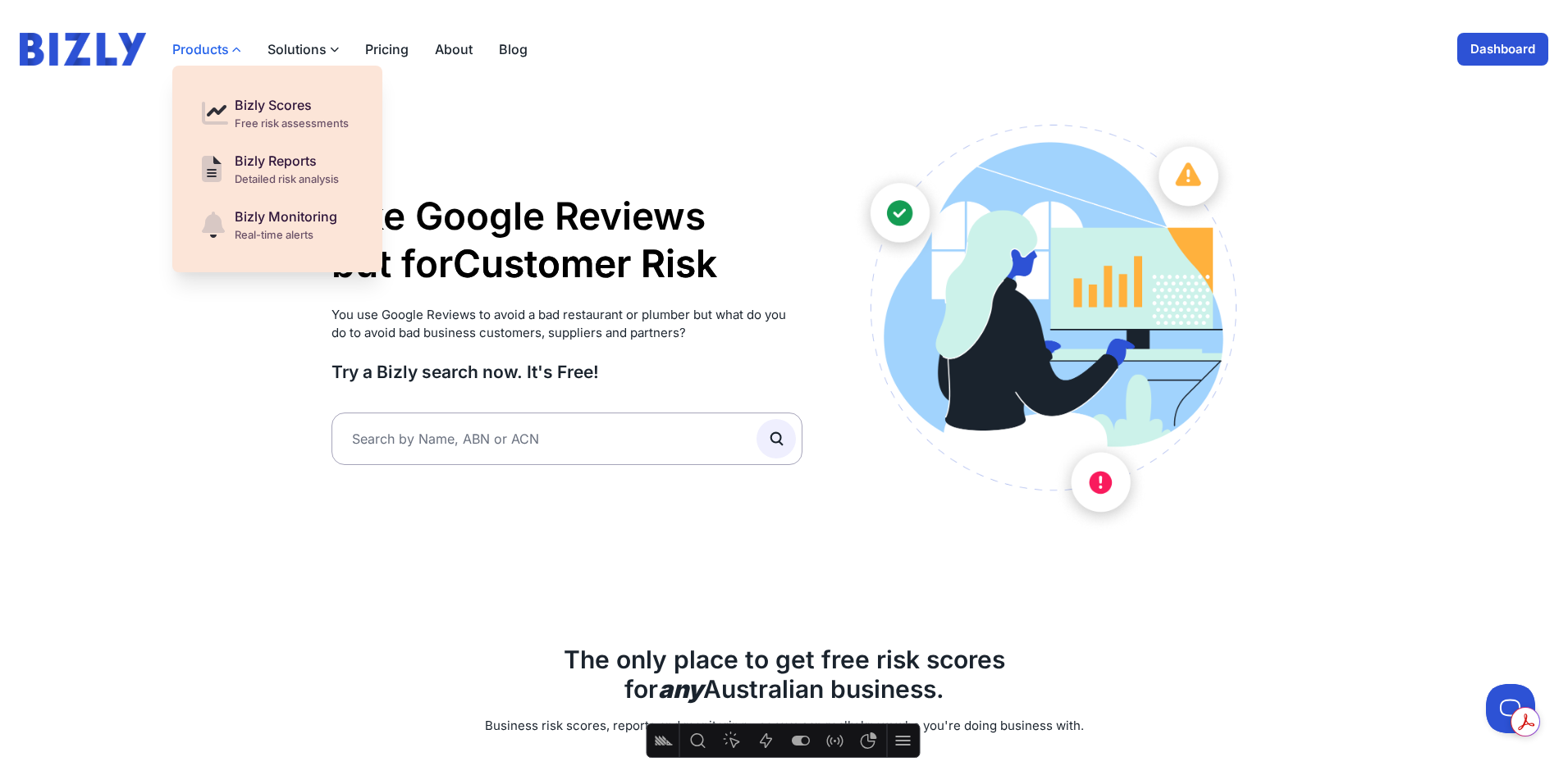
click at [208, 46] on button "Products" at bounding box center [206, 49] width 69 height 19
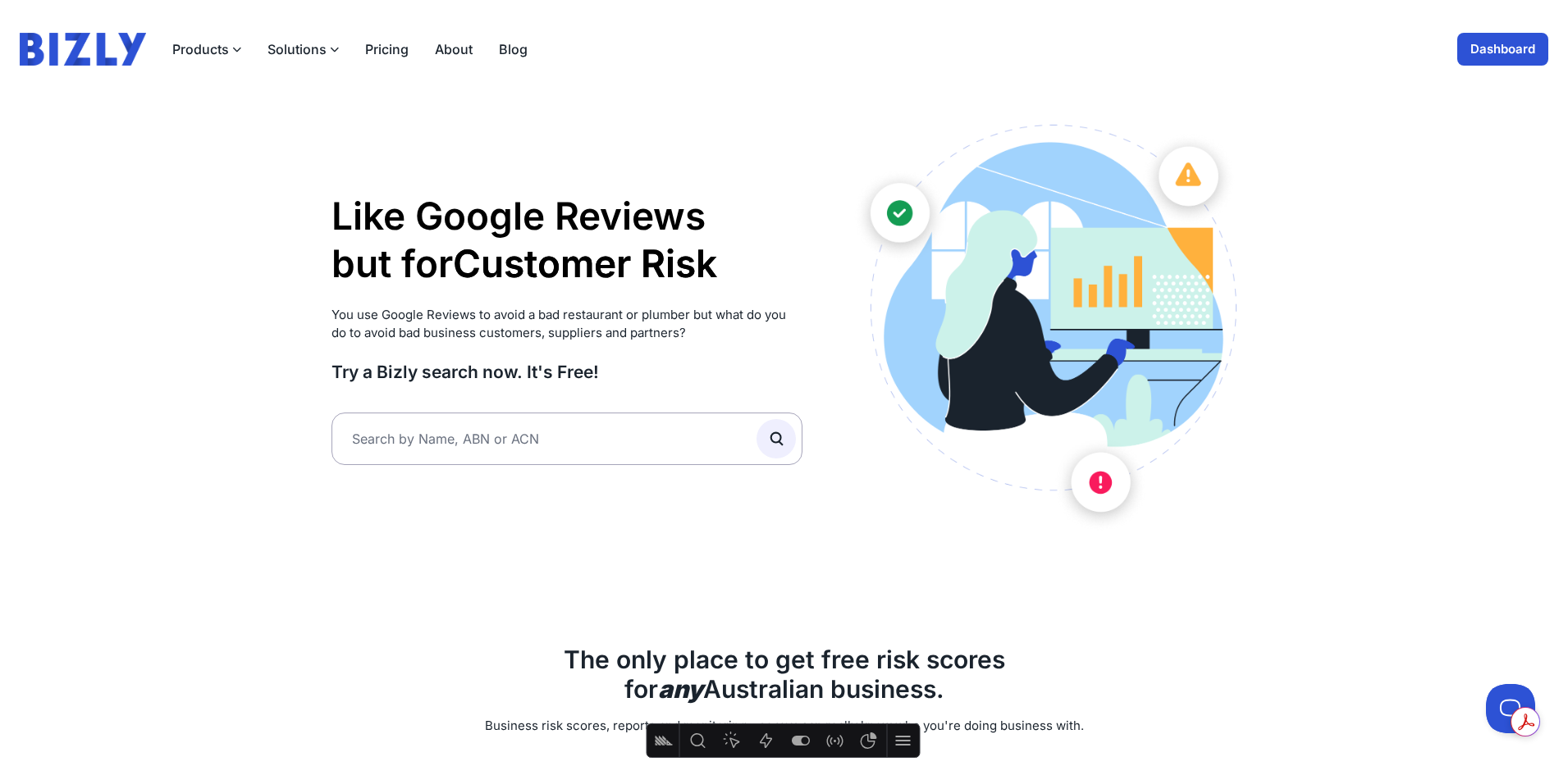
click at [1473, 55] on link "Dashboard" at bounding box center [1502, 50] width 91 height 33
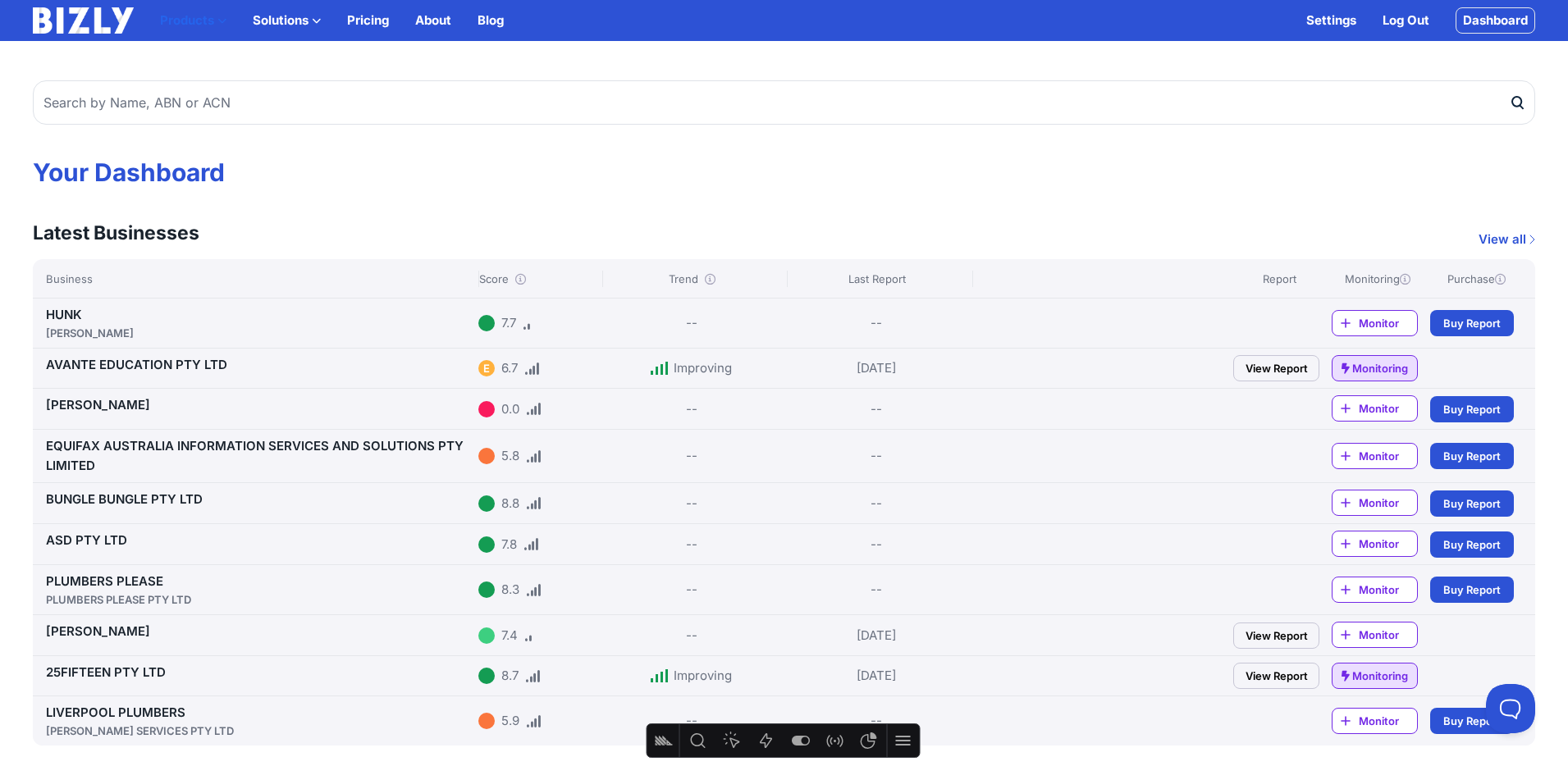
click at [208, 20] on button "Products" at bounding box center [194, 20] width 66 height 19
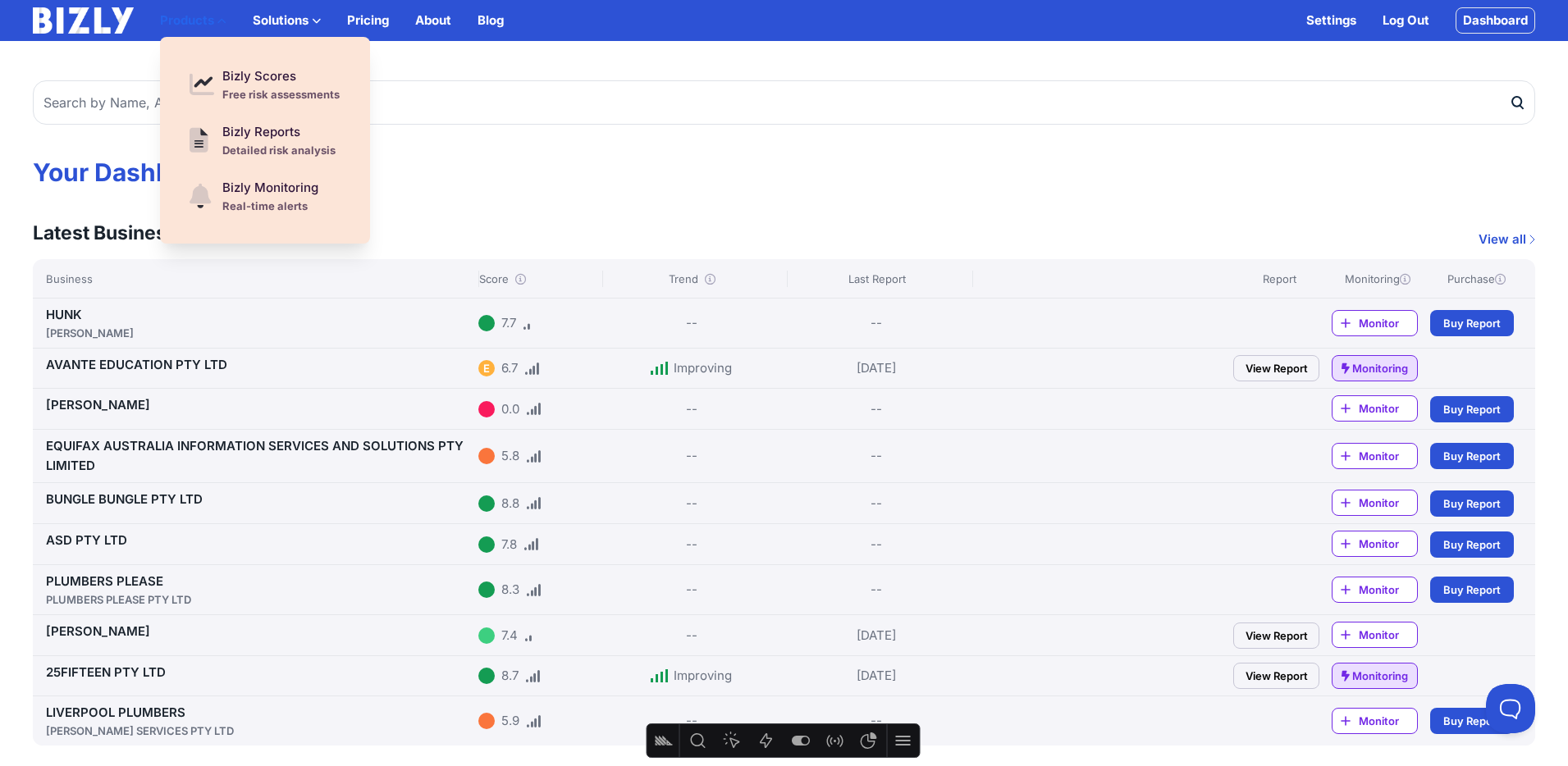
click at [208, 18] on button "Products" at bounding box center [194, 20] width 66 height 19
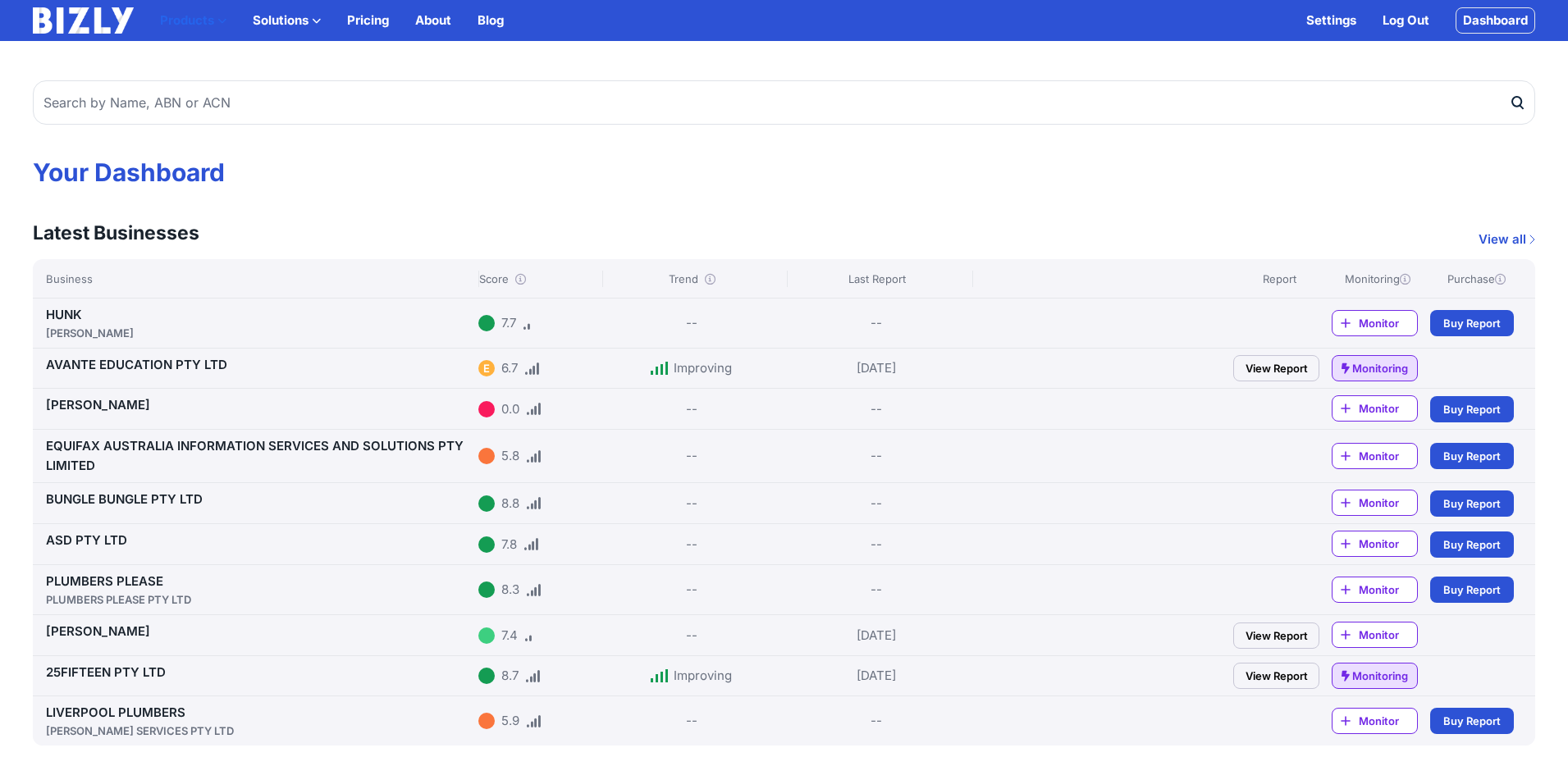
click at [210, 18] on button "Products" at bounding box center [194, 20] width 66 height 19
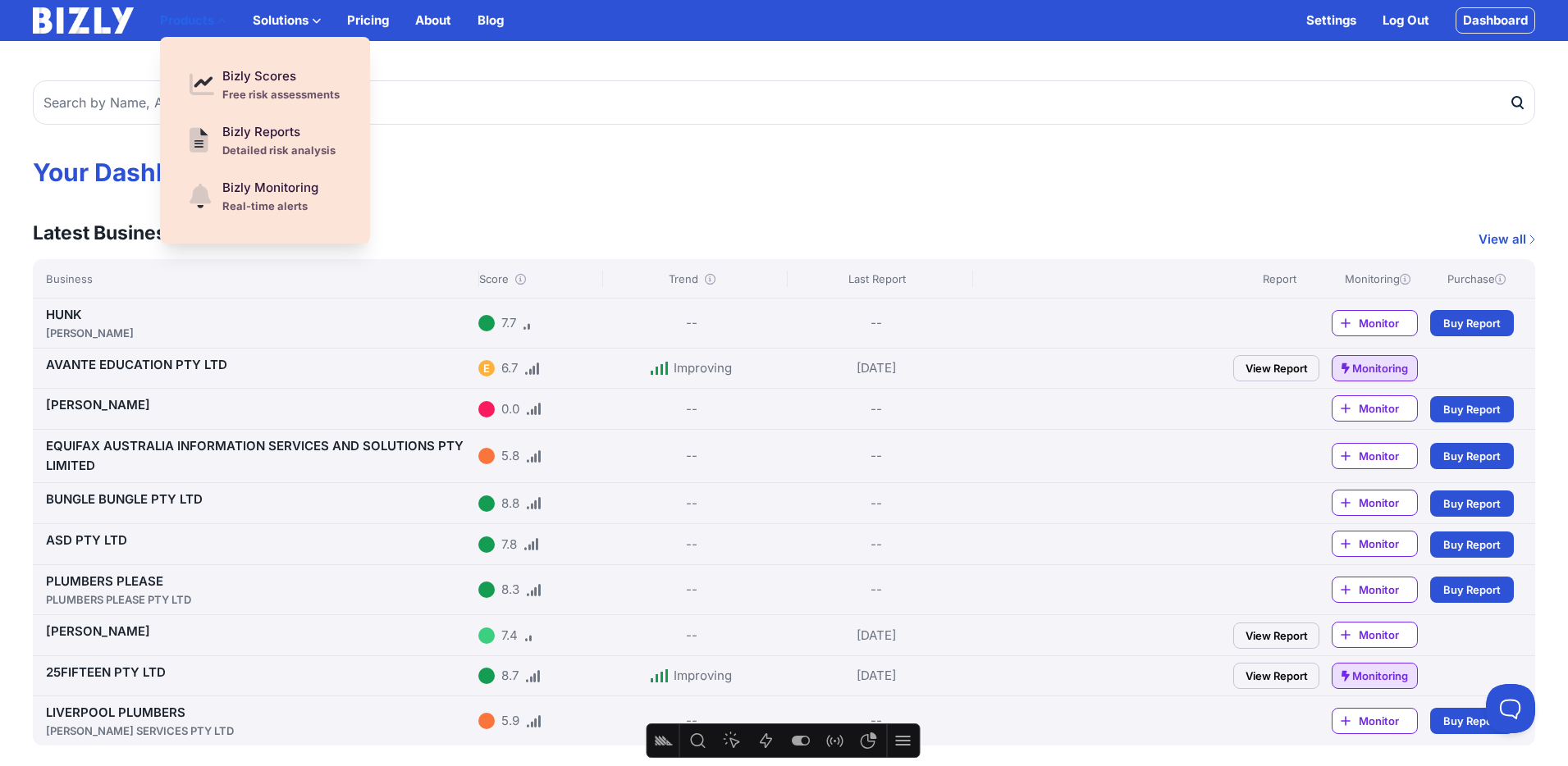
click at [210, 18] on button "Products" at bounding box center [194, 20] width 66 height 19
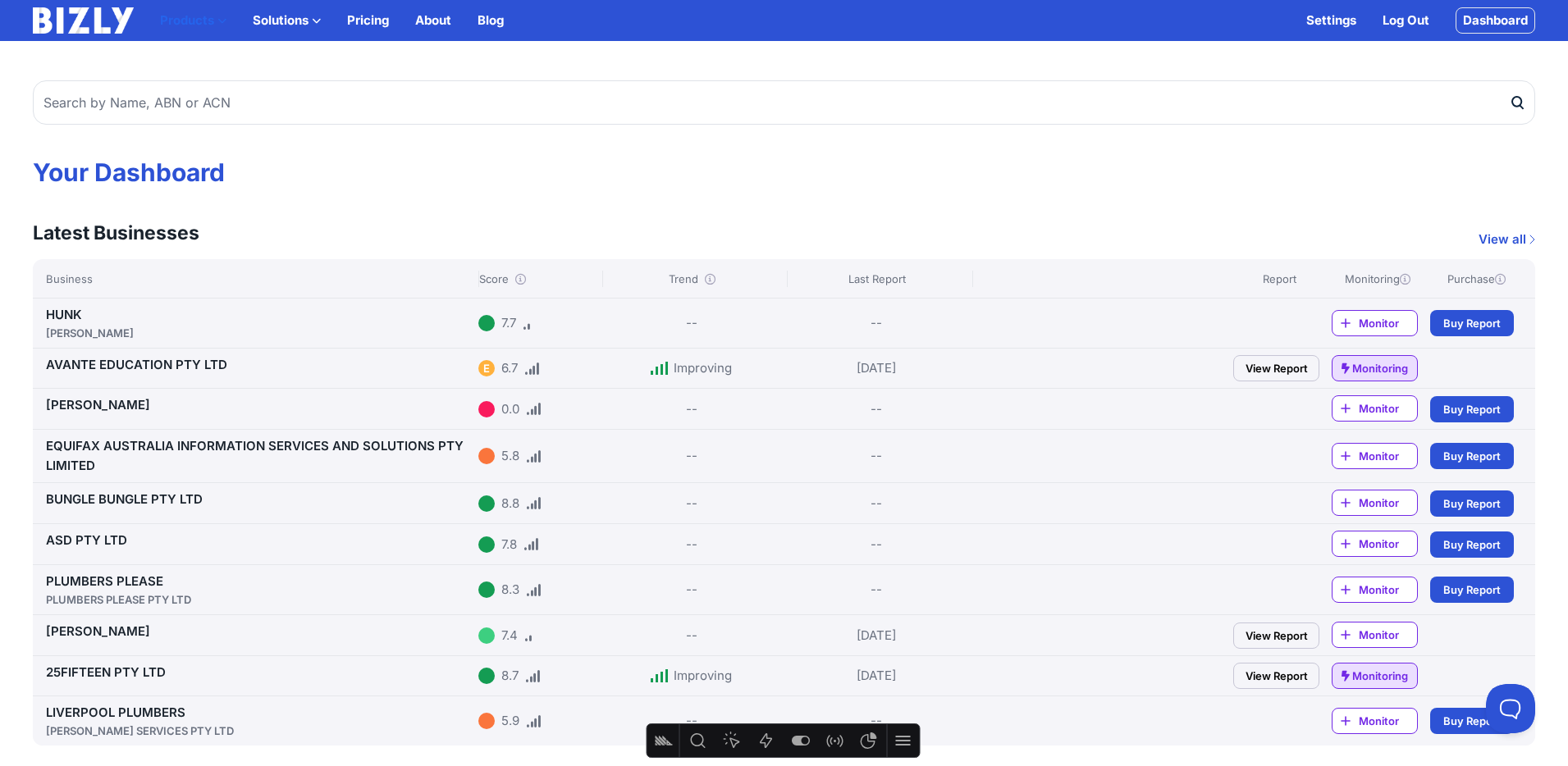
scroll to position [3, 0]
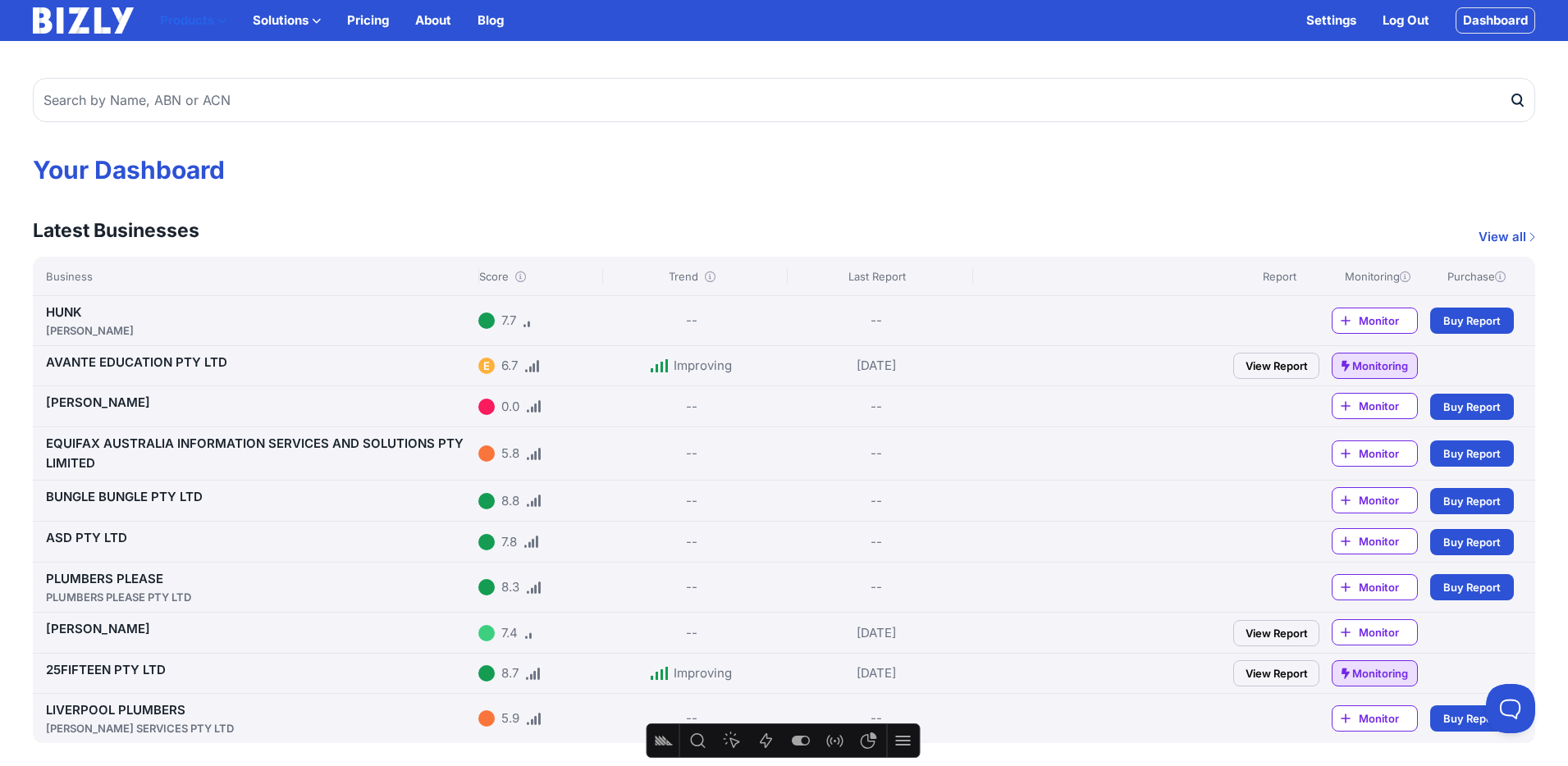
click at [206, 18] on button "Products" at bounding box center [194, 20] width 66 height 19
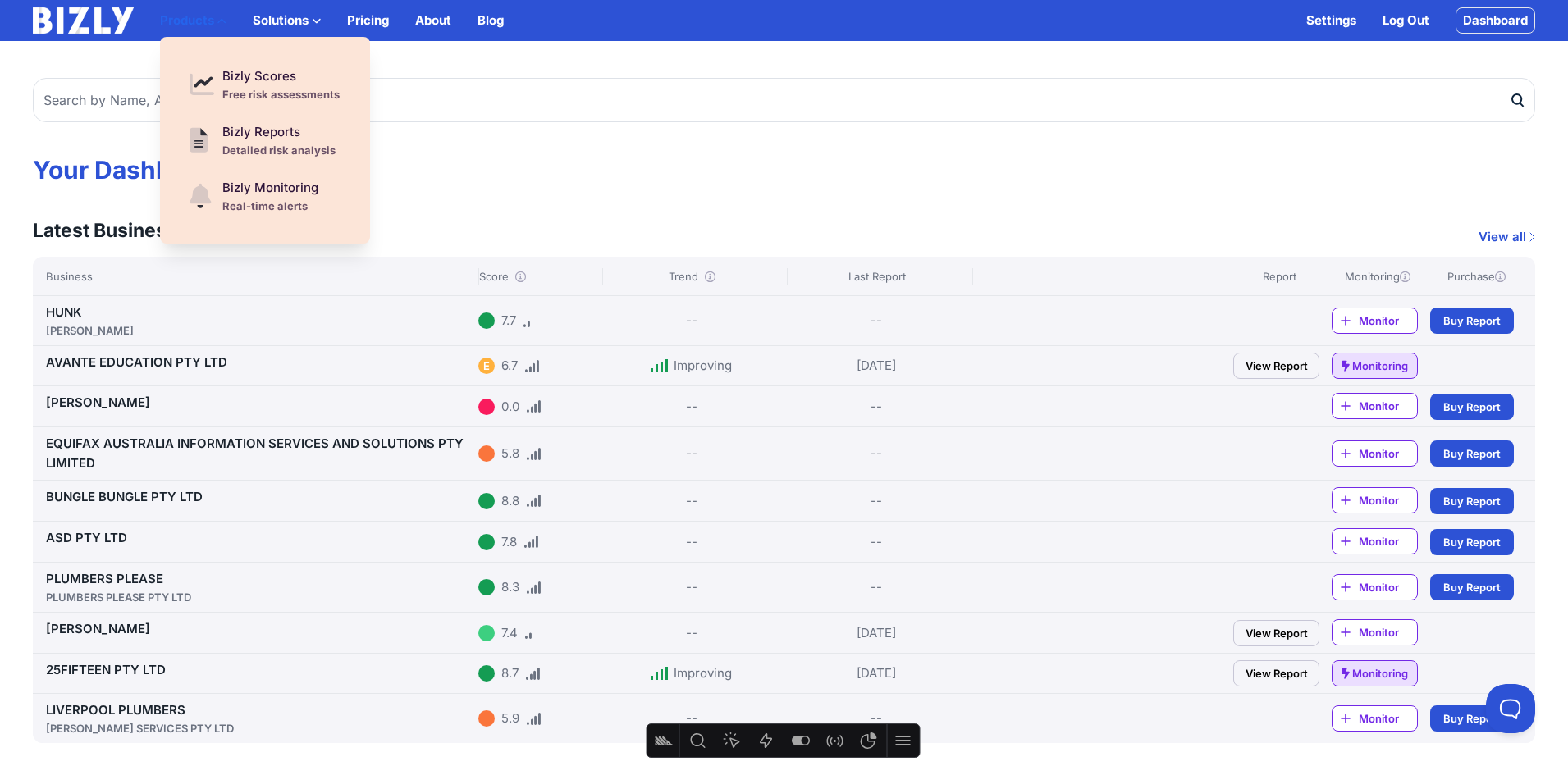
click at [206, 18] on button "Products" at bounding box center [194, 20] width 66 height 19
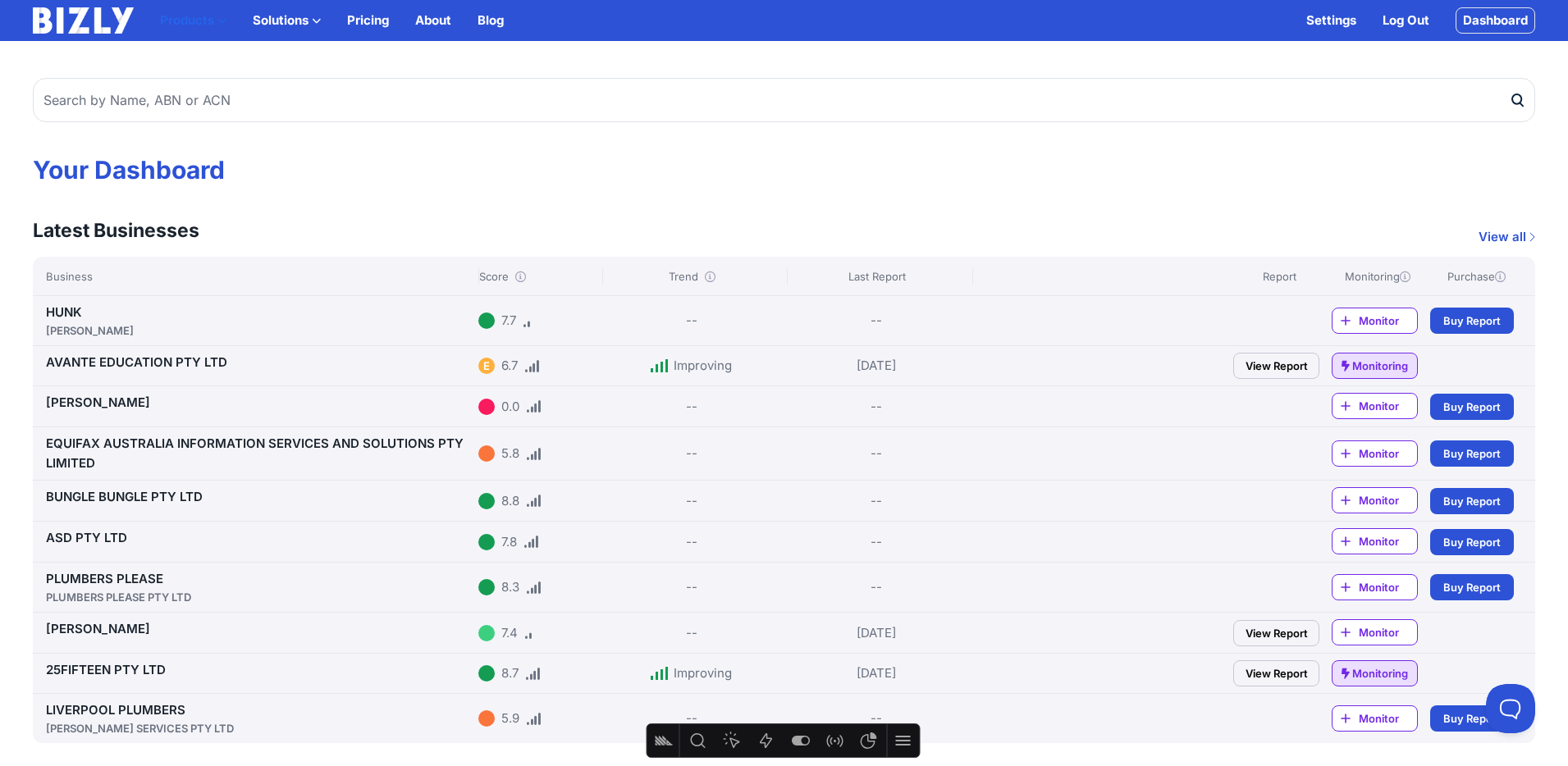
click at [208, 18] on button "Products" at bounding box center [194, 20] width 66 height 19
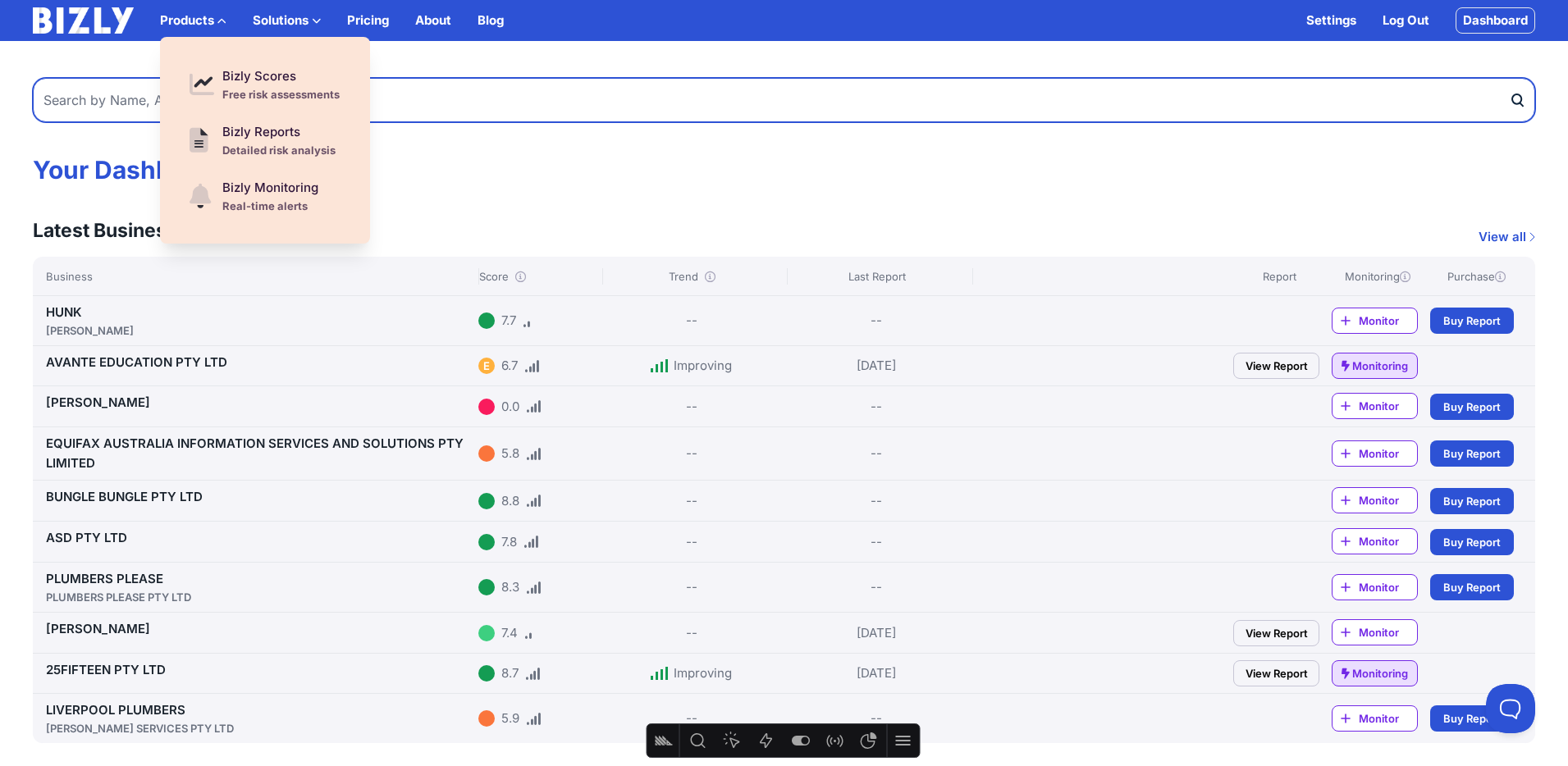
click at [627, 119] on input "text" at bounding box center [784, 100] width 1502 height 44
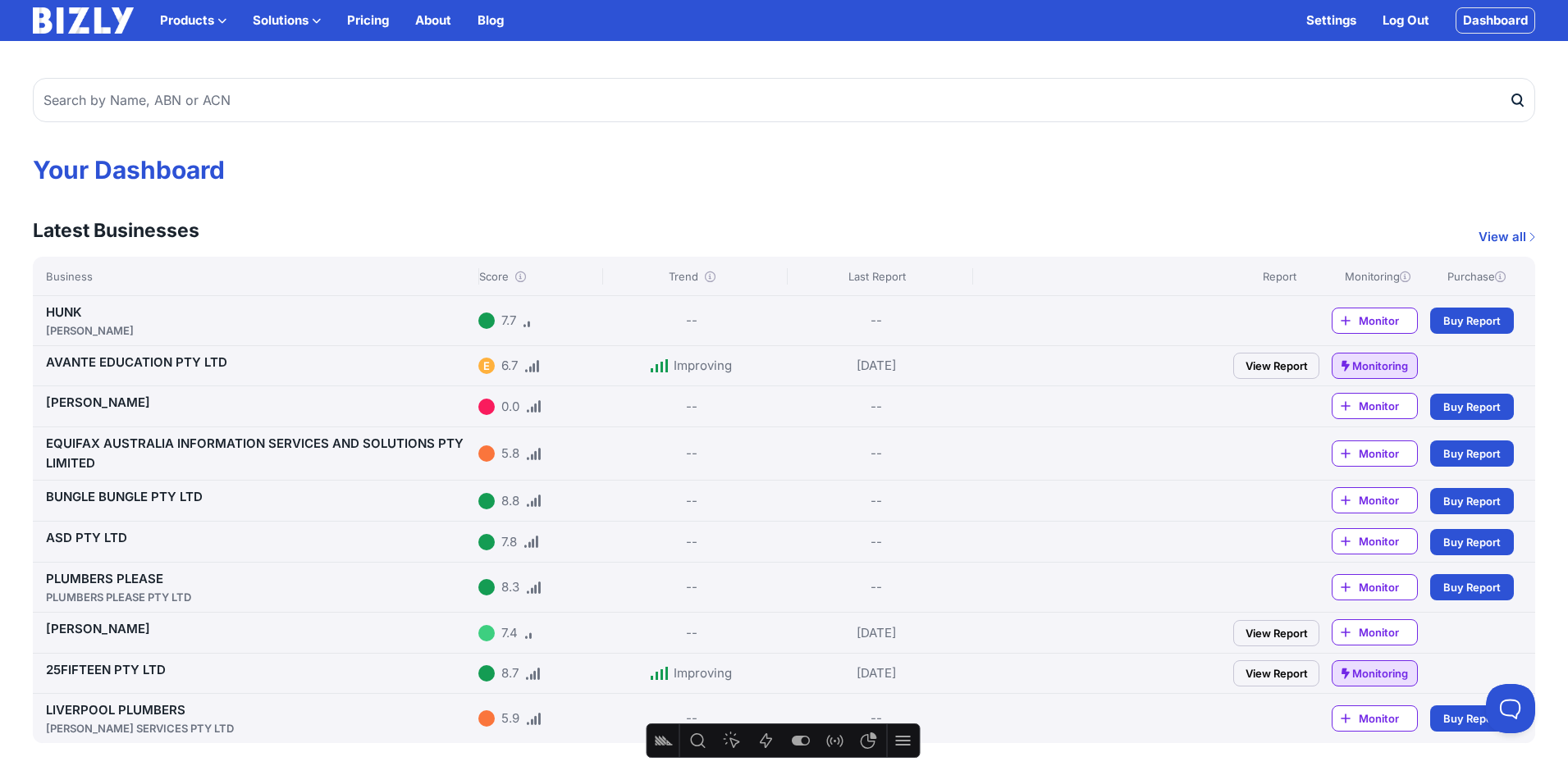
click at [1368, 277] on div "Monitoring" at bounding box center [1377, 277] width 92 height 17
click at [890, 178] on h1 "Your Dashboard" at bounding box center [784, 170] width 1502 height 29
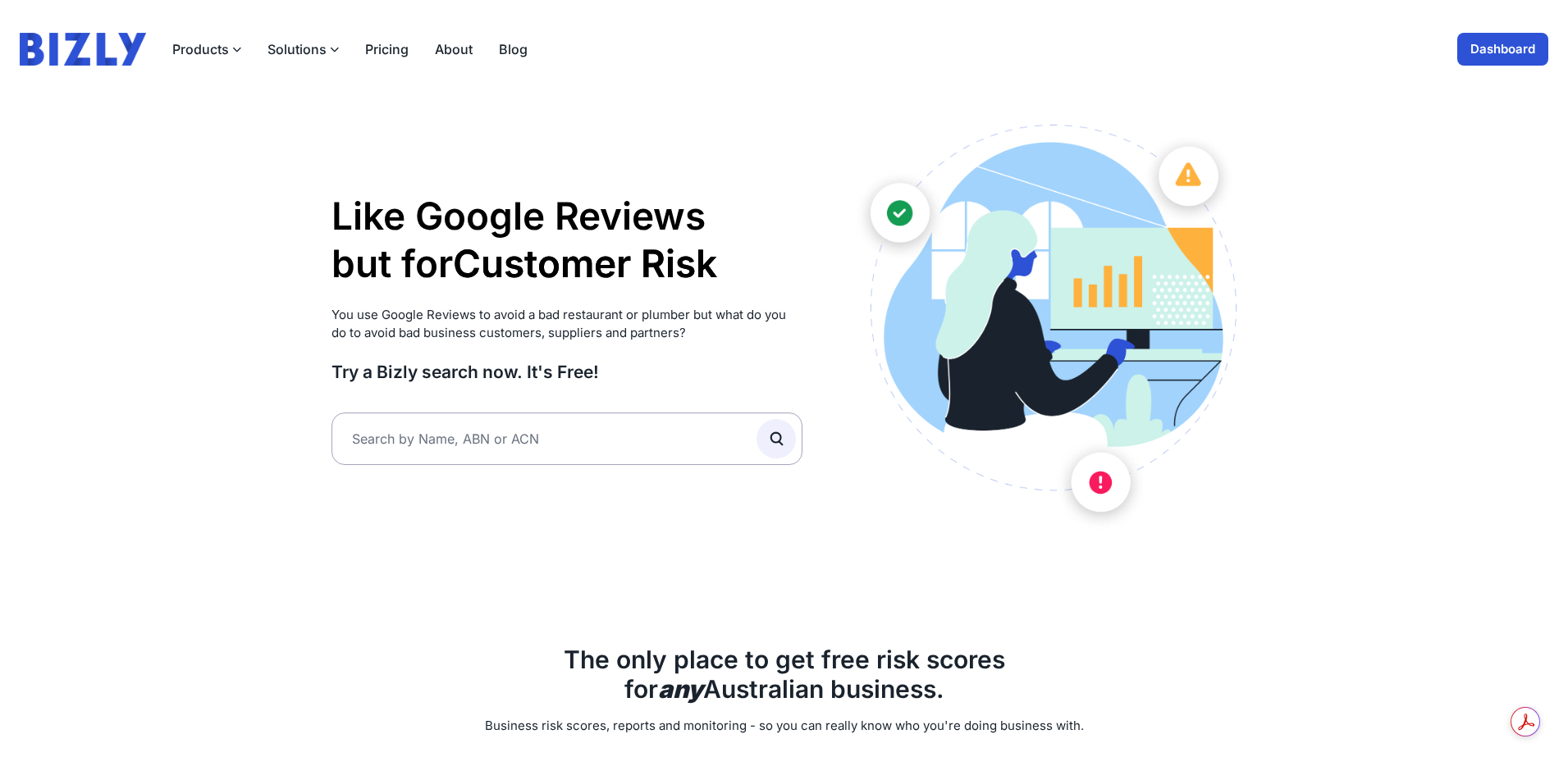
scroll to position [4, 0]
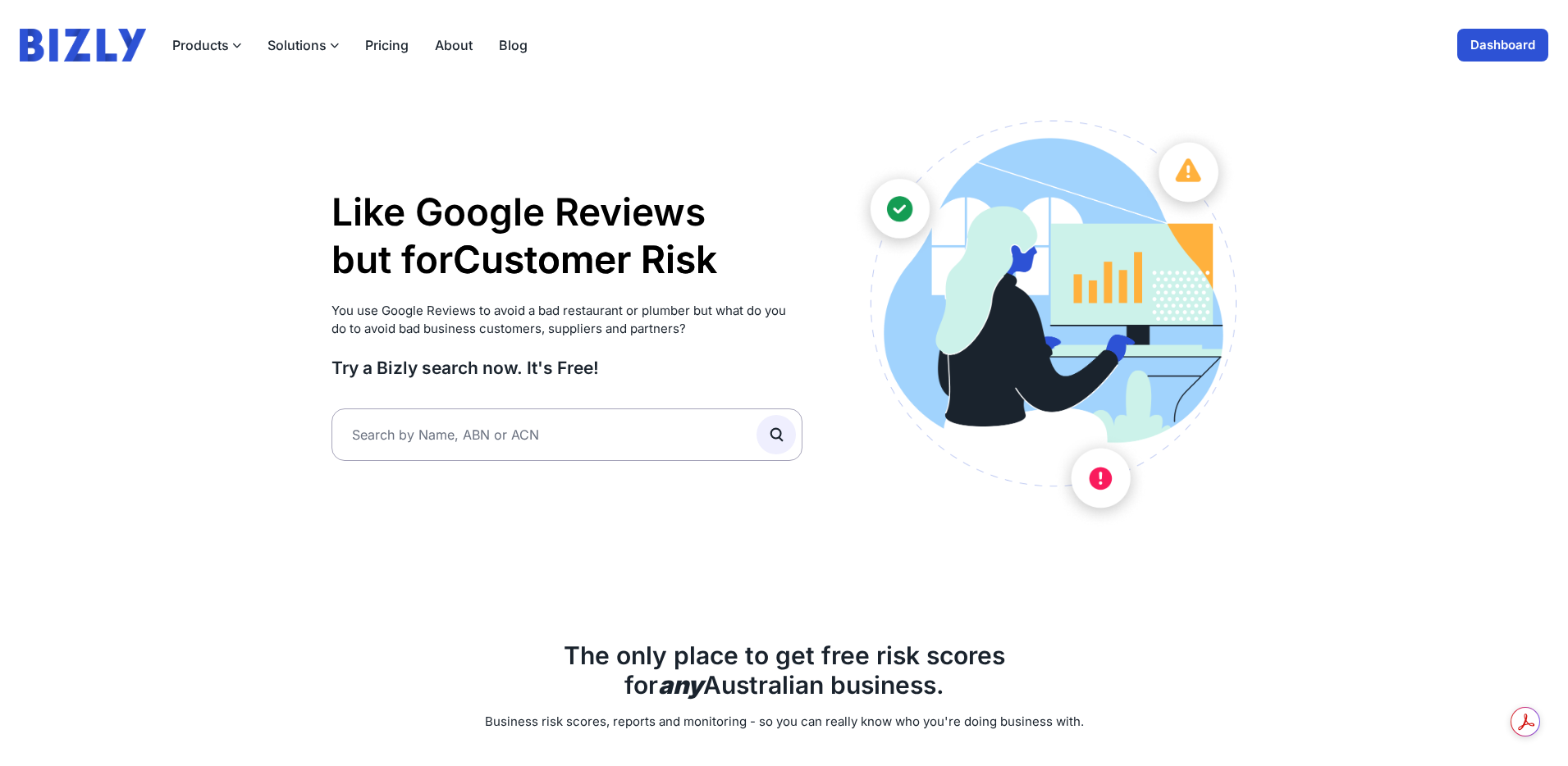
click at [1493, 38] on link "Dashboard" at bounding box center [1502, 45] width 91 height 33
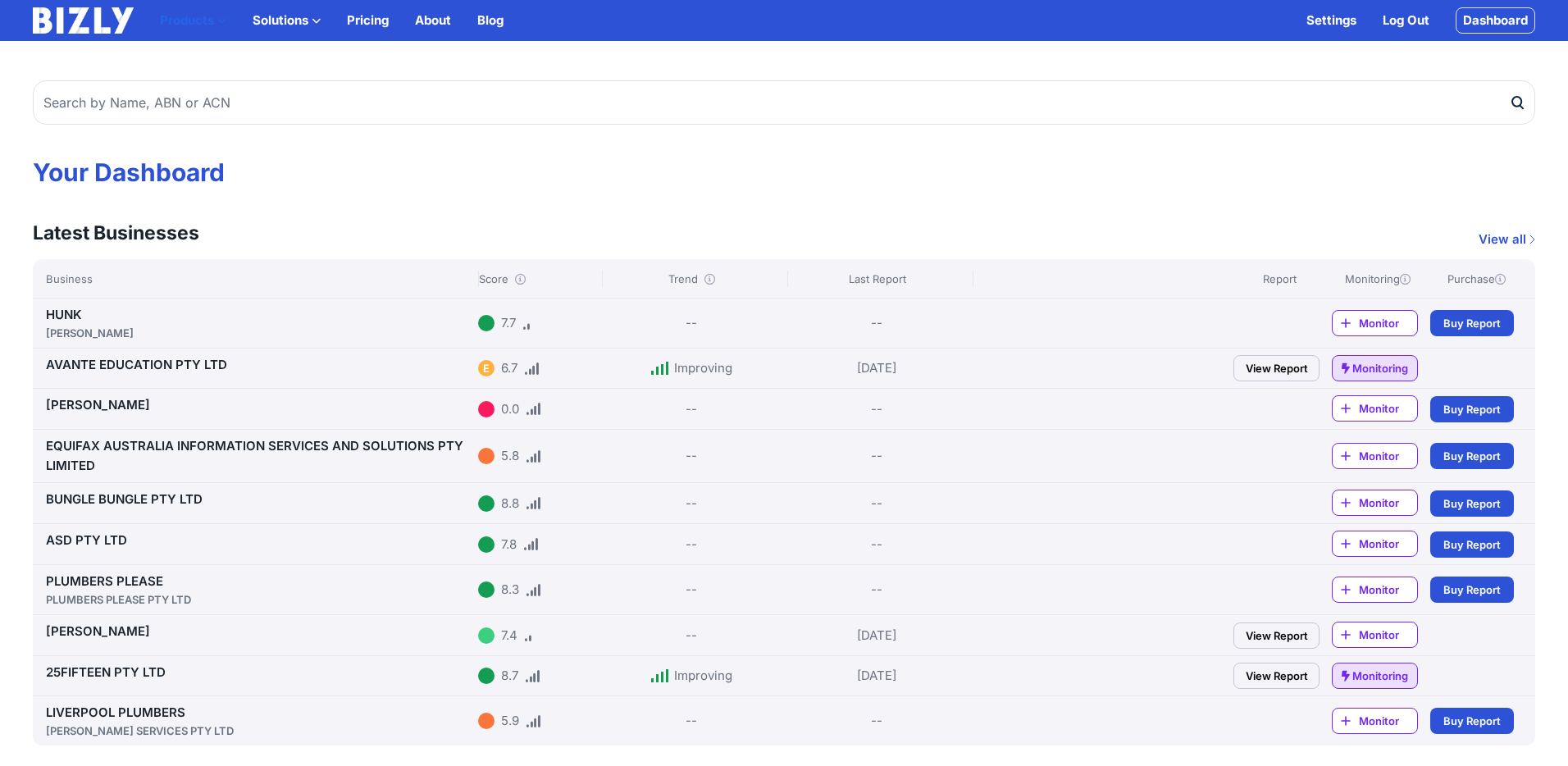
click at [212, 26] on button "Products" at bounding box center [194, 20] width 66 height 19
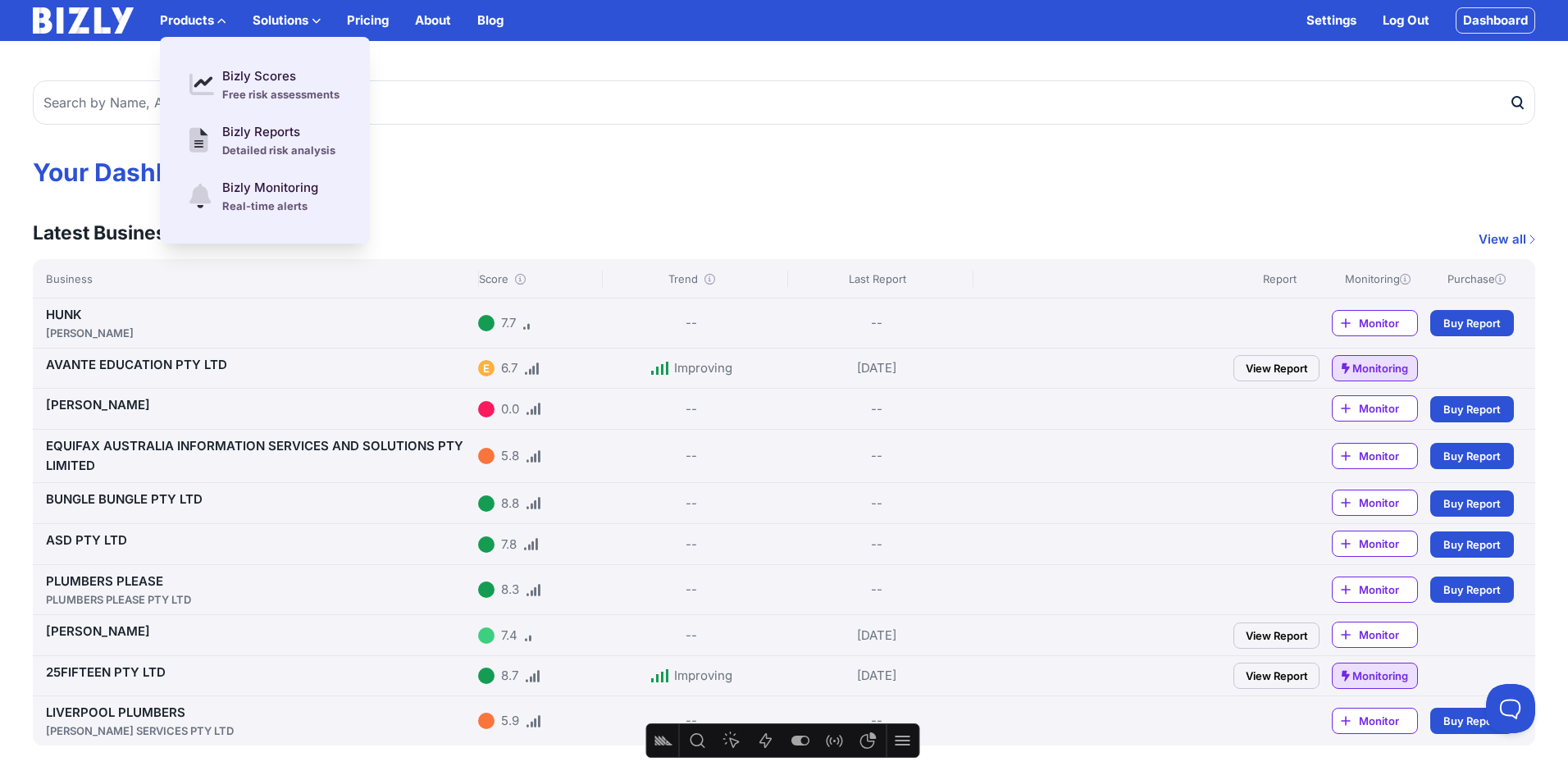
click at [1484, 18] on link "Dashboard" at bounding box center [1496, 20] width 79 height 26
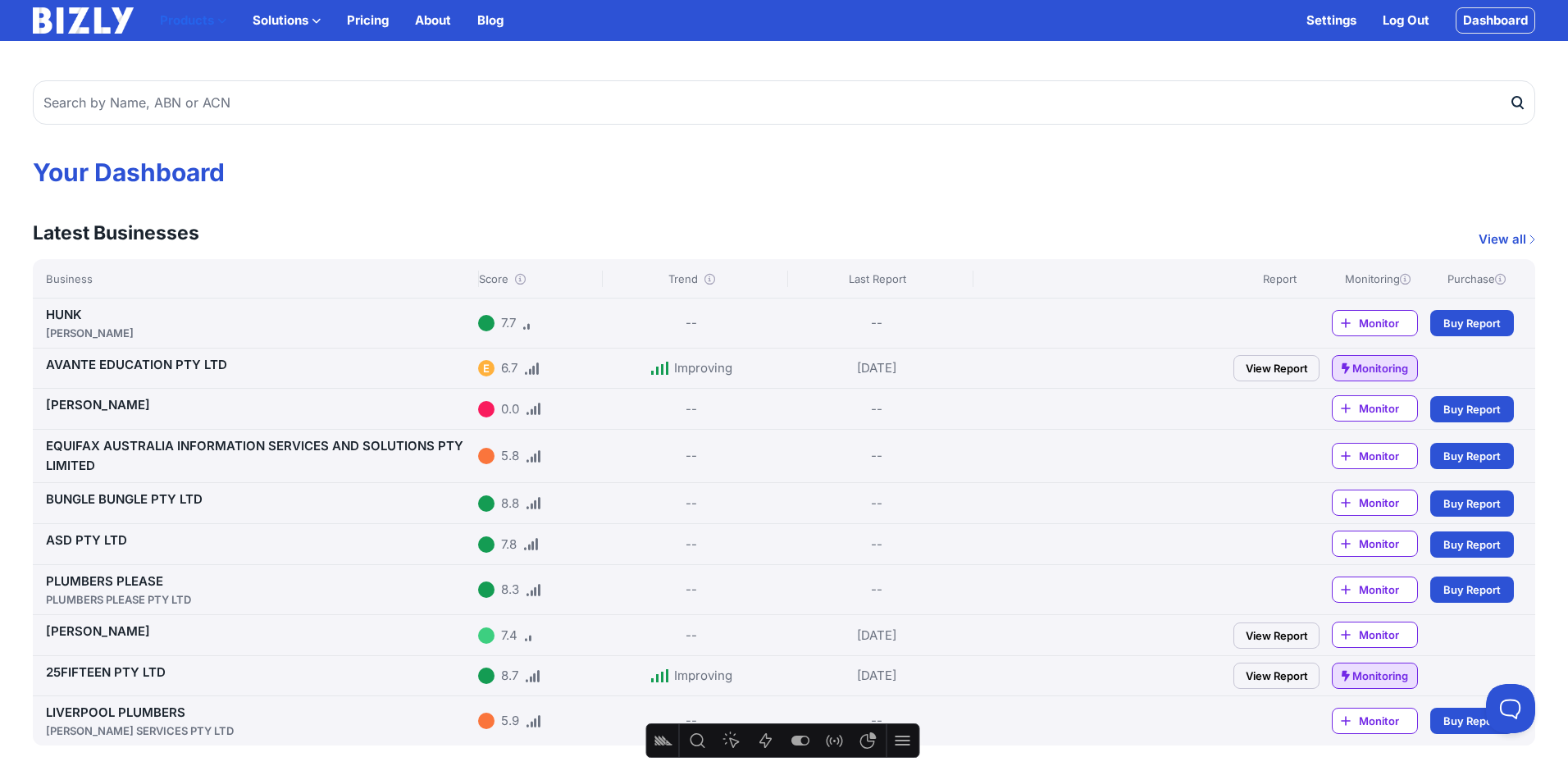
click at [211, 24] on button "Products" at bounding box center [194, 20] width 66 height 19
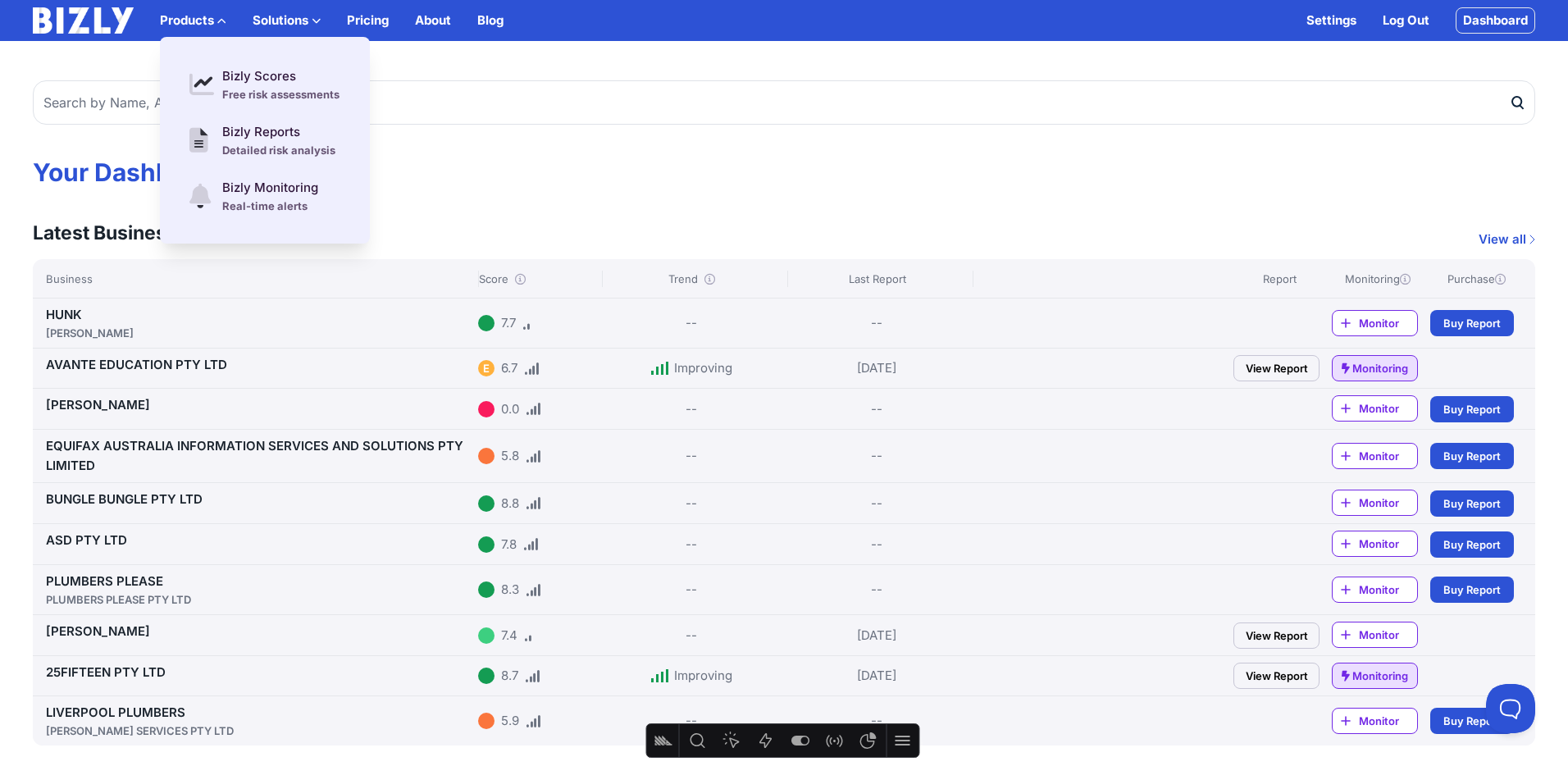
click at [106, 27] on img at bounding box center [83, 20] width 100 height 26
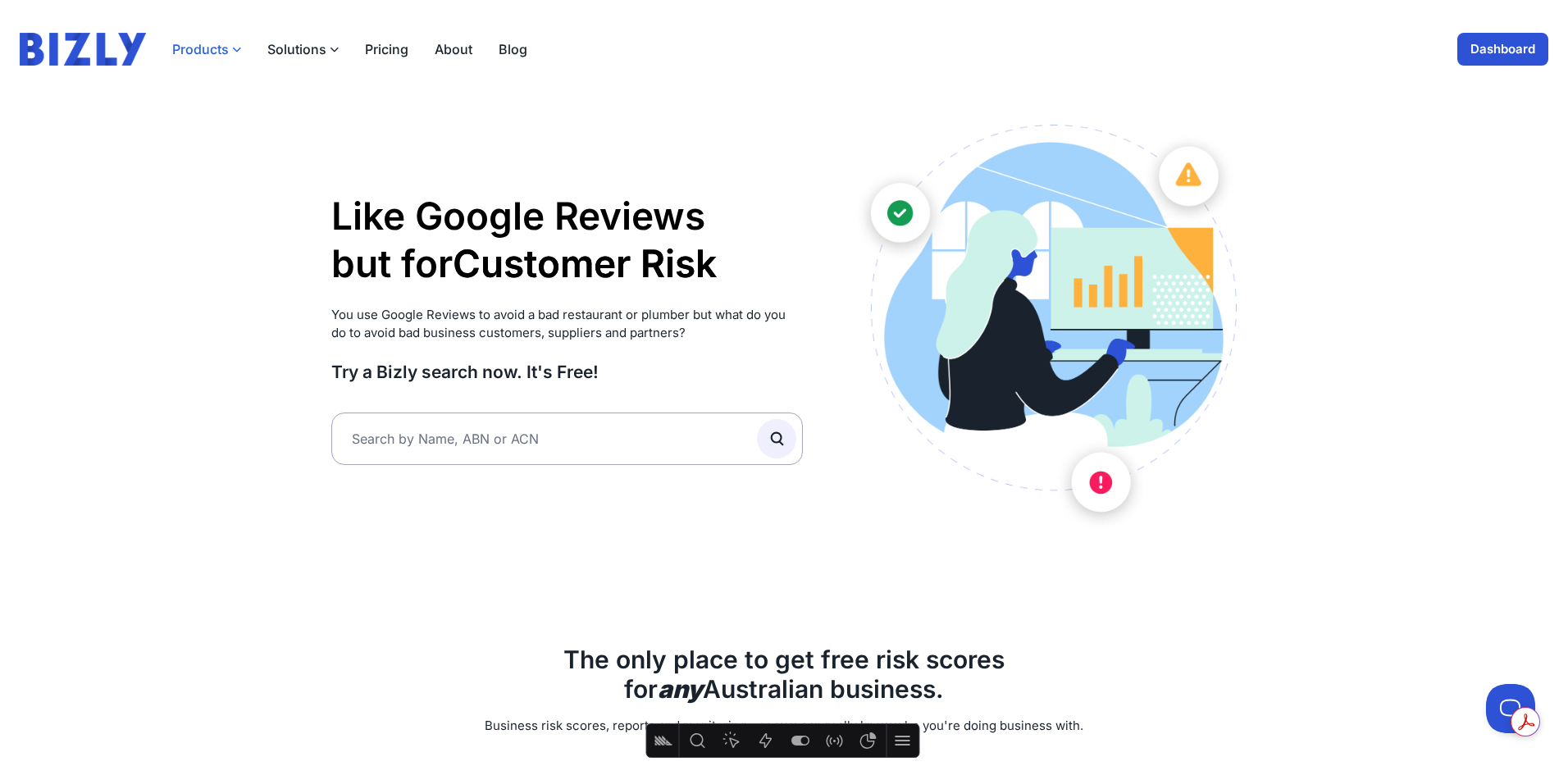
click at [205, 51] on button "Products" at bounding box center [206, 49] width 69 height 19
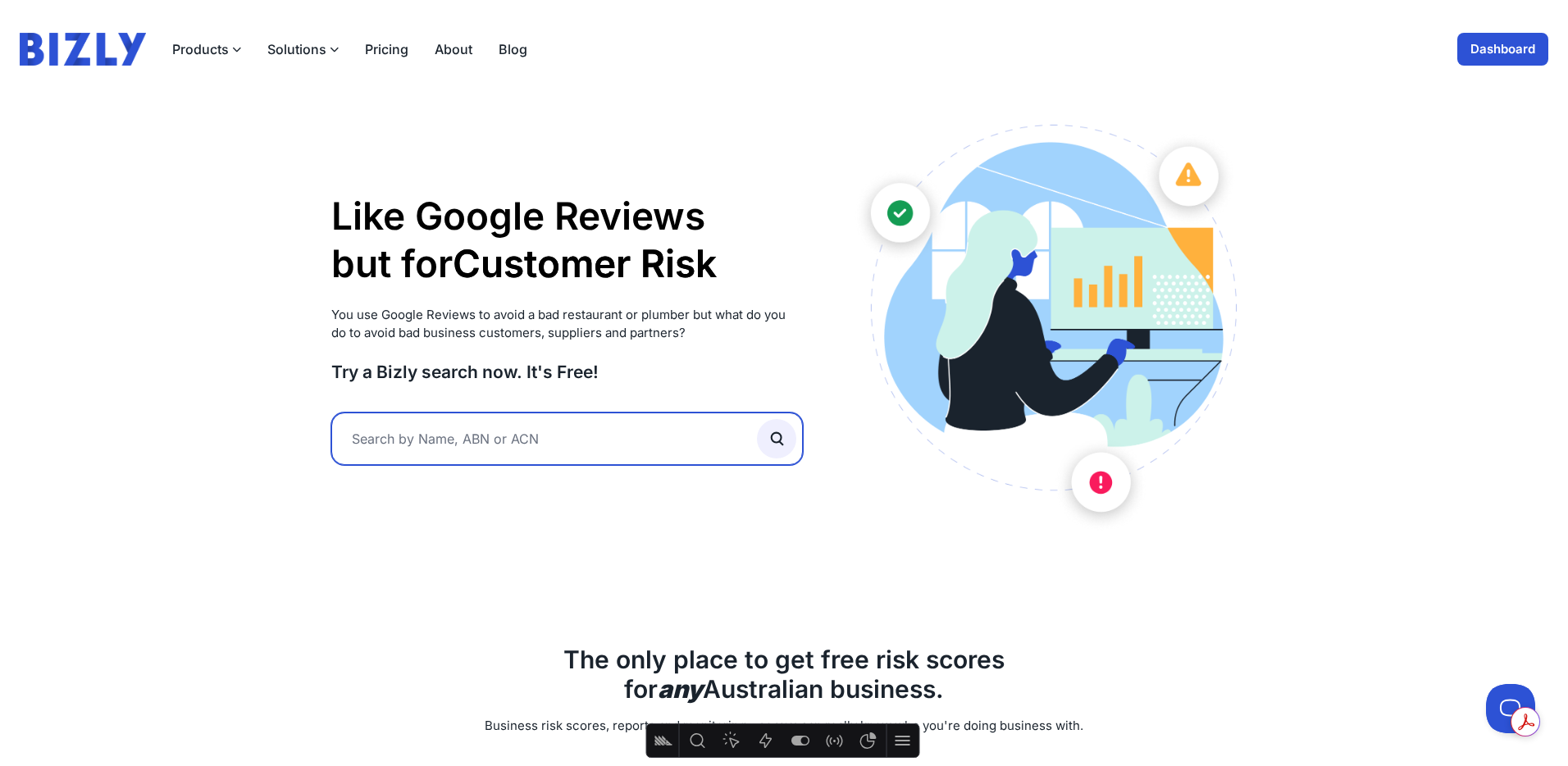
click at [445, 437] on input "text" at bounding box center [568, 439] width 472 height 53
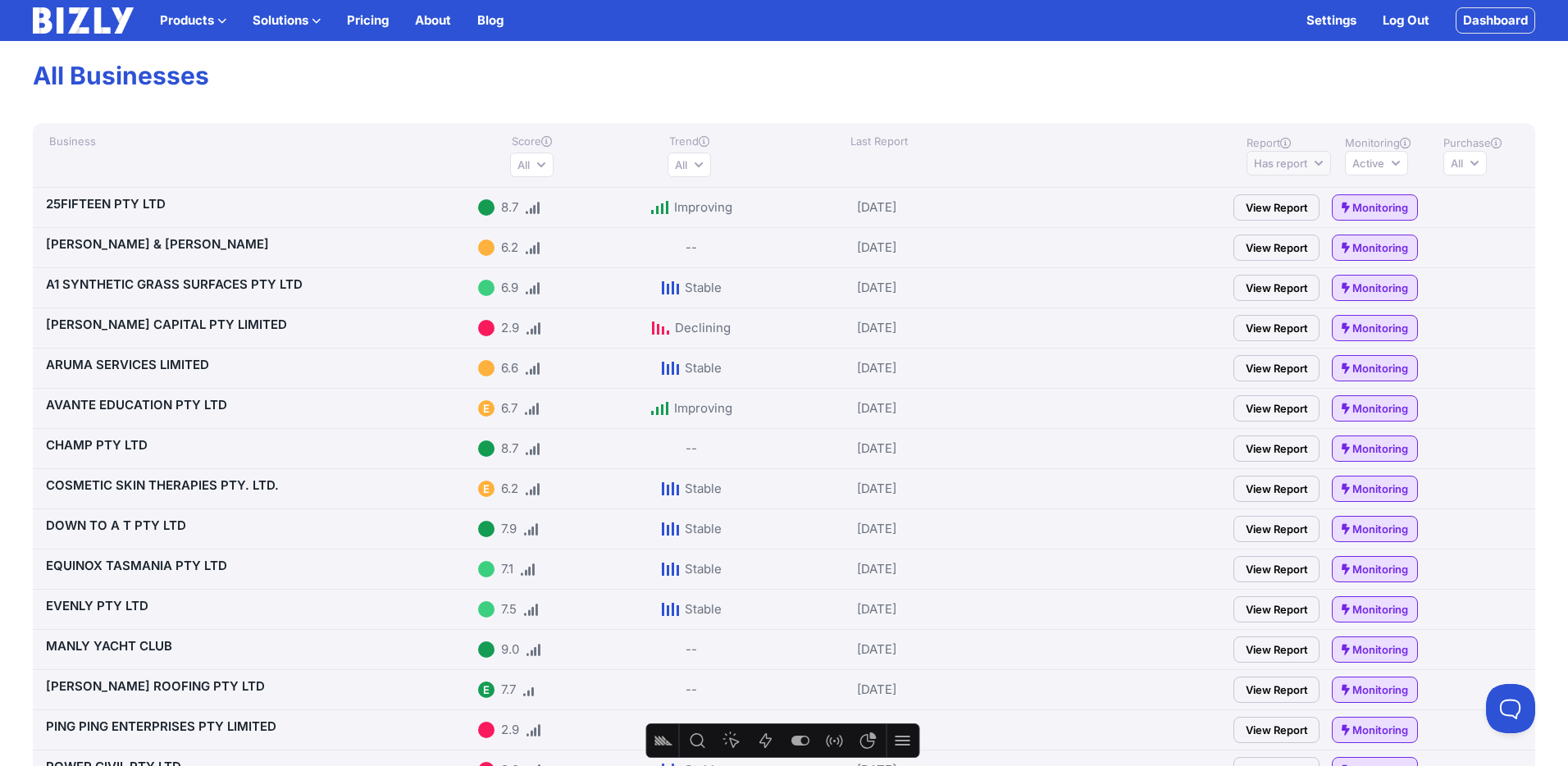
click at [1294, 164] on span "Has report" at bounding box center [1281, 163] width 53 height 17
click at [1296, 164] on span "Has report" at bounding box center [1281, 163] width 53 height 17
click at [1364, 162] on span "Active" at bounding box center [1368, 163] width 32 height 17
click at [703, 165] on button "All" at bounding box center [689, 165] width 43 height 25
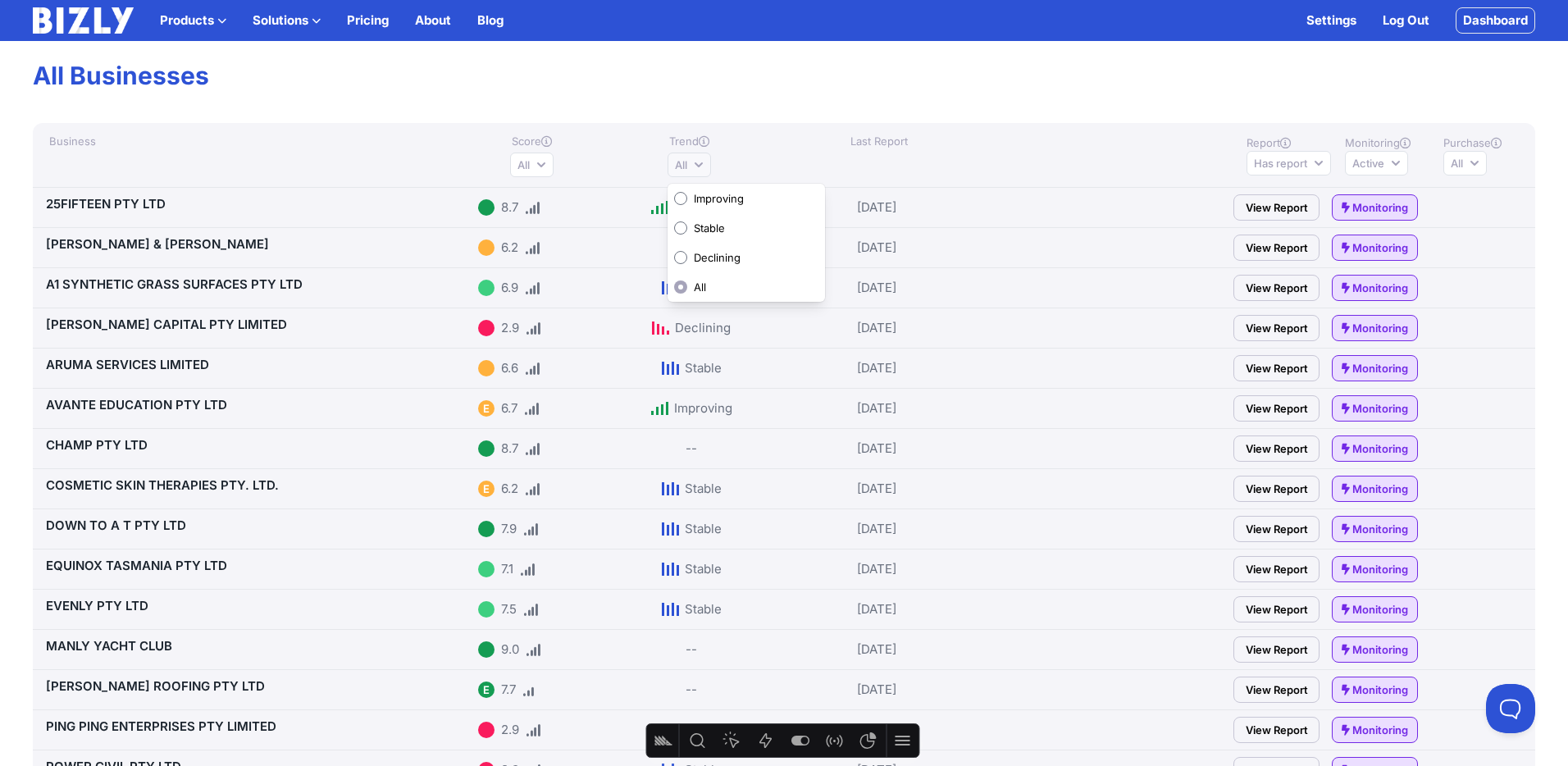
click at [703, 165] on button "All" at bounding box center [689, 165] width 43 height 25
click at [1381, 163] on span "Active" at bounding box center [1368, 163] width 32 height 17
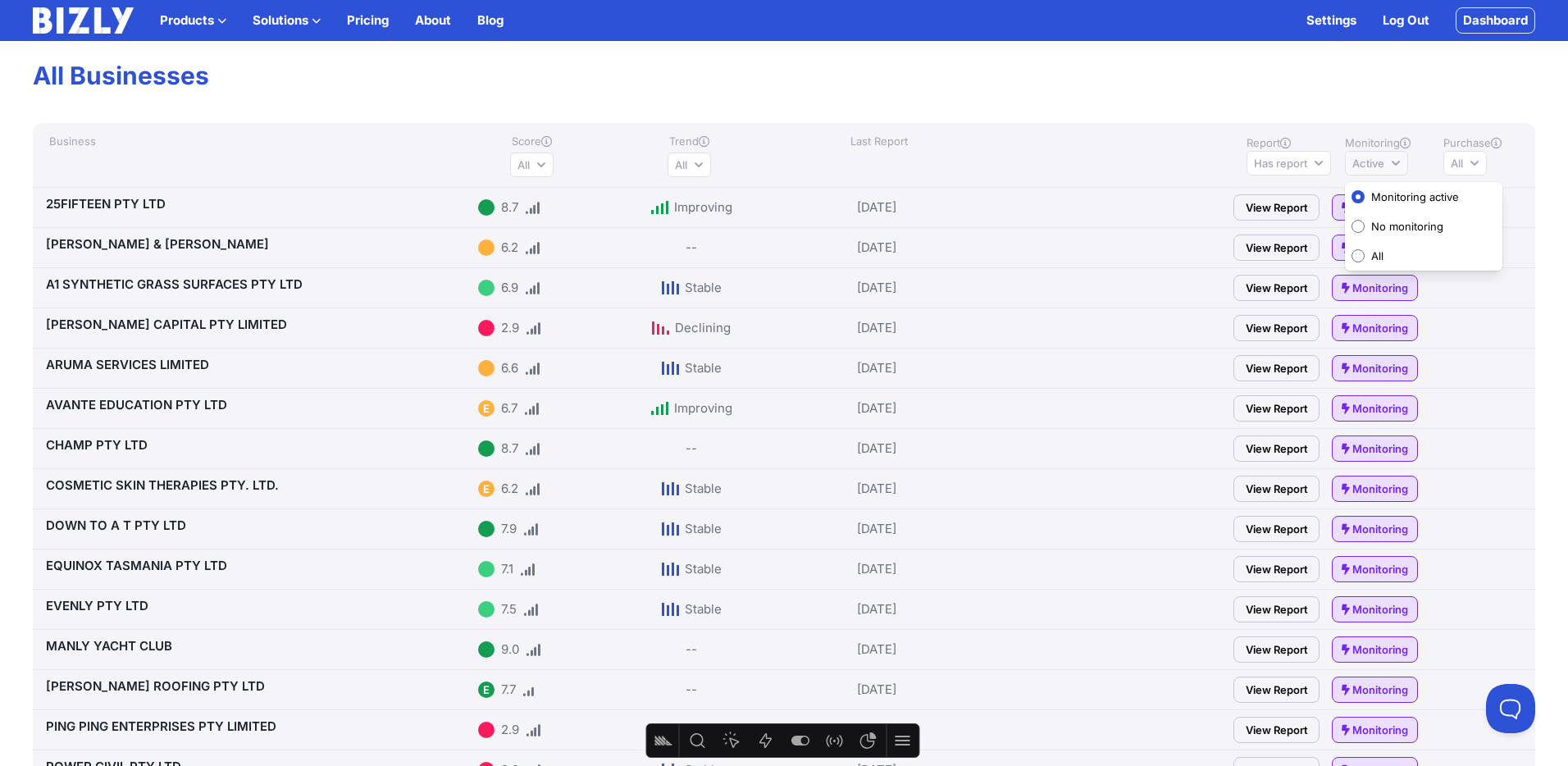
click at [1383, 162] on span "Active" at bounding box center [1368, 163] width 32 height 17
click at [1326, 163] on button "Has report" at bounding box center [1290, 163] width 85 height 25
click at [1378, 162] on span "Active" at bounding box center [1368, 163] width 32 height 17
click at [80, 10] on img at bounding box center [83, 20] width 100 height 26
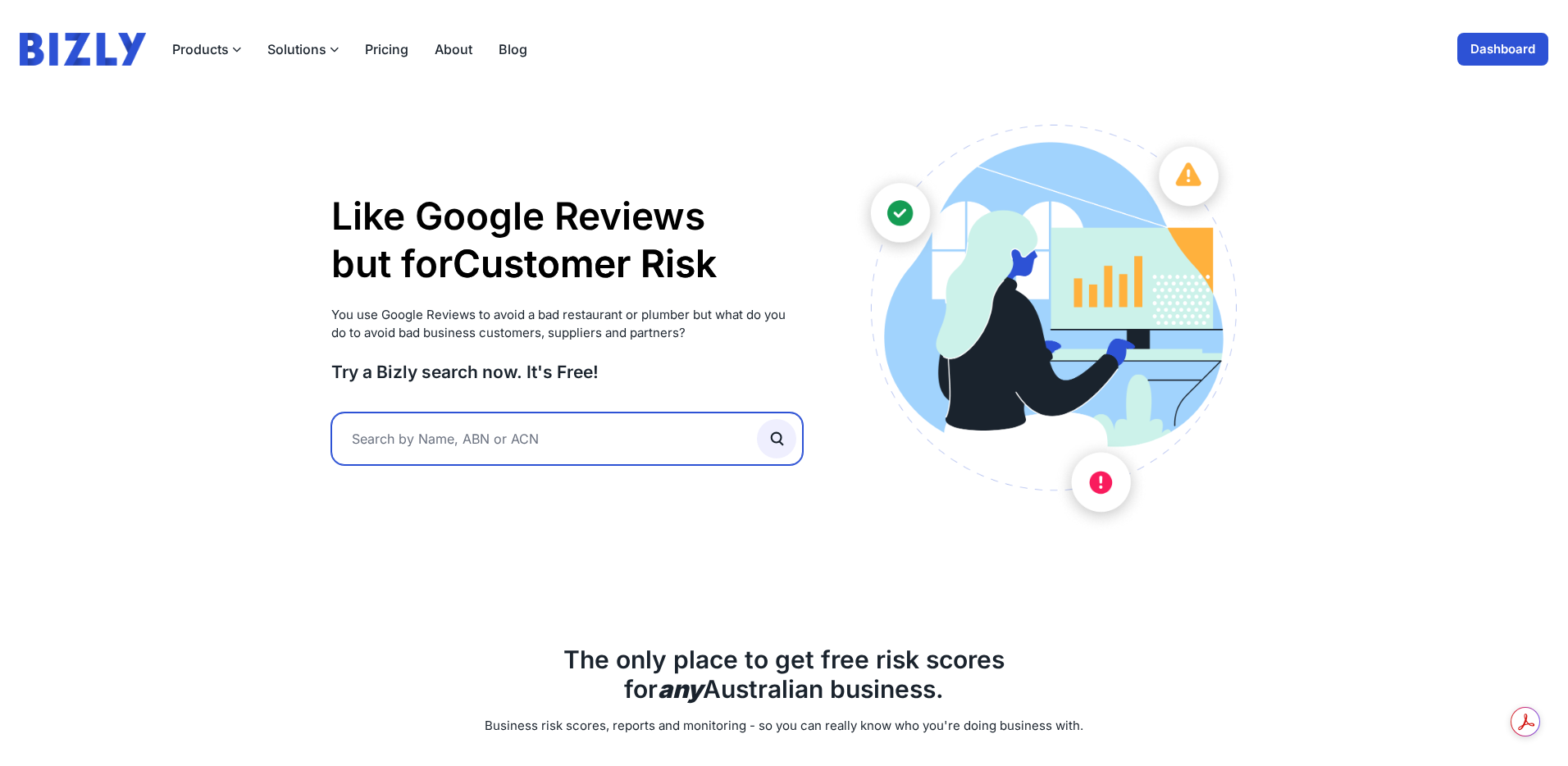
click at [439, 431] on input "text" at bounding box center [568, 439] width 472 height 53
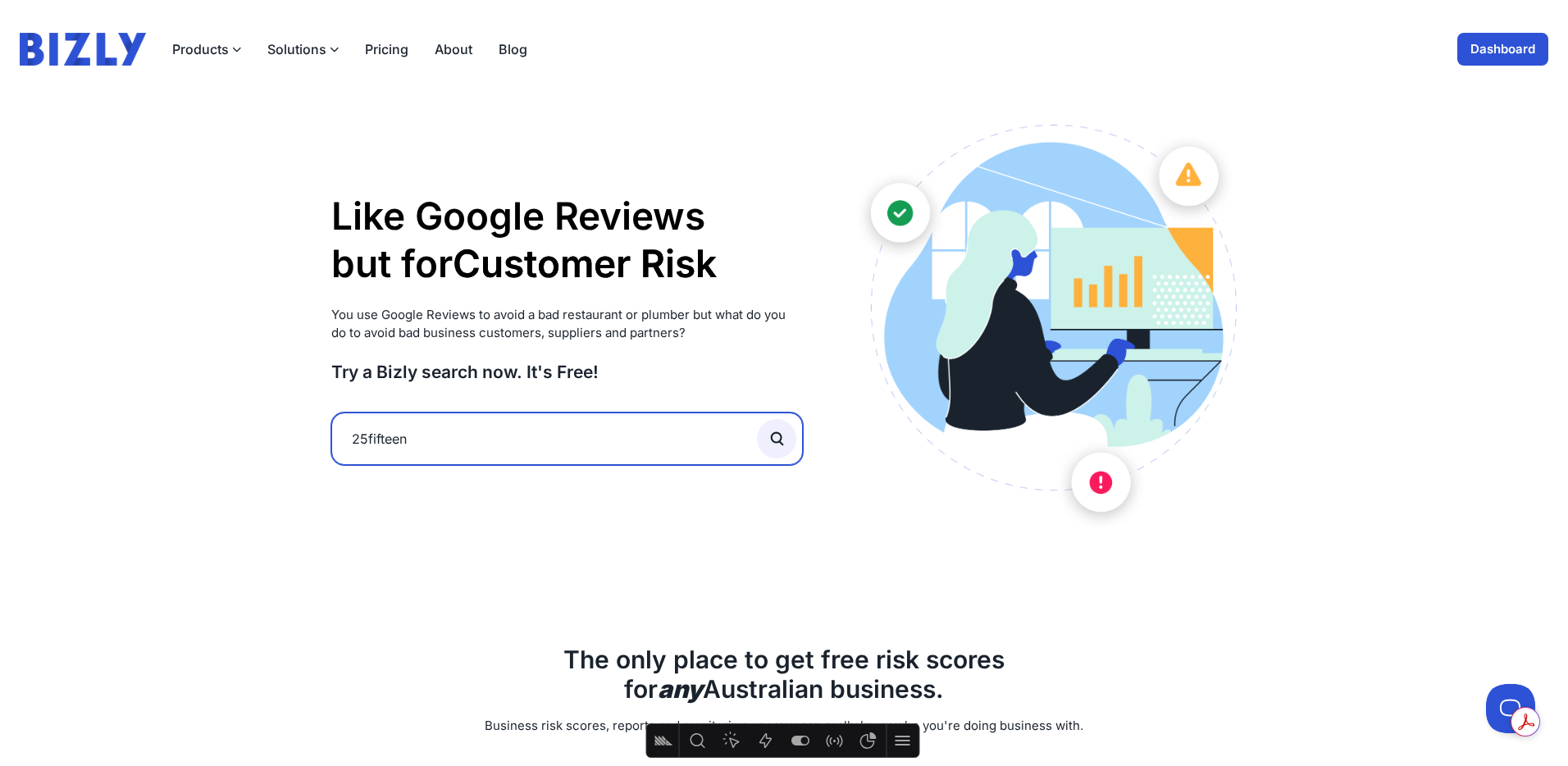
type input "25fifteen"
click at [757, 419] on button "submit" at bounding box center [776, 439] width 40 height 40
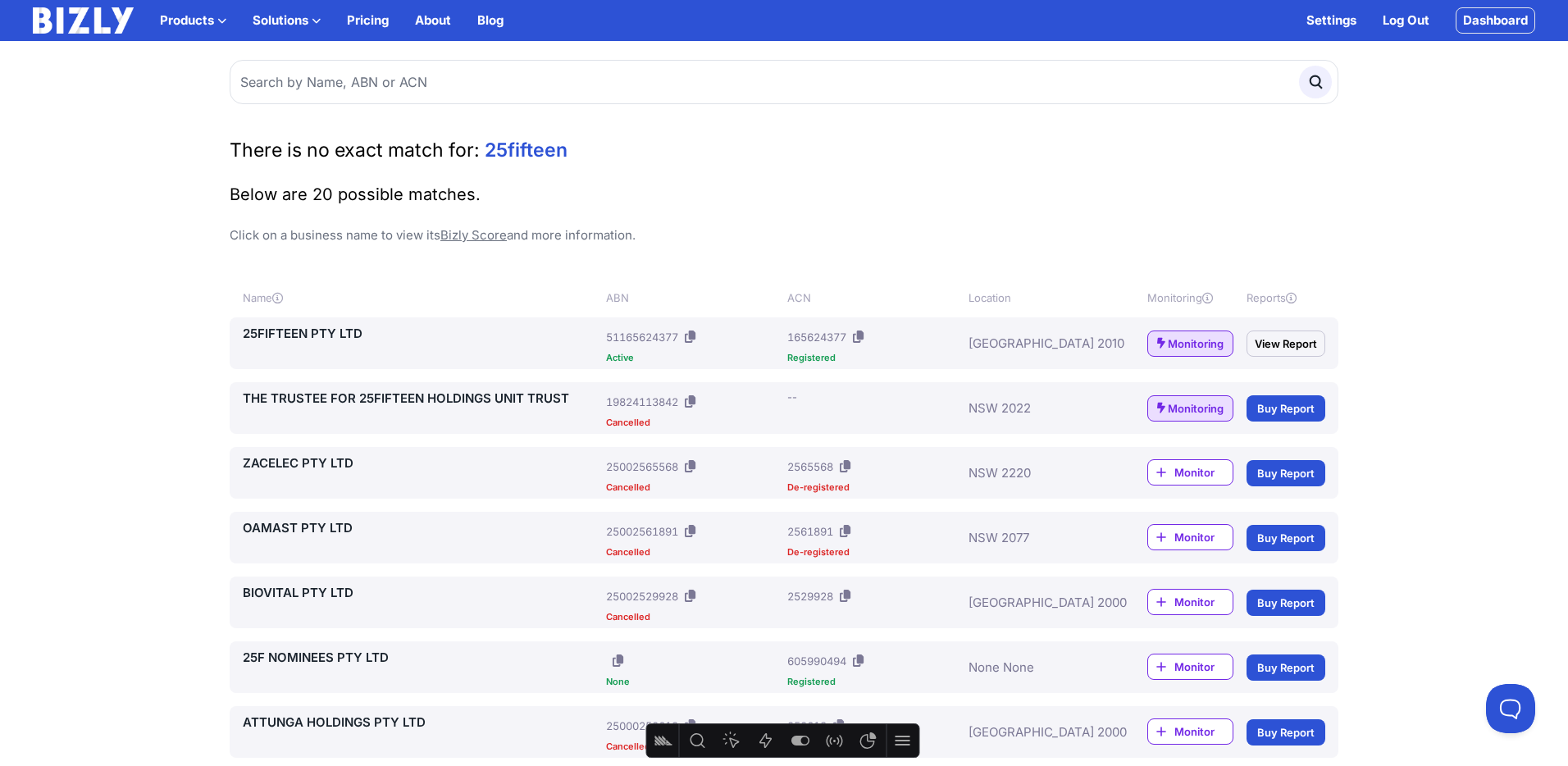
click at [867, 338] on button at bounding box center [858, 336] width 18 height 26
